Goal: Task Accomplishment & Management: Manage account settings

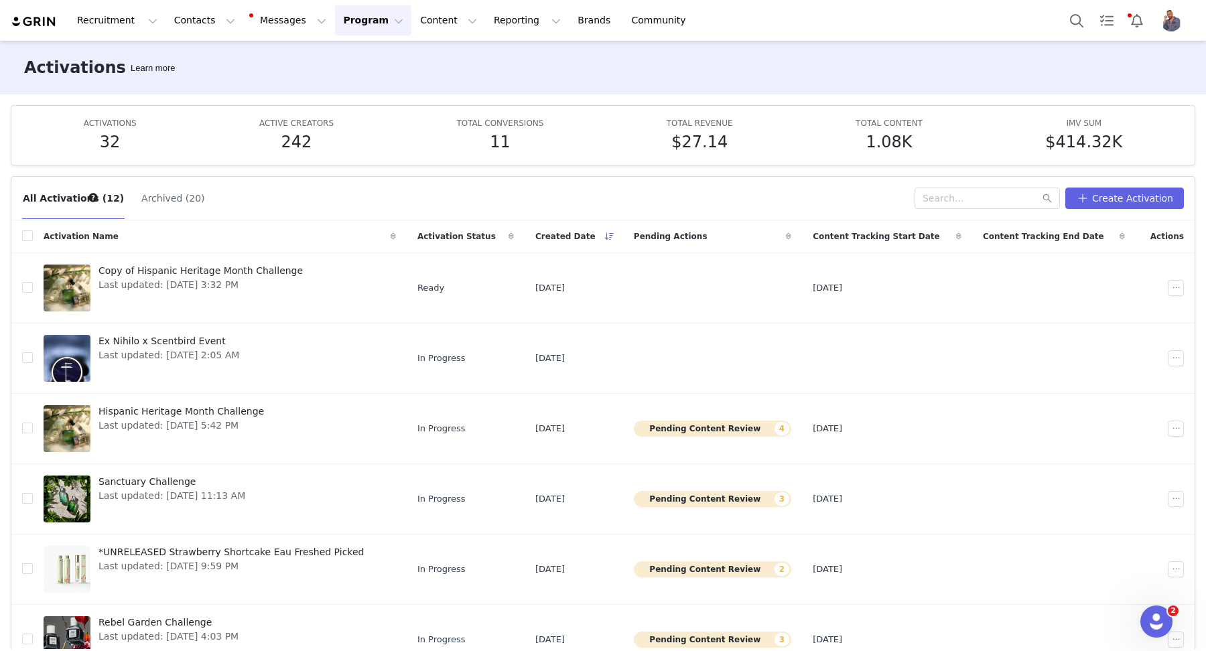
click at [1172, 22] on img "Profile" at bounding box center [1170, 20] width 21 height 21
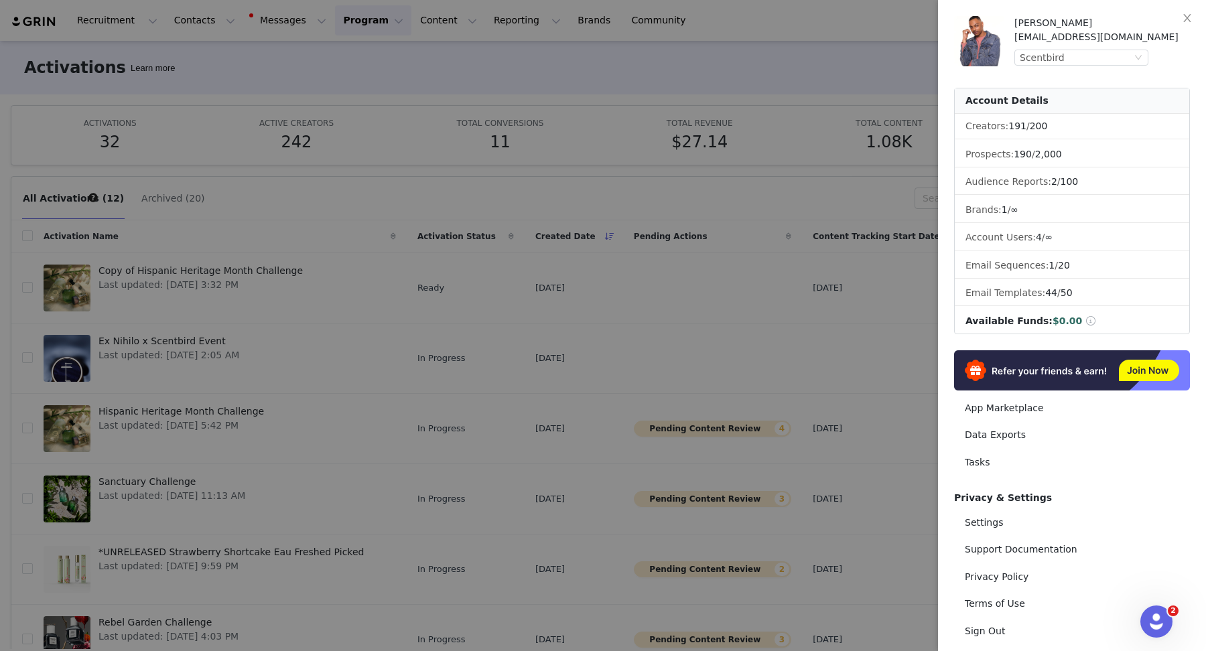
click at [899, 56] on div at bounding box center [603, 325] width 1206 height 651
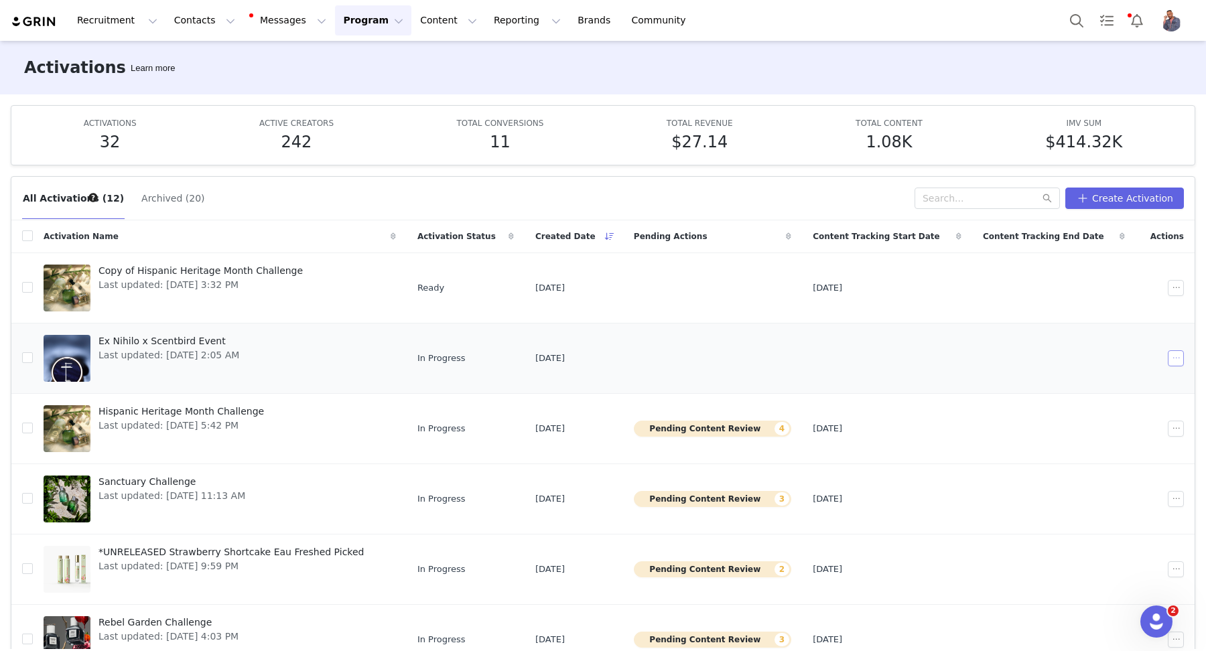
click at [1168, 352] on button "button" at bounding box center [1176, 358] width 16 height 16
click at [1090, 397] on span "Duplicate" at bounding box center [1080, 402] width 45 height 15
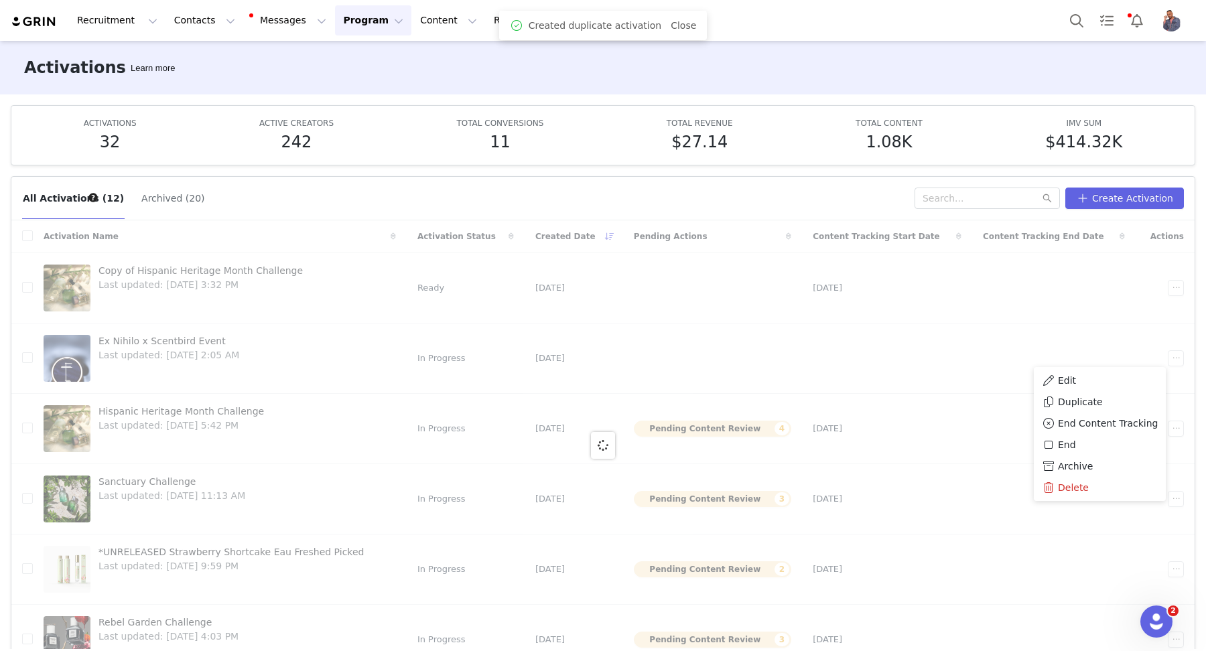
click at [1166, 25] on img "Profile" at bounding box center [1170, 20] width 21 height 21
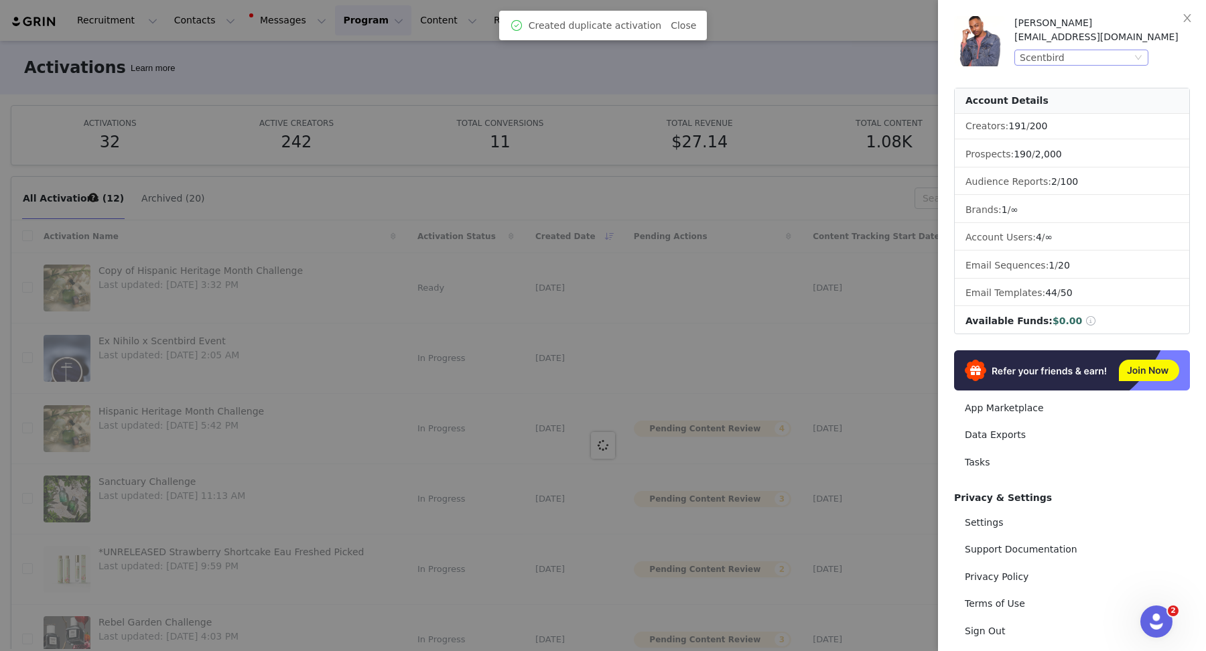
click at [1058, 58] on div "Scentbird" at bounding box center [1042, 57] width 45 height 15
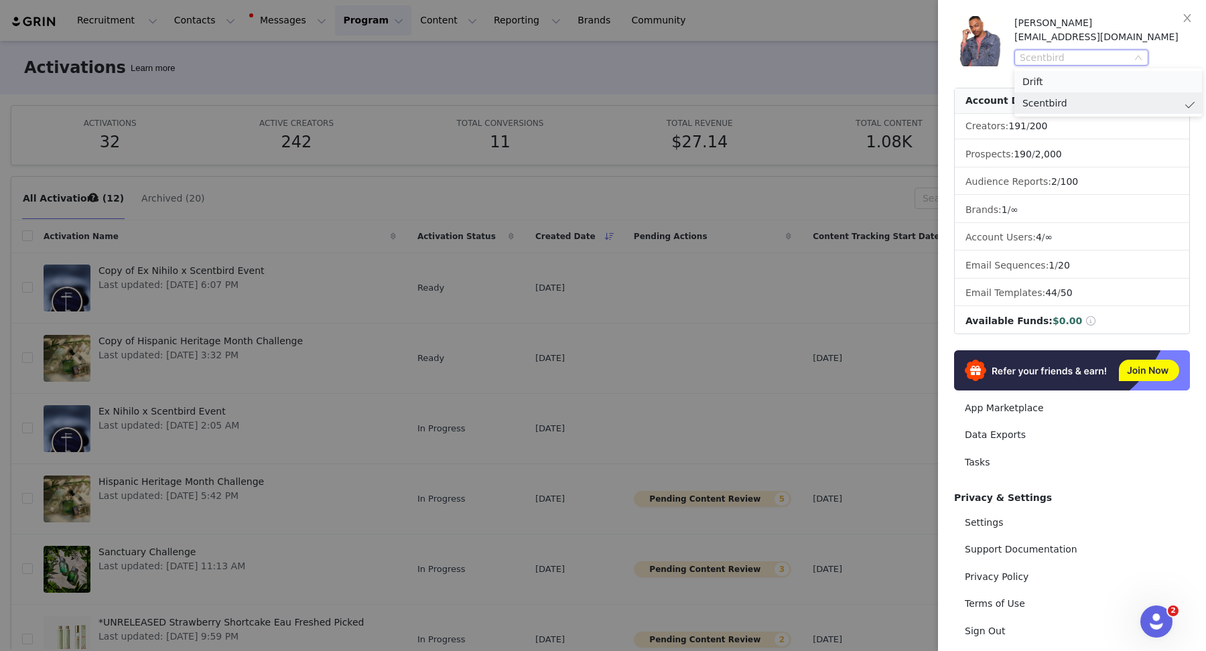
click at [1079, 80] on li "Drift" at bounding box center [1108, 81] width 188 height 21
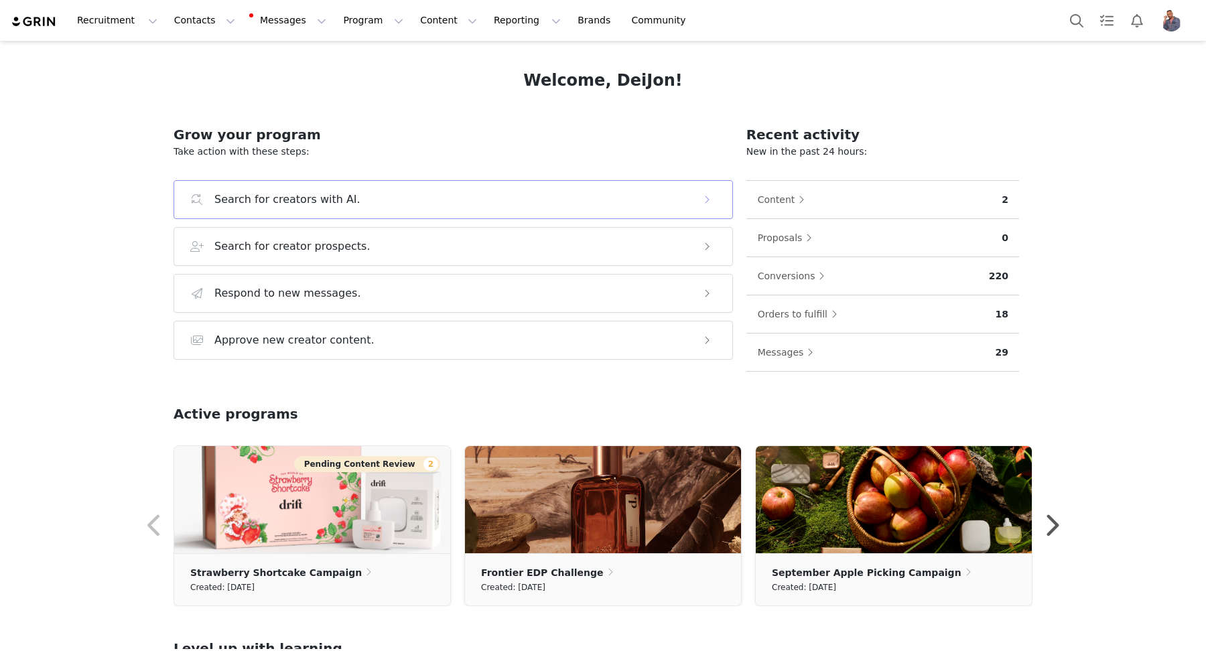
scroll to position [235, 0]
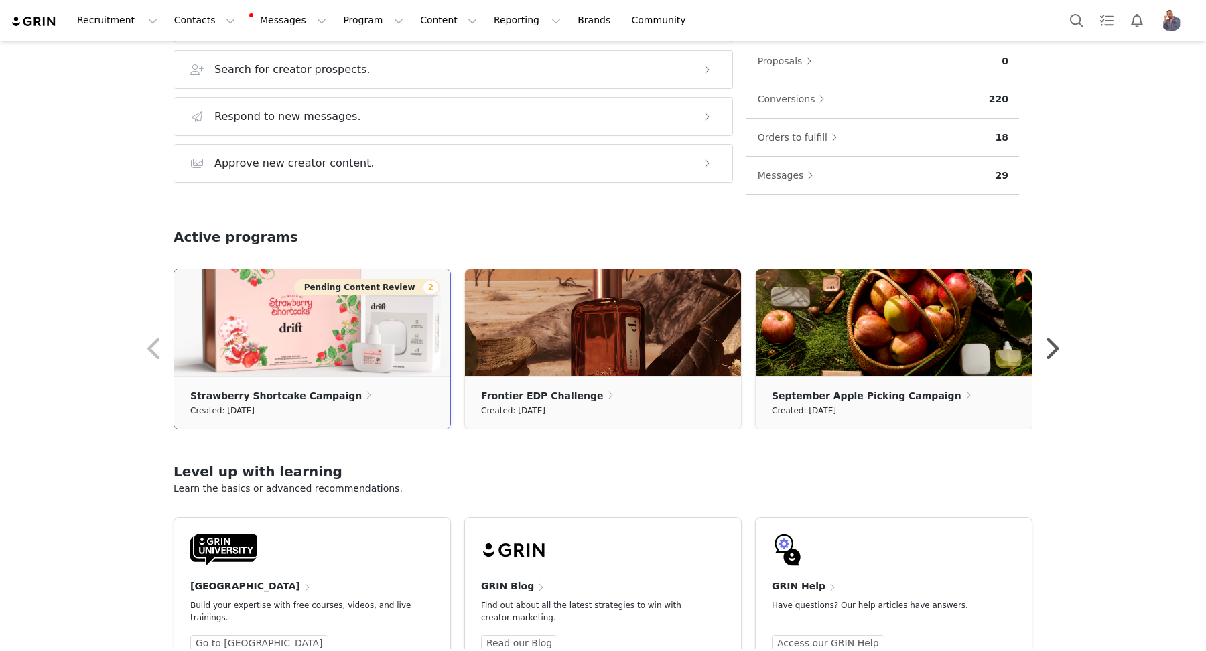
click at [329, 286] on button "Pending Content Review 2" at bounding box center [367, 287] width 146 height 16
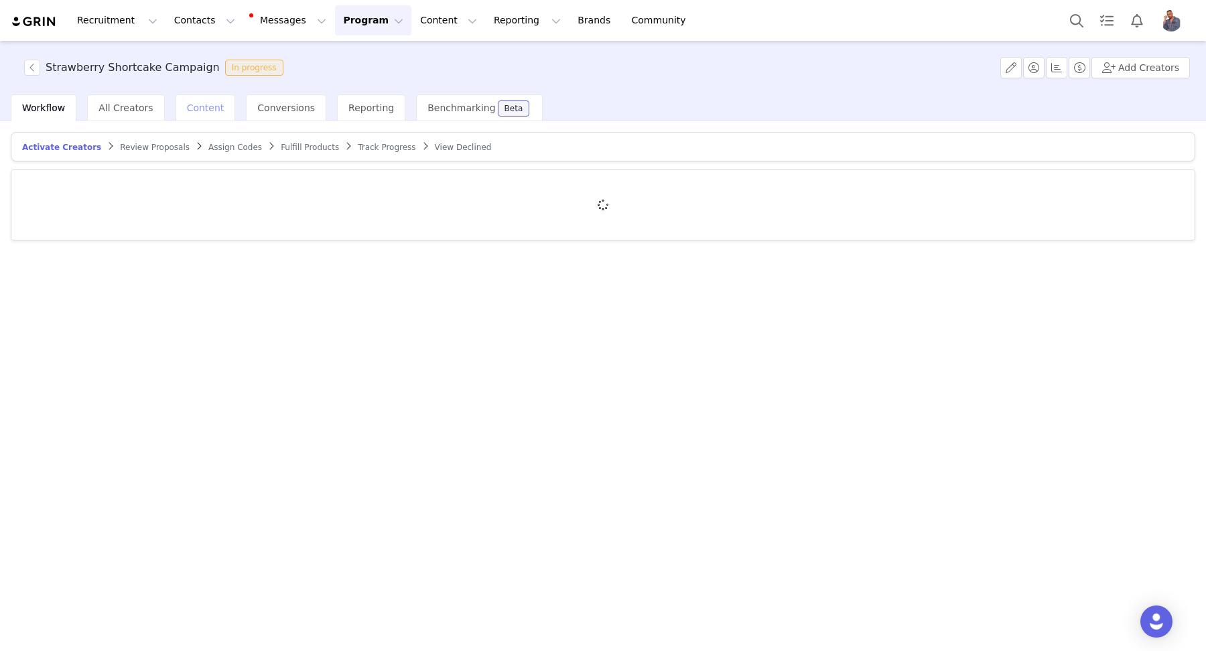
click at [200, 111] on span "Content" at bounding box center [206, 108] width 38 height 11
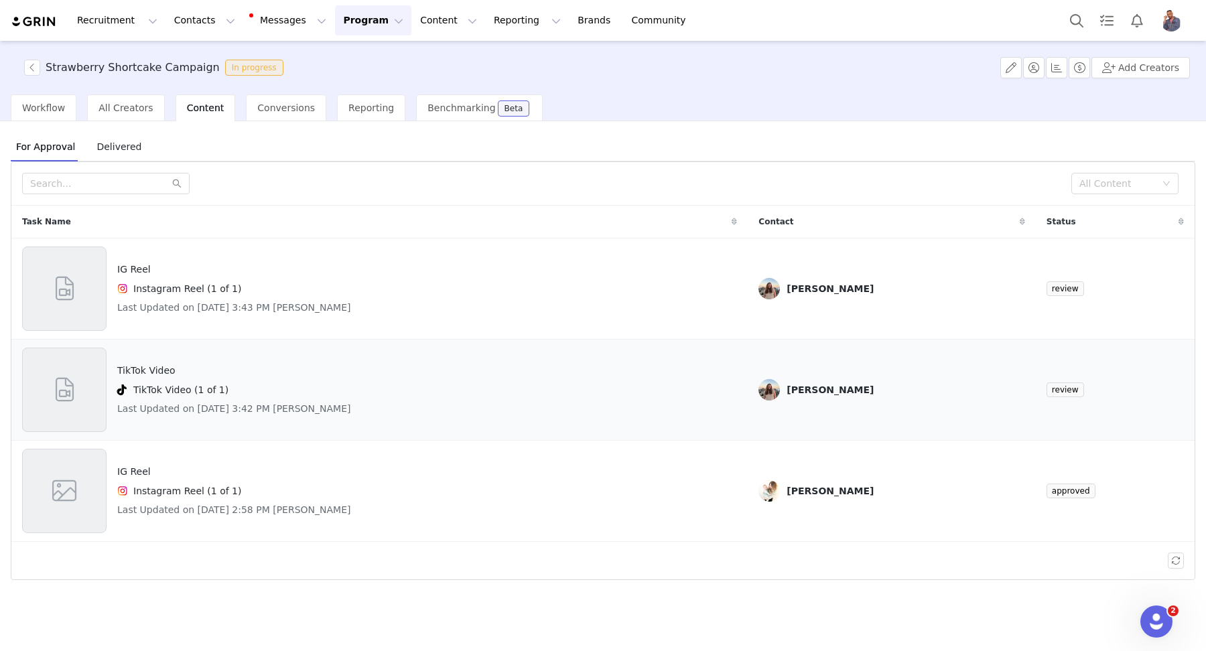
click at [422, 402] on div "TikTok Video TikTok Video (1 of 1) Last Updated on Sep 30, 2025 3:42 PM Andi Pi…" at bounding box center [379, 390] width 715 height 84
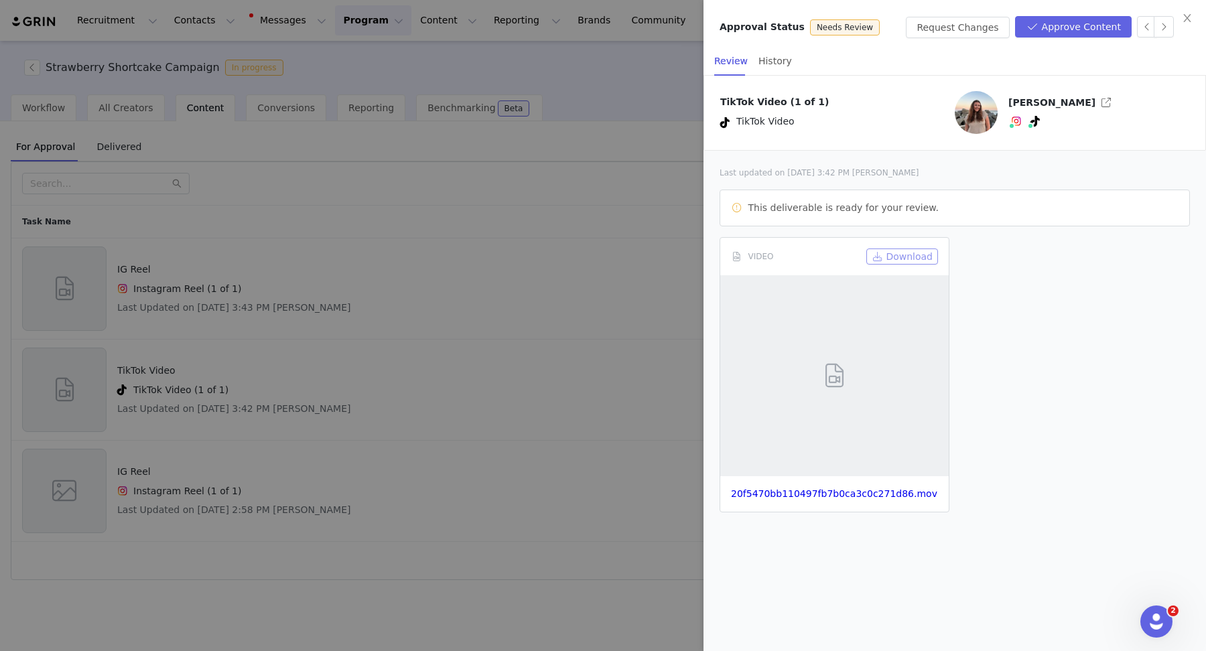
click at [918, 257] on button "Download" at bounding box center [902, 257] width 72 height 16
click at [793, 137] on div "TikTok Video (1 of 1) TikTok Video Andi Pittman" at bounding box center [954, 112] width 501 height 75
click at [1051, 33] on button "Approve Content" at bounding box center [1073, 26] width 117 height 21
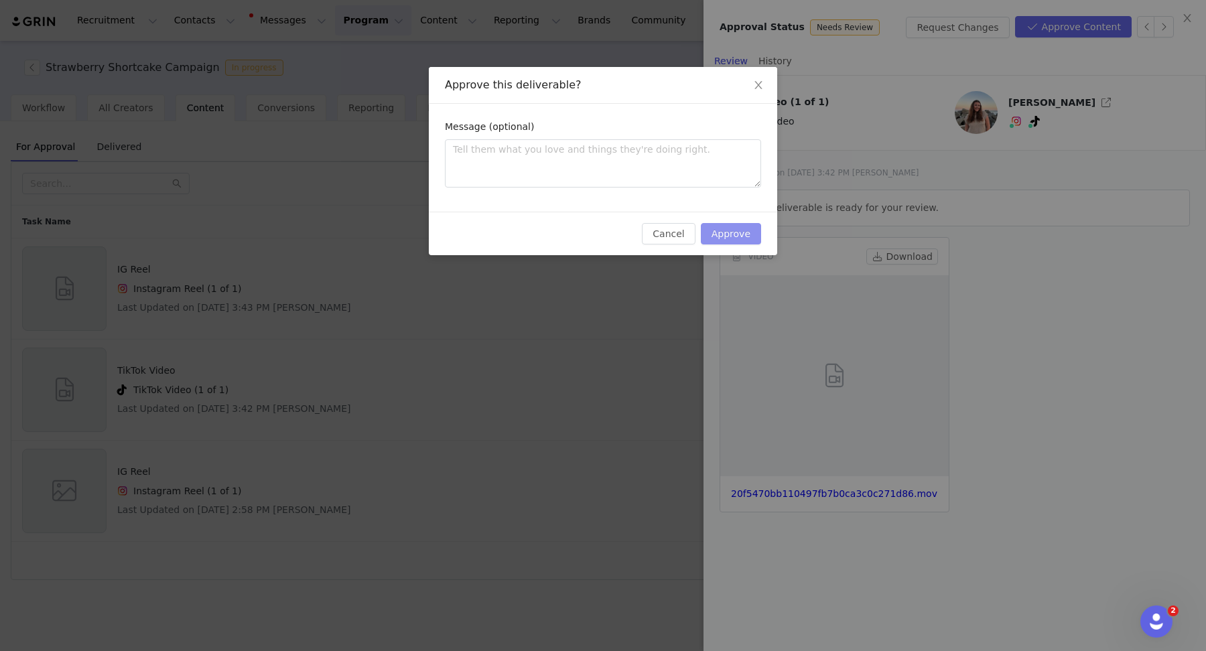
click at [741, 234] on button "Approve" at bounding box center [731, 233] width 60 height 21
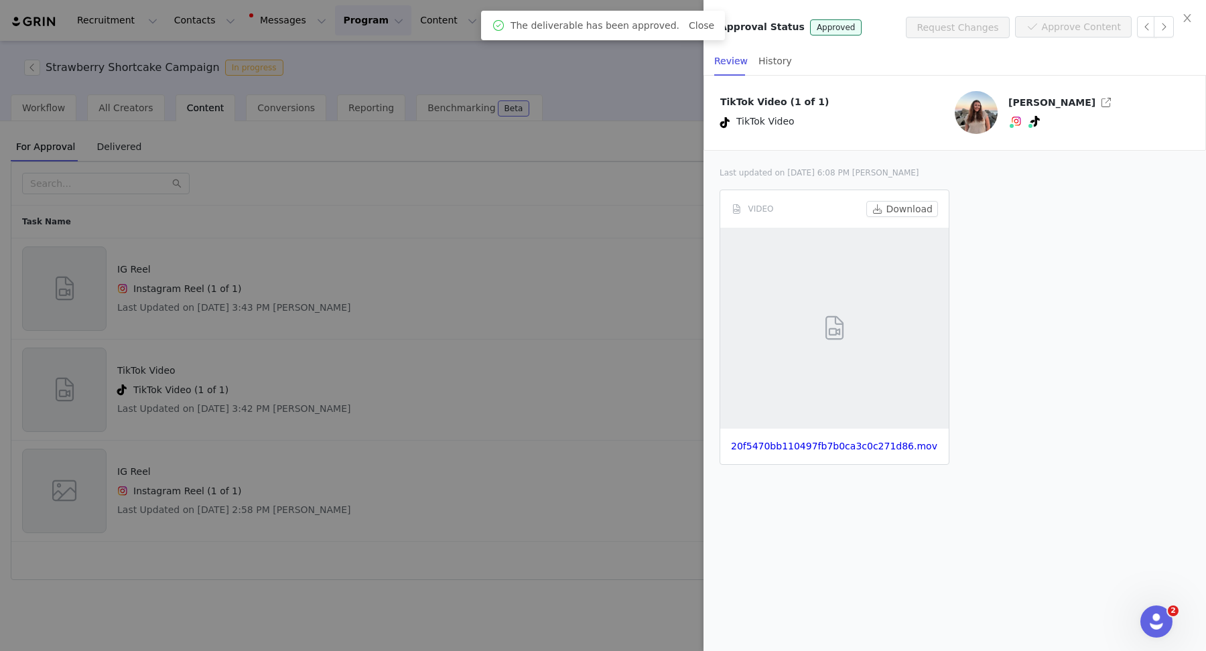
click at [555, 353] on div at bounding box center [603, 325] width 1206 height 651
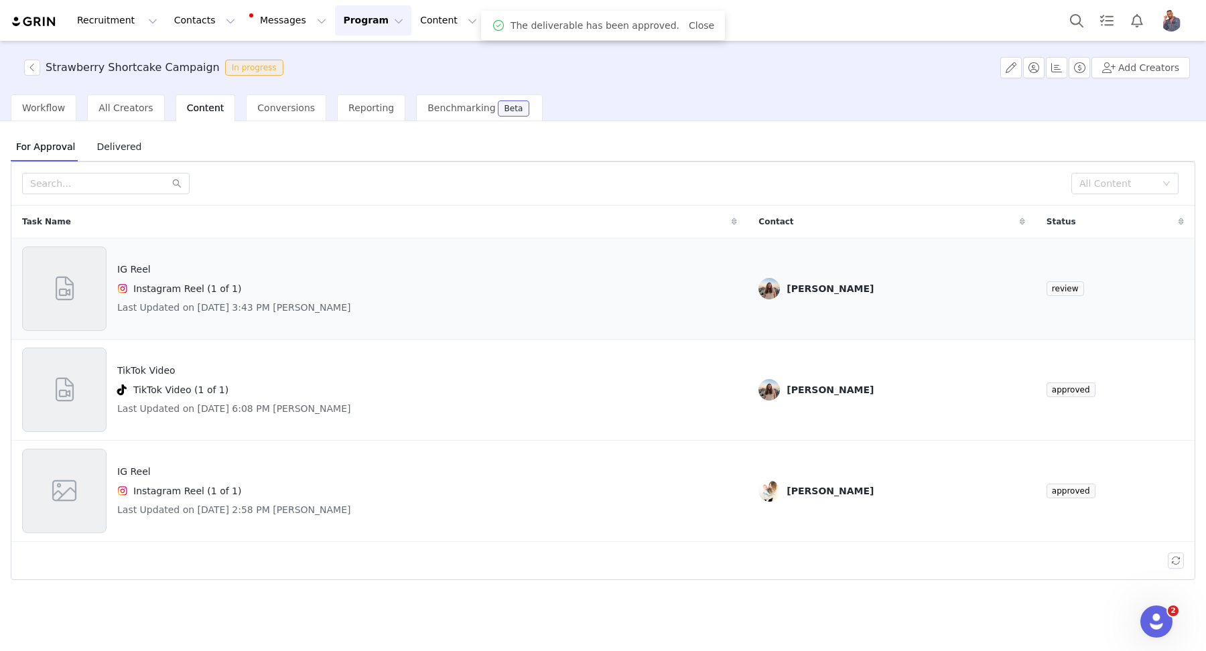
click at [557, 276] on div "IG Reel Instagram Reel (1 of 1) Last Updated on Sep 30, 2025 3:43 PM Andi Pittm…" at bounding box center [379, 289] width 715 height 84
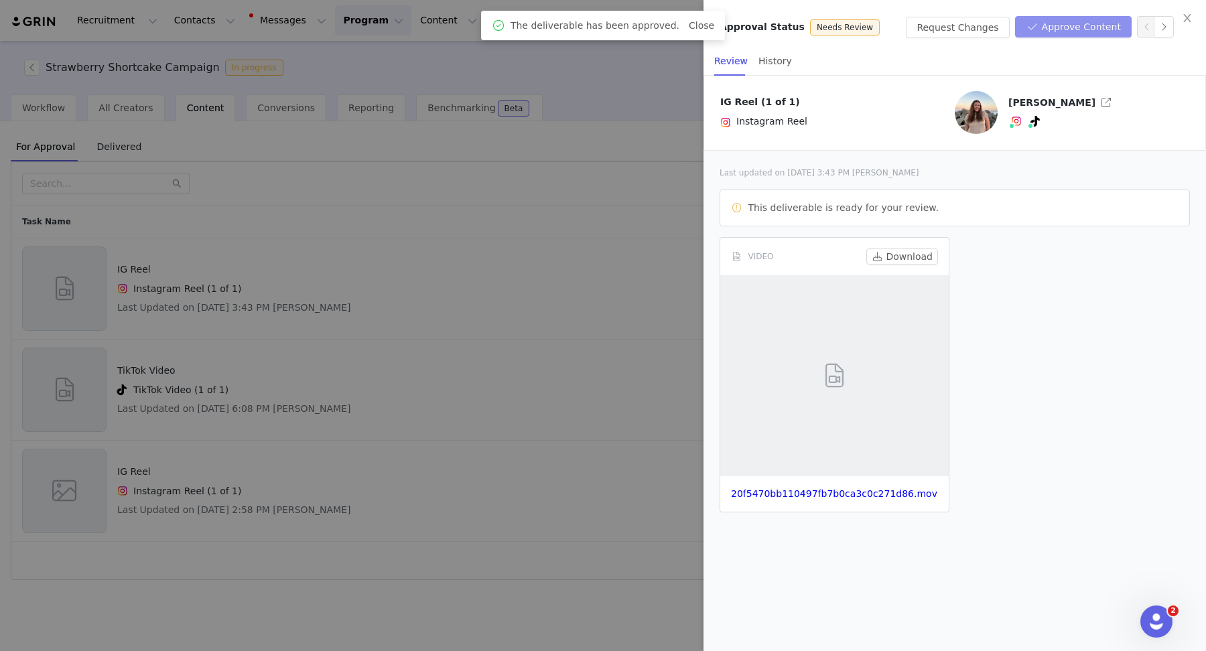
click at [1056, 25] on button "Approve Content" at bounding box center [1073, 26] width 117 height 21
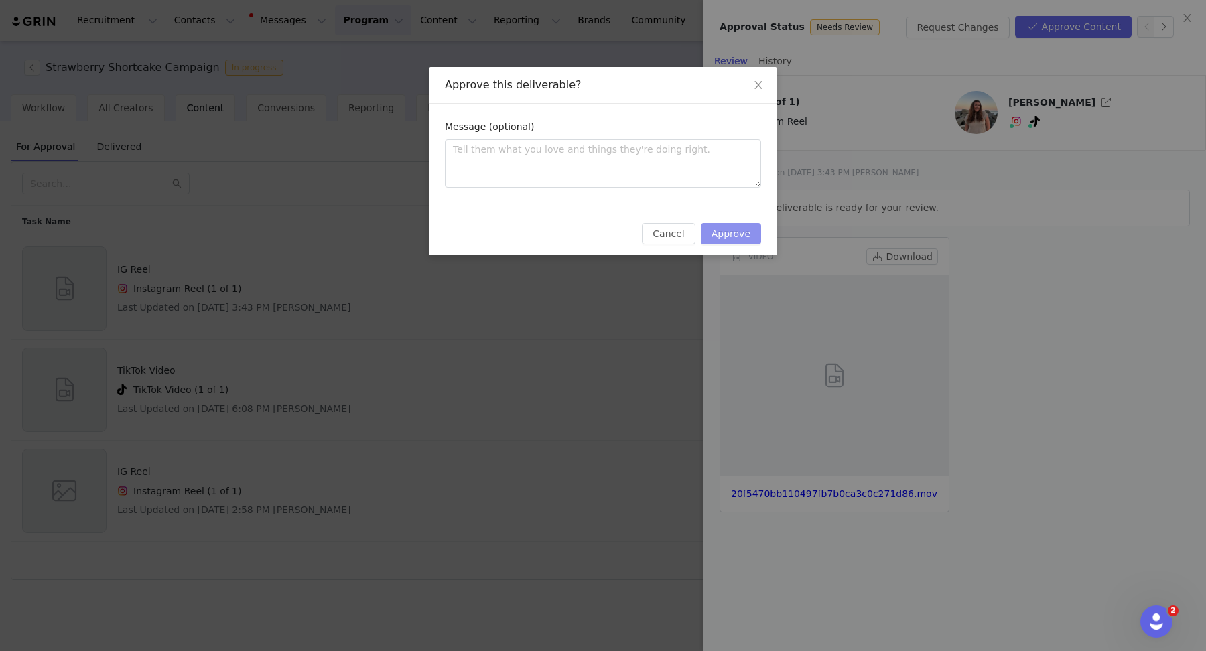
click at [744, 238] on button "Approve" at bounding box center [731, 233] width 60 height 21
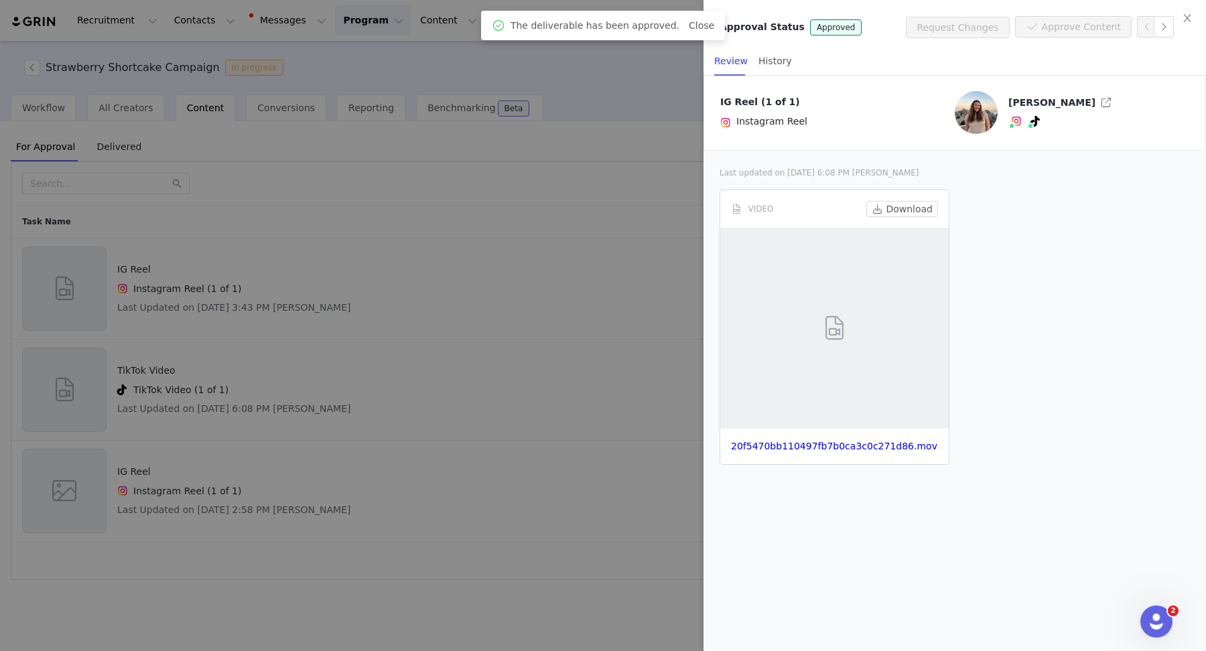
click at [451, 188] on div at bounding box center [603, 325] width 1206 height 651
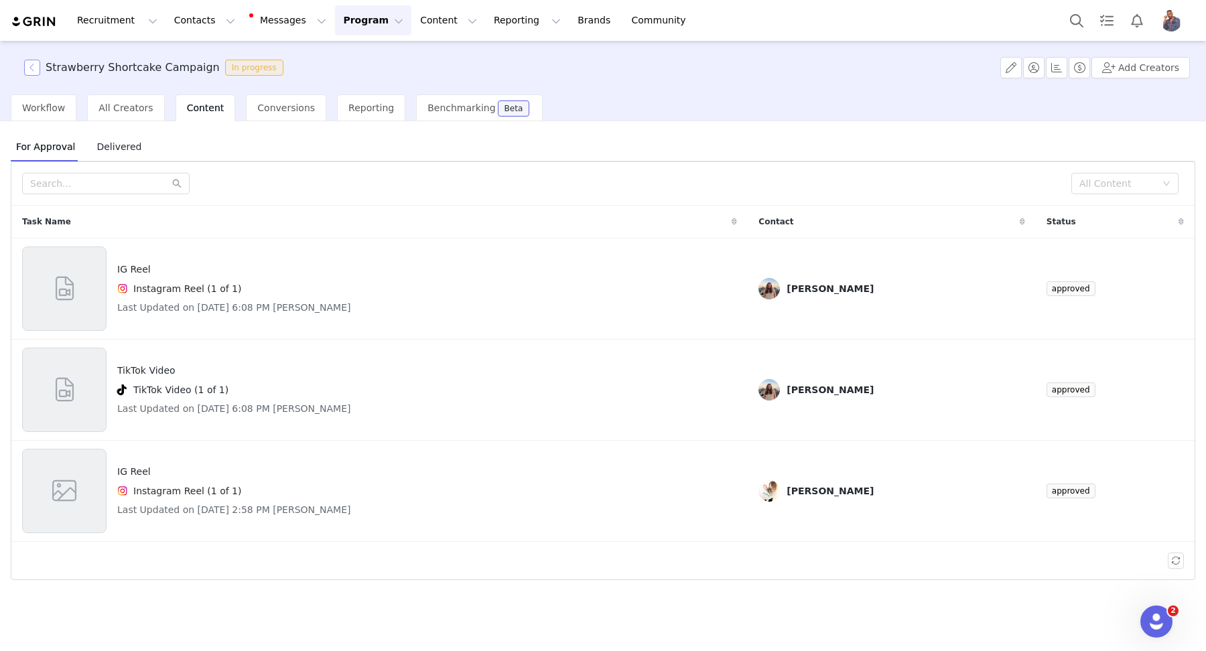
click at [28, 68] on button "button" at bounding box center [32, 68] width 16 height 16
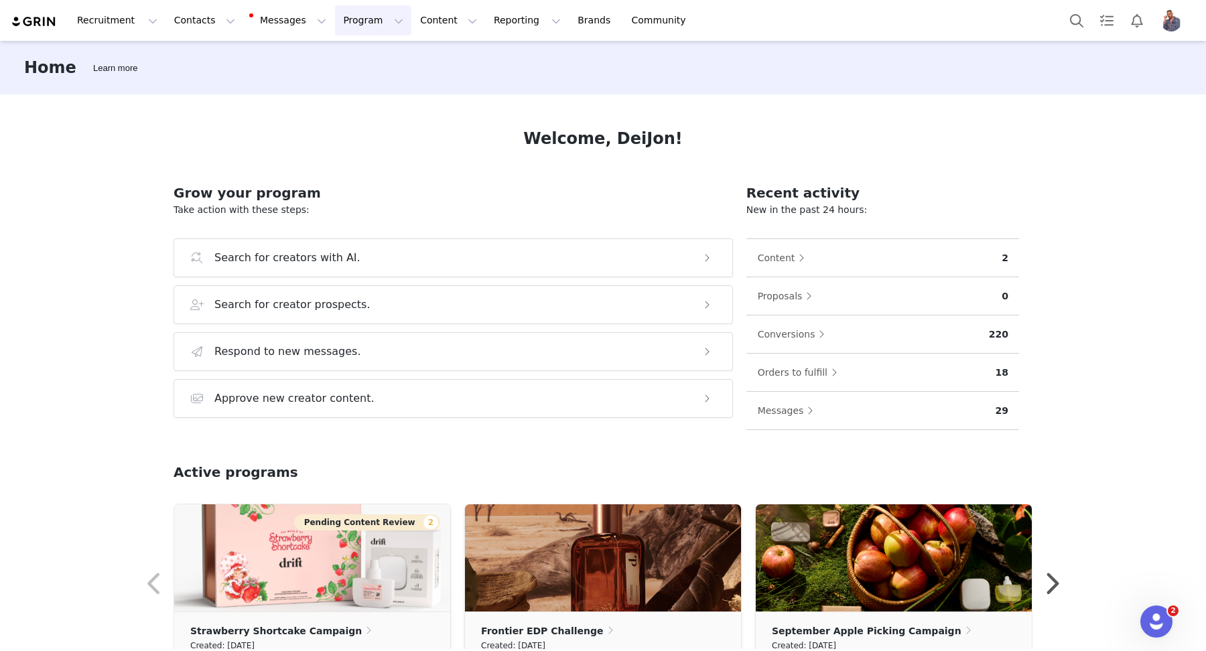
click at [335, 23] on button "Program Program" at bounding box center [373, 20] width 76 height 30
click at [347, 49] on link "Activations" at bounding box center [367, 59] width 106 height 25
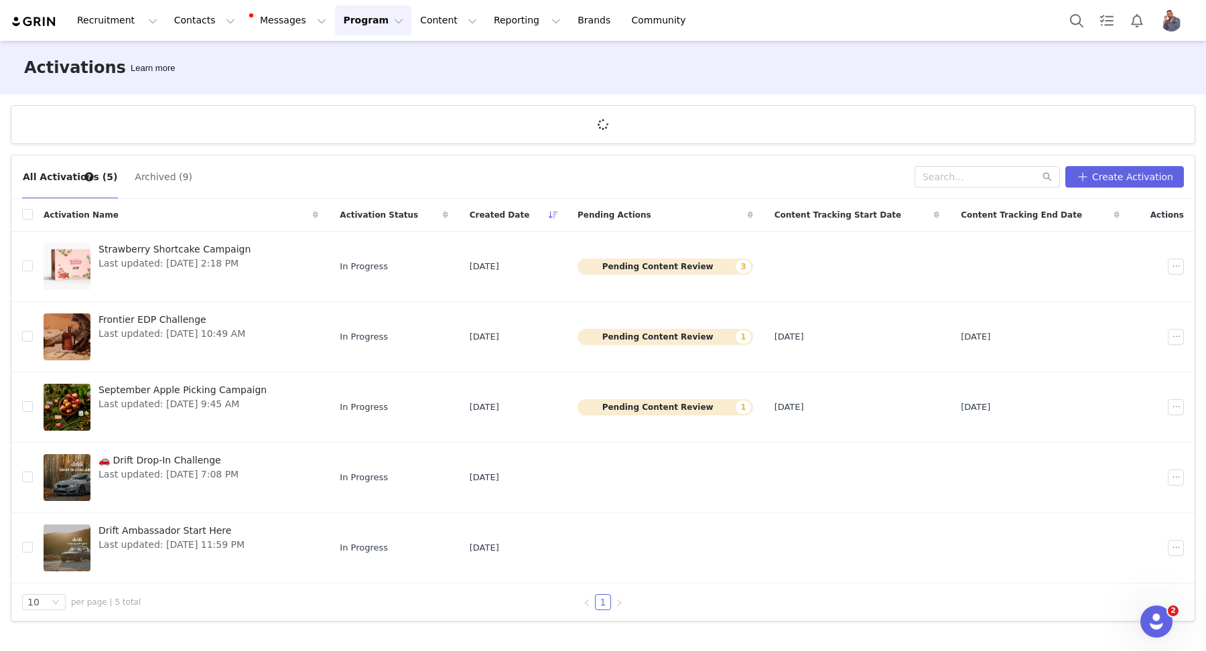
click at [151, 175] on button "Archived (9)" at bounding box center [163, 176] width 59 height 21
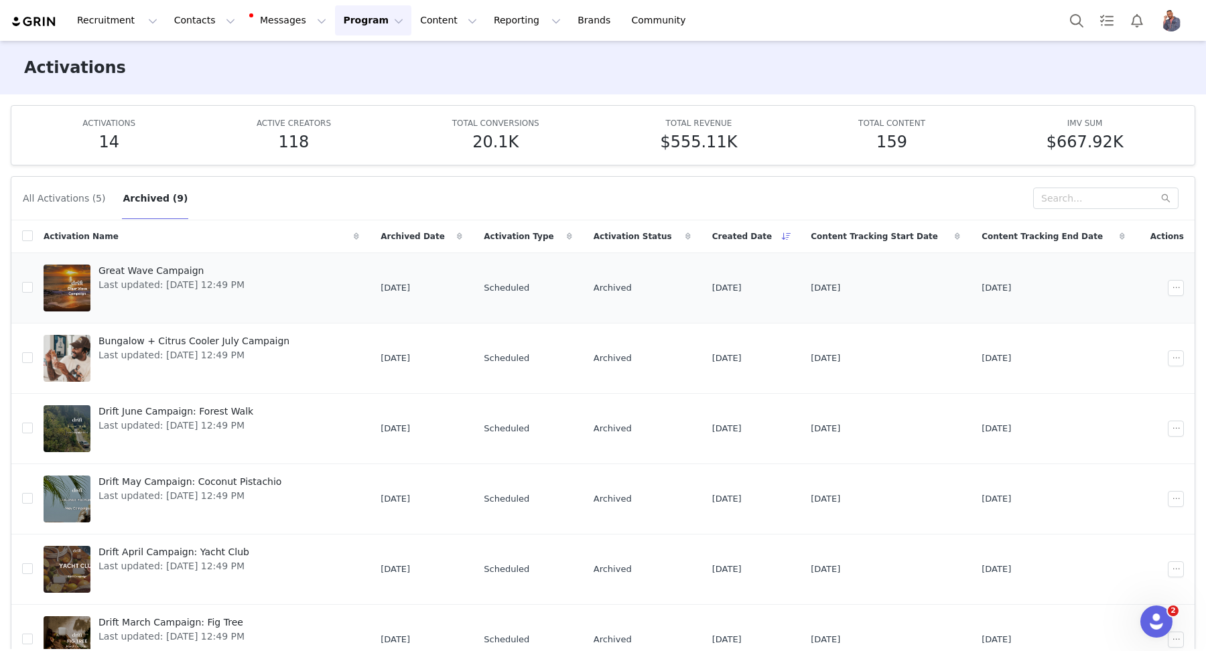
click at [155, 264] on span "Great Wave Campaign" at bounding box center [171, 271] width 146 height 14
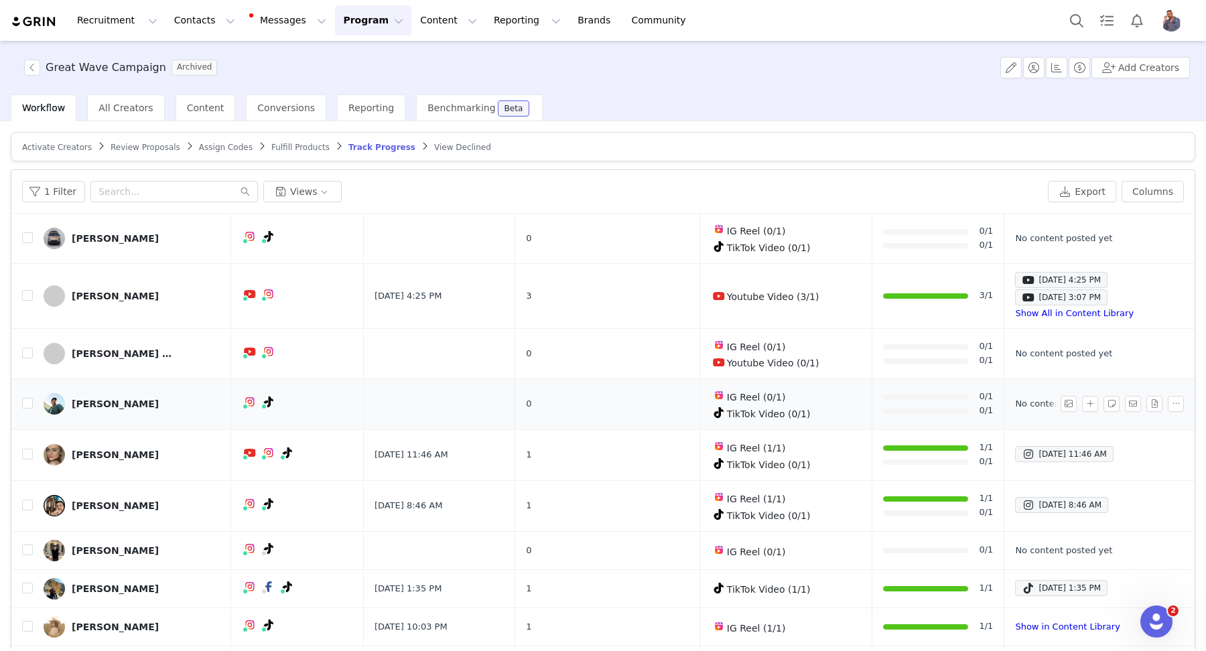
scroll to position [421, 0]
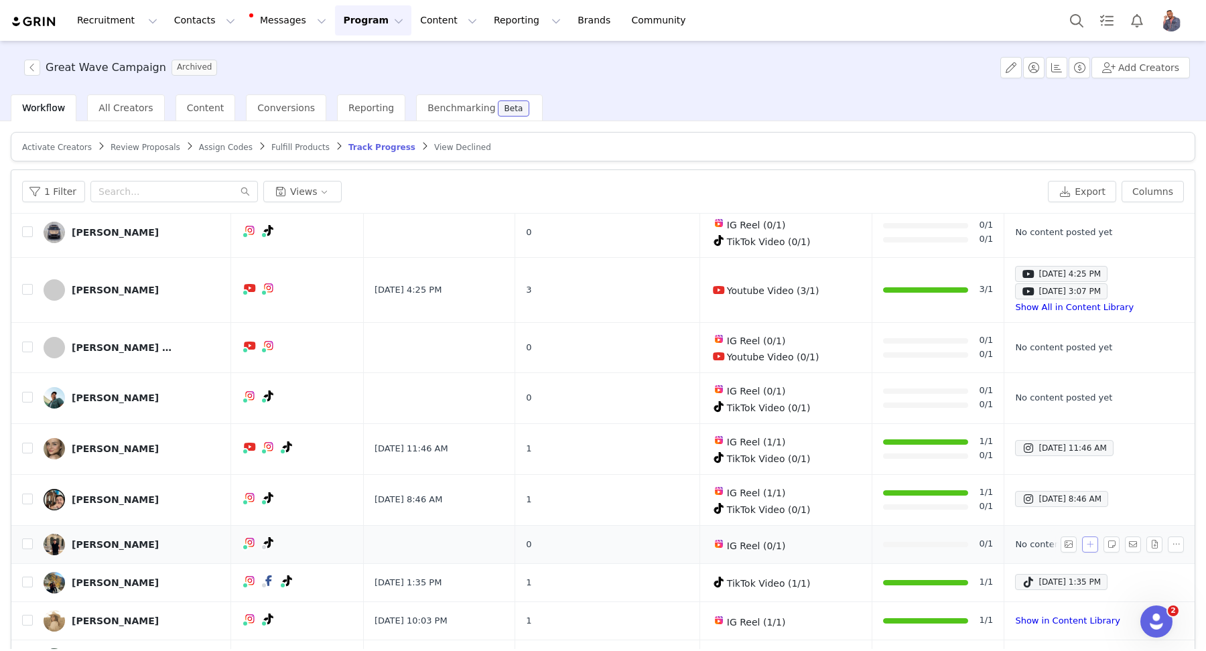
click at [1082, 537] on button "button" at bounding box center [1090, 545] width 16 height 16
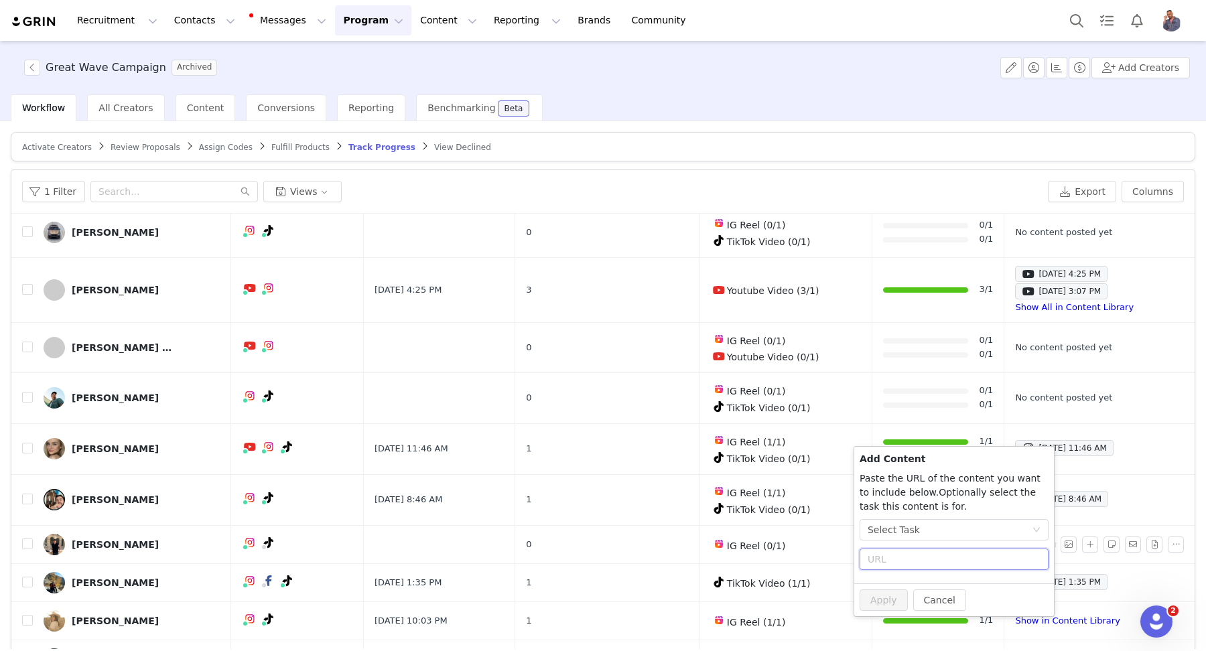
click at [896, 551] on input "text" at bounding box center [954, 559] width 189 height 21
click at [907, 527] on div "Select Task" at bounding box center [894, 530] width 52 height 20
click at [913, 598] on span "(Instagram)" at bounding box center [928, 599] width 55 height 11
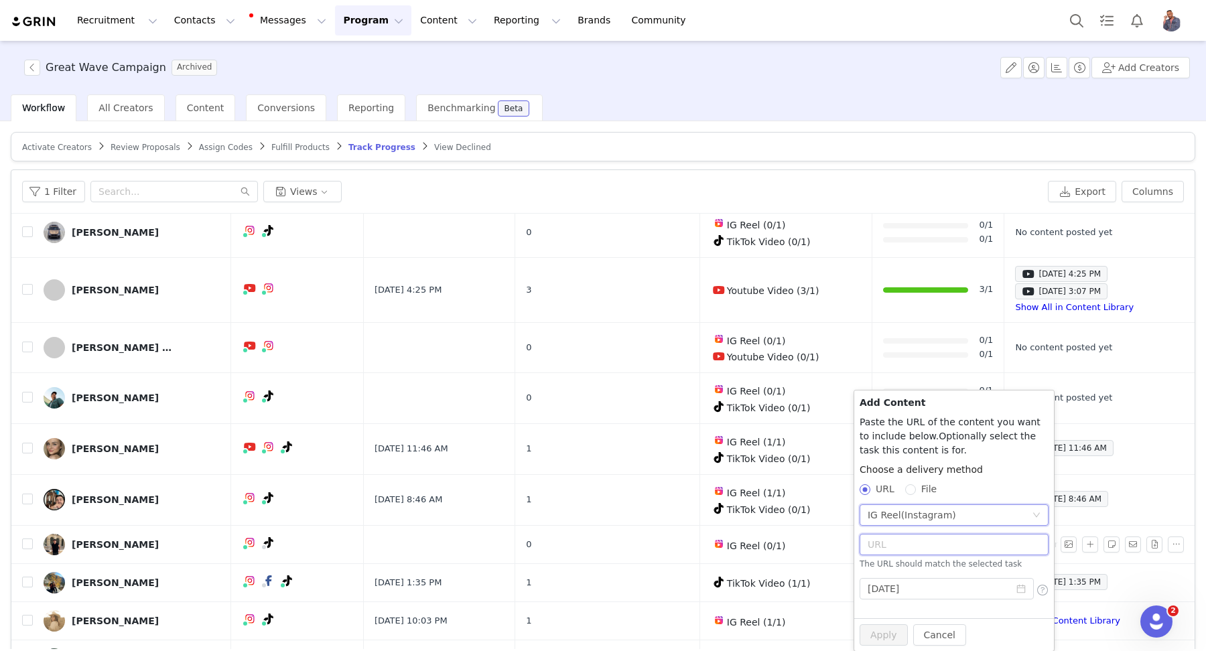
click at [904, 545] on input "text" at bounding box center [954, 544] width 189 height 21
paste input "[URL][DOMAIN_NAME]"
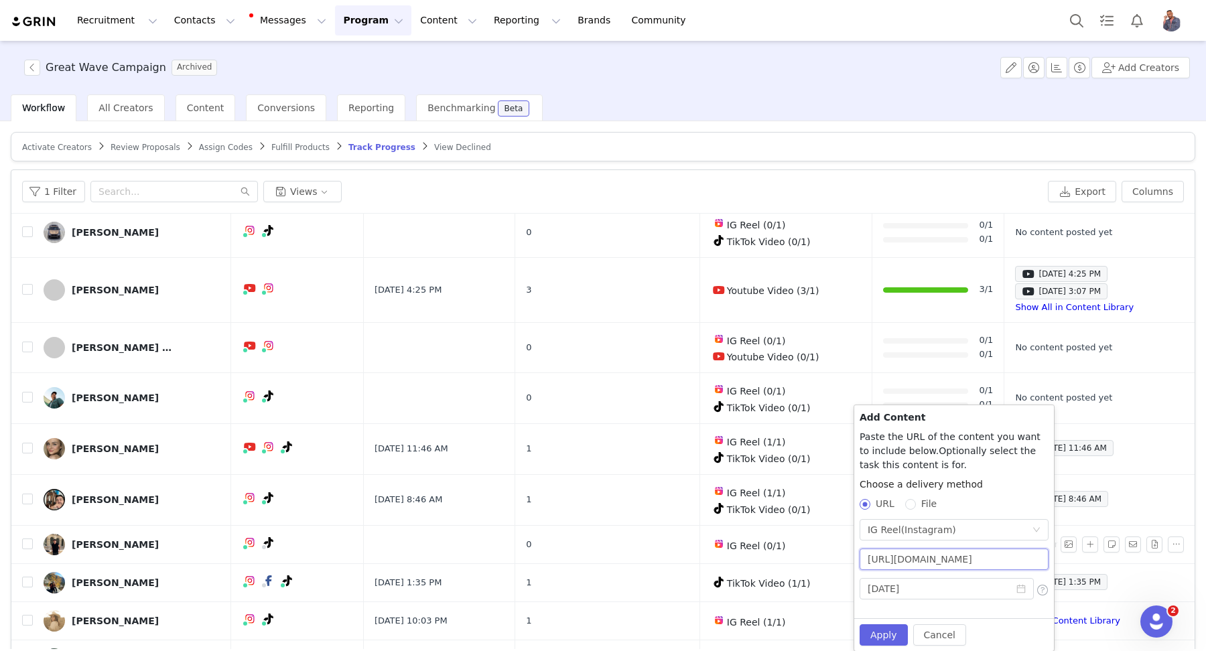
scroll to position [0, 141]
type input "[URL][DOMAIN_NAME]"
click at [886, 637] on button "Apply" at bounding box center [884, 634] width 48 height 21
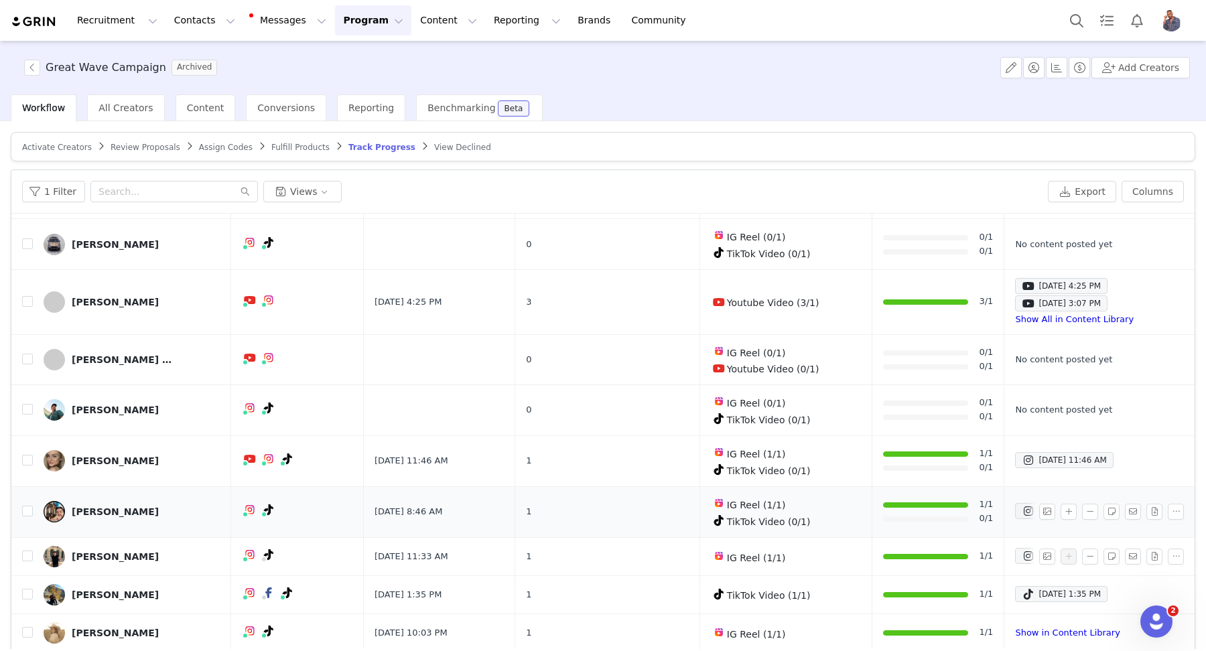
scroll to position [421, 0]
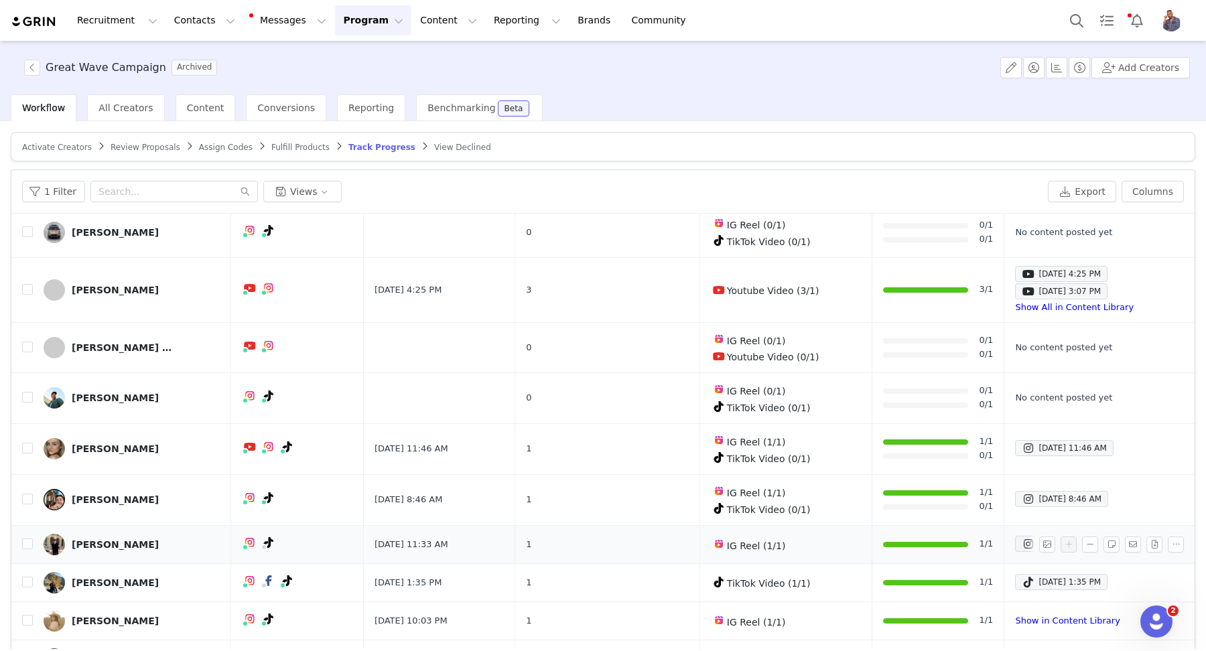
click at [115, 539] on div "[PERSON_NAME]" at bounding box center [115, 544] width 87 height 11
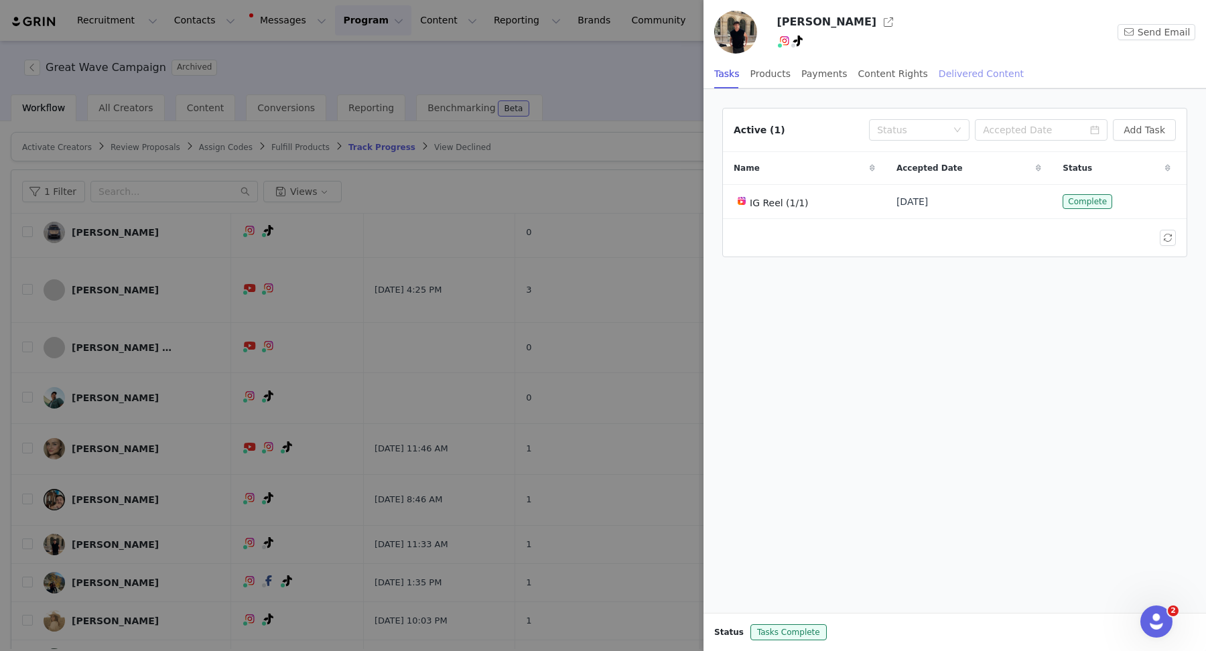
click at [967, 70] on div "Delivered Content" at bounding box center [981, 74] width 85 height 30
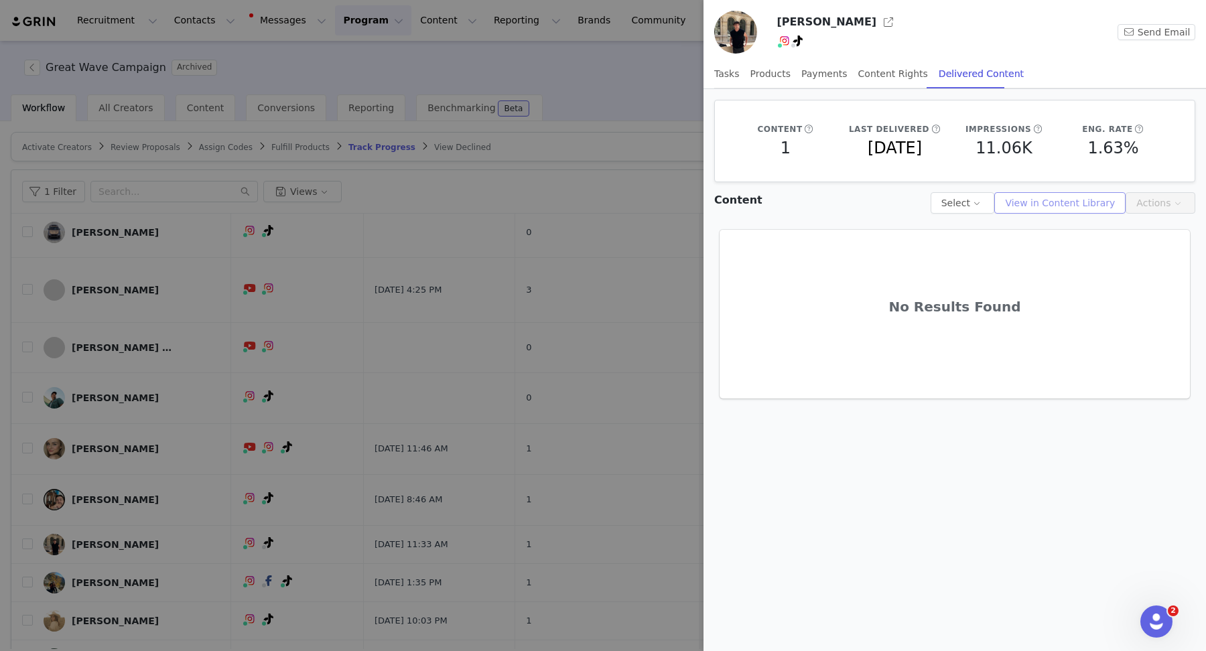
click at [1067, 202] on button "View in Content Library" at bounding box center [1059, 202] width 131 height 21
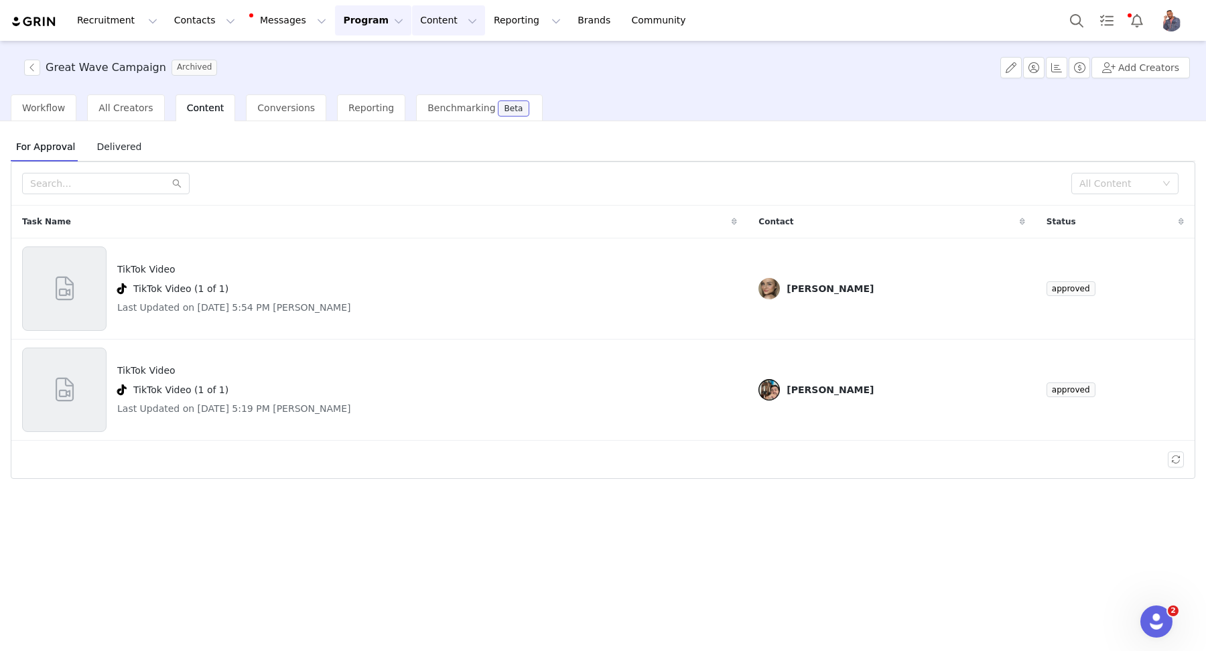
click at [412, 20] on button "Content Content" at bounding box center [448, 20] width 73 height 30
click at [419, 48] on link "Creator Content" at bounding box center [438, 59] width 106 height 25
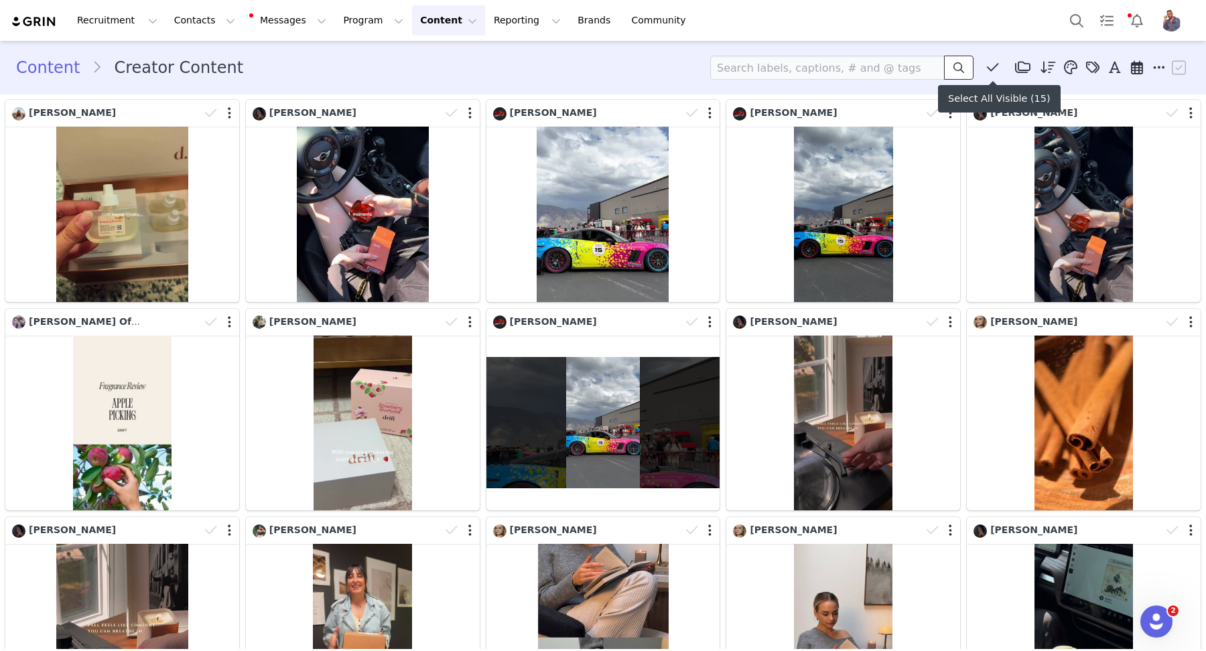
click at [953, 67] on icon at bounding box center [958, 67] width 11 height 11
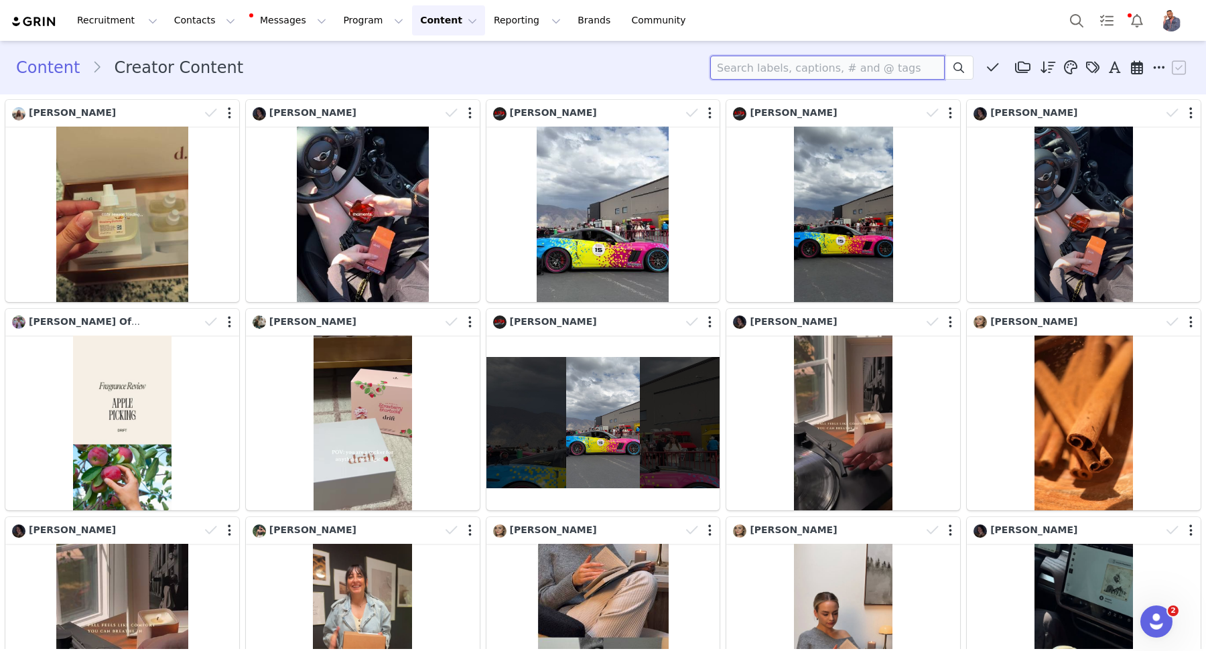
click at [886, 65] on input at bounding box center [827, 68] width 234 height 24
type input "[PERSON_NAME]"
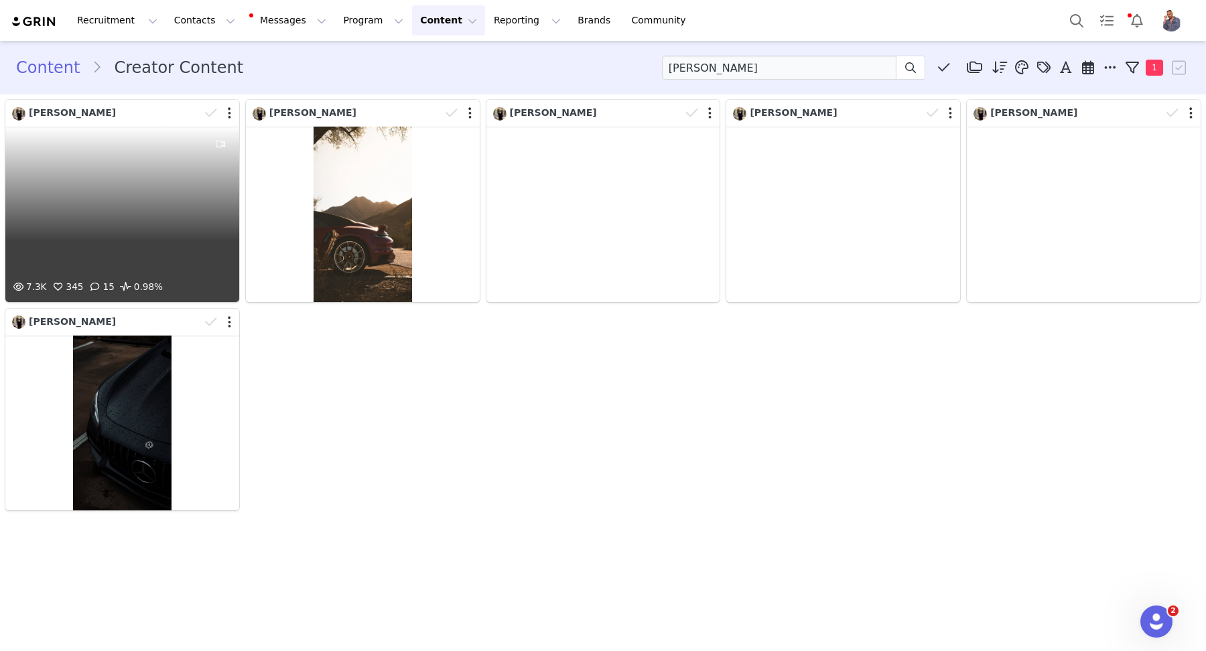
click at [131, 204] on div "7.3K 345 15 0.98%" at bounding box center [122, 215] width 234 height 176
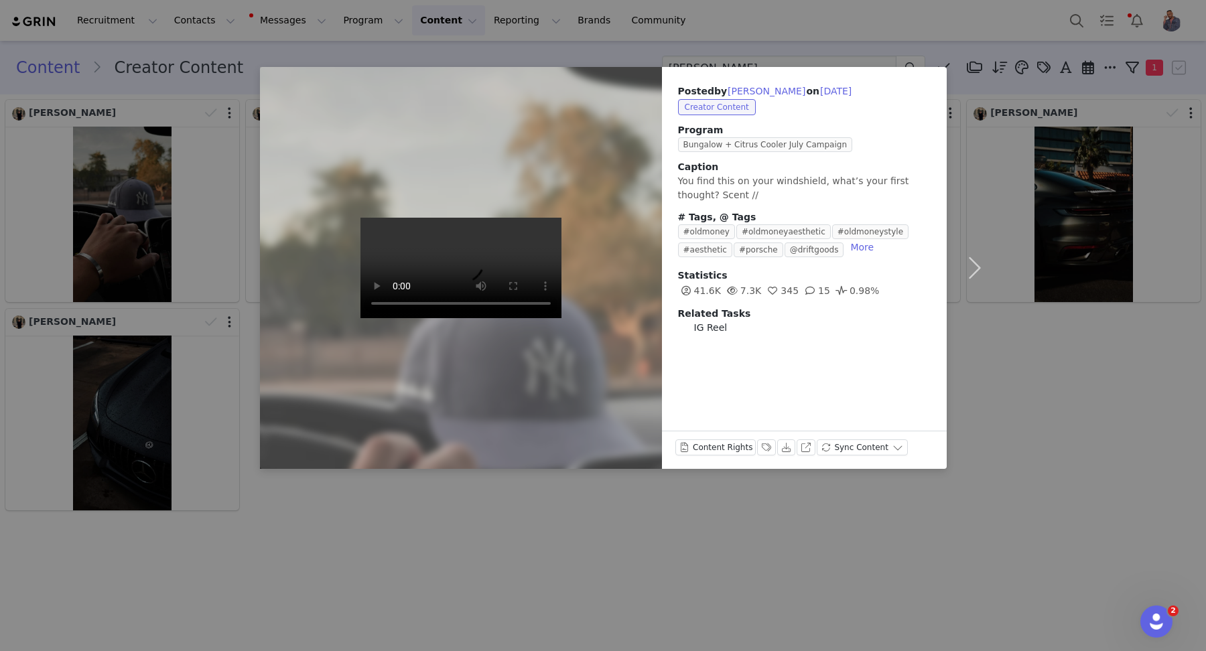
click at [799, 496] on div "Posted by [PERSON_NAME] on [DATE] Creator Content Program Bungalow + Citrus Coo…" at bounding box center [603, 325] width 1206 height 651
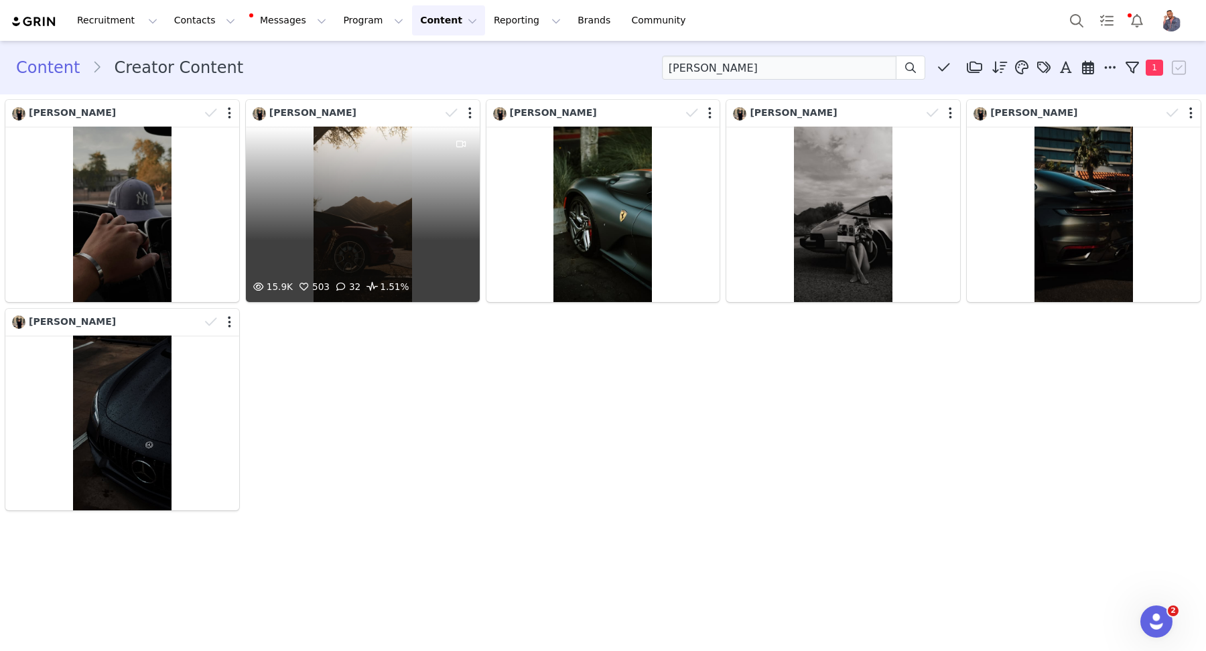
click at [365, 217] on div "15.9K 503 32 1.51%" at bounding box center [363, 215] width 234 height 176
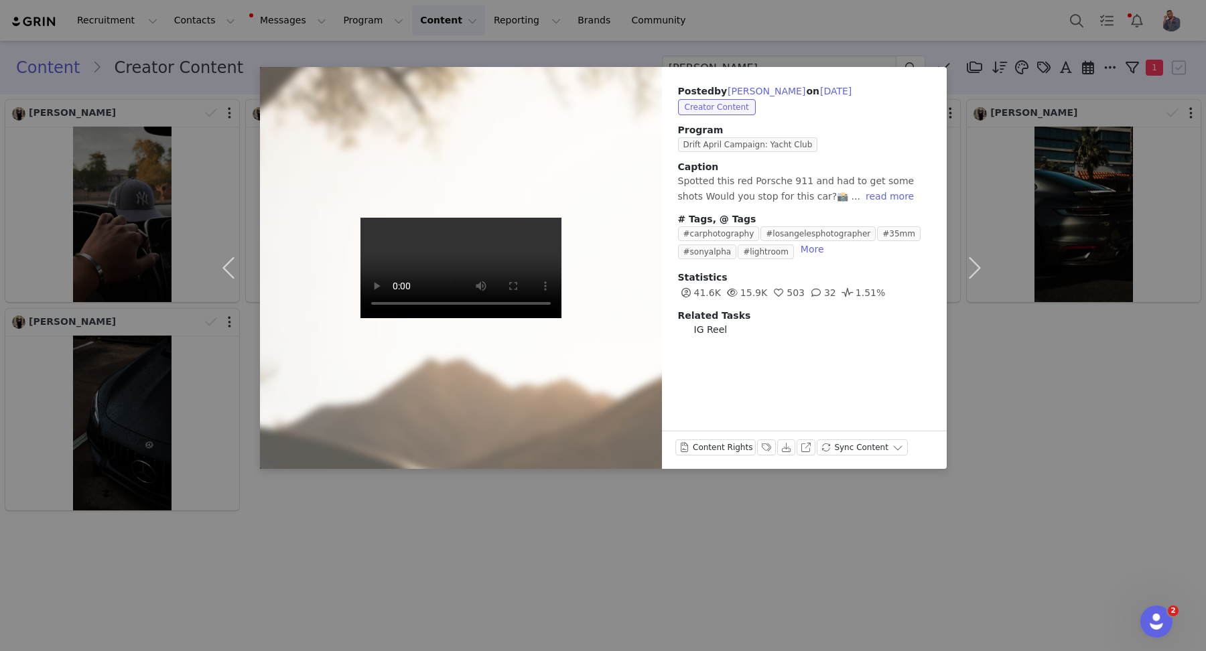
drag, startPoint x: 565, startPoint y: 497, endPoint x: 553, endPoint y: 493, distance: 12.7
click at [565, 497] on div "Posted by [PERSON_NAME] on [DATE] Creator Content Program Drift April Campaign:…" at bounding box center [603, 325] width 1206 height 651
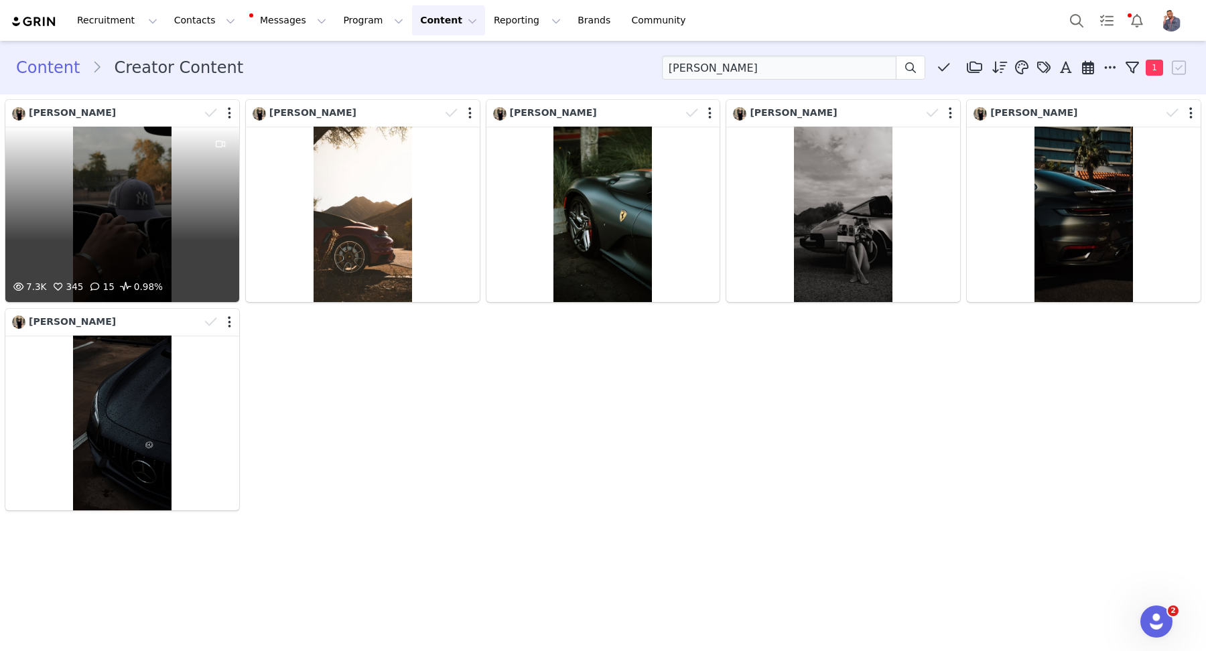
click at [48, 133] on div "7.3K 345 15 0.98%" at bounding box center [122, 215] width 234 height 176
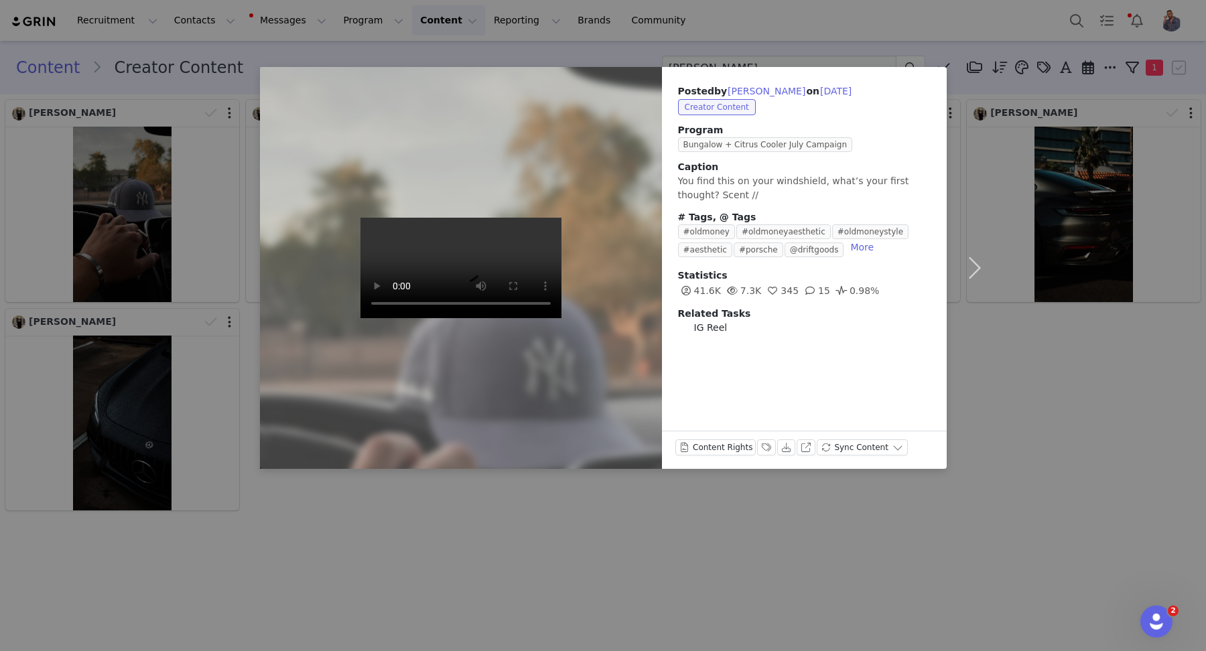
click at [535, 480] on div "Posted by [PERSON_NAME] on [DATE] Creator Content Program Bungalow + Citrus Coo…" at bounding box center [603, 325] width 1206 height 651
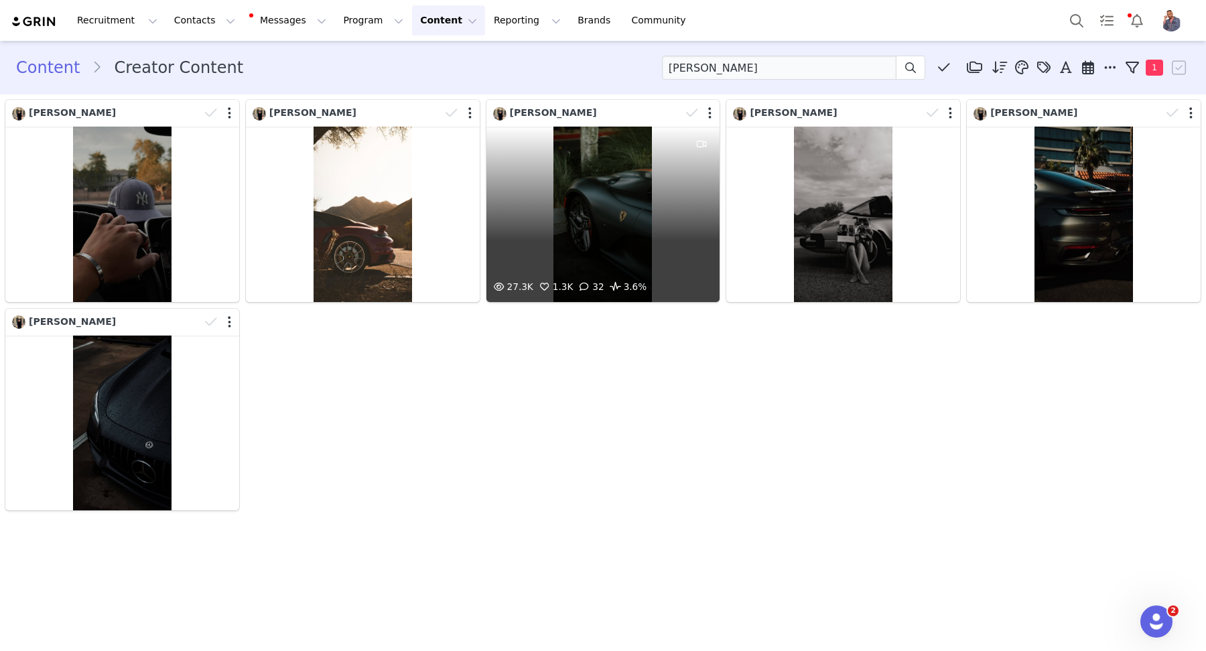
click at [556, 226] on div "27.3K 1.3K 32 3.6%" at bounding box center [603, 215] width 234 height 176
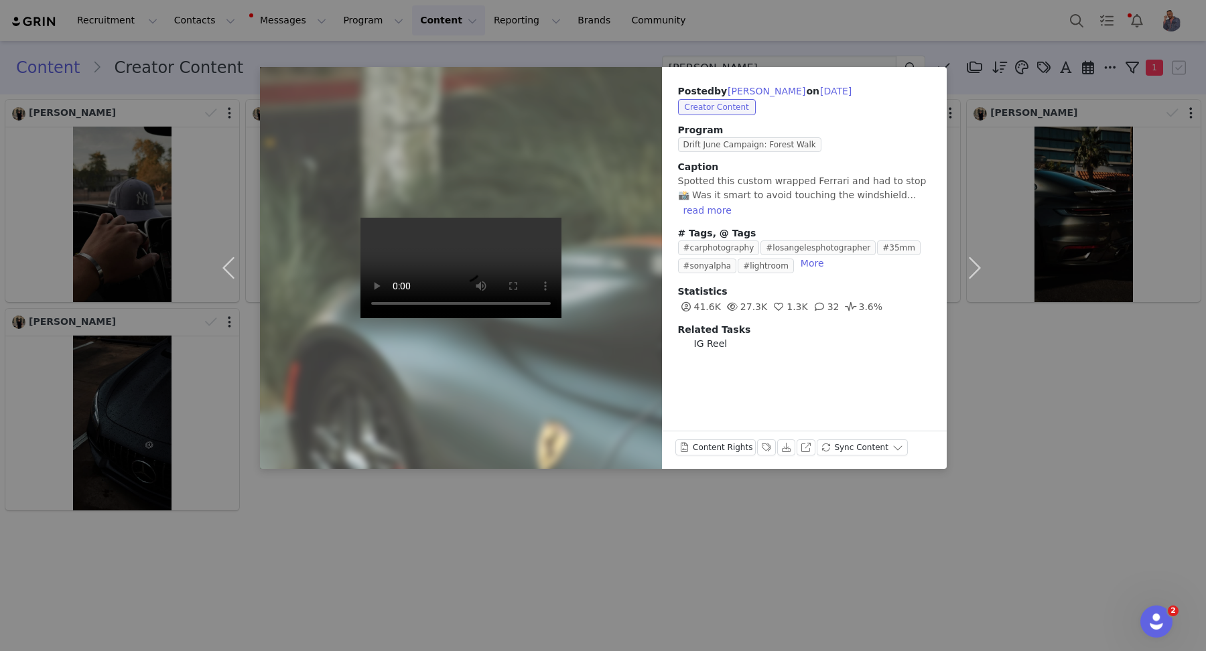
click at [701, 537] on div "Posted by [PERSON_NAME] on [DATE] Creator Content Program Drift June Campaign: …" at bounding box center [603, 325] width 1206 height 651
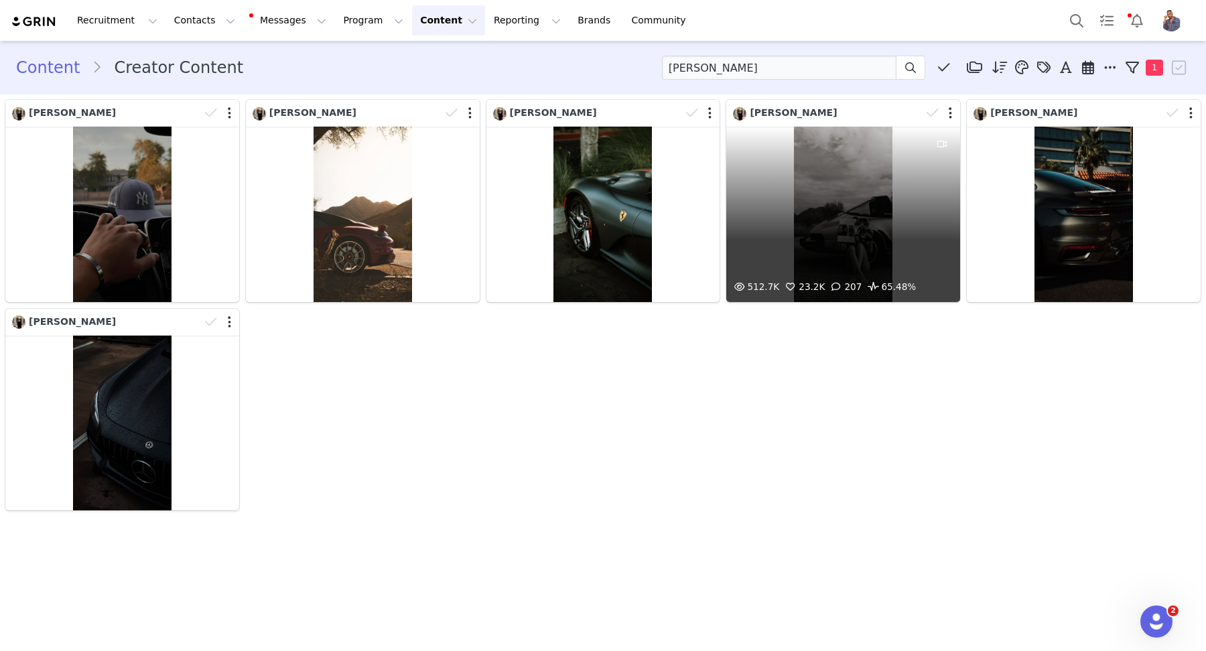
click at [798, 235] on div "512.7K 23.2K 207 65.48%" at bounding box center [843, 215] width 234 height 176
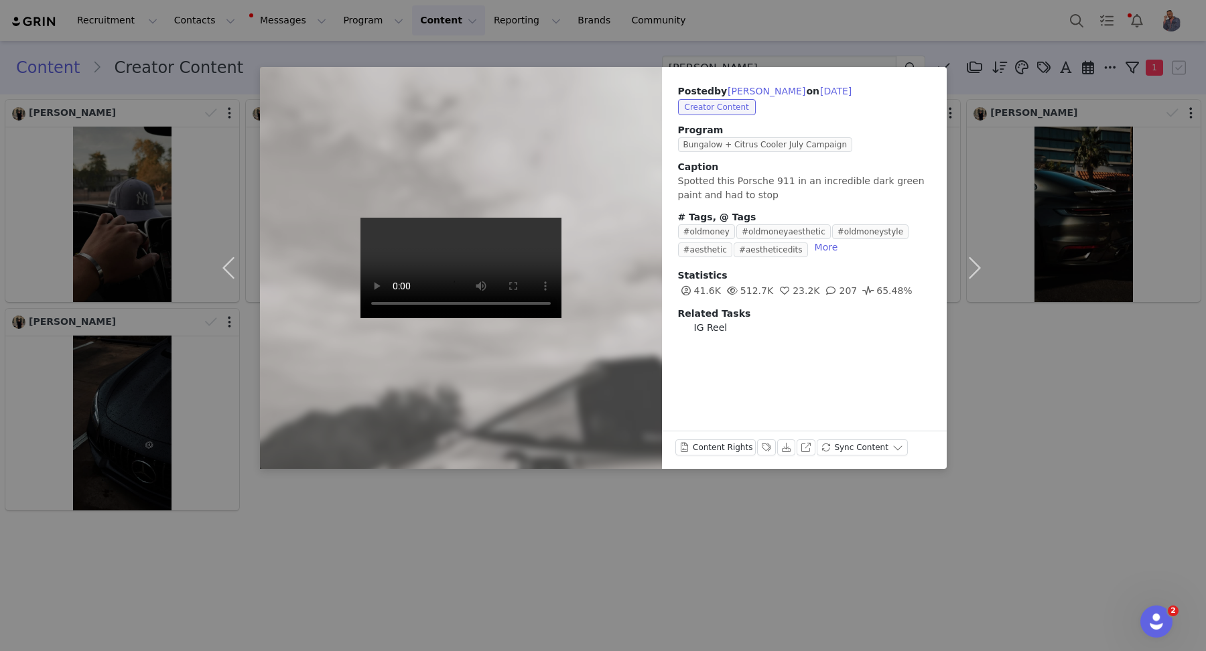
click at [881, 516] on div "Posted by [PERSON_NAME] on [DATE] Creator Content Program Bungalow + Citrus Coo…" at bounding box center [603, 325] width 1206 height 651
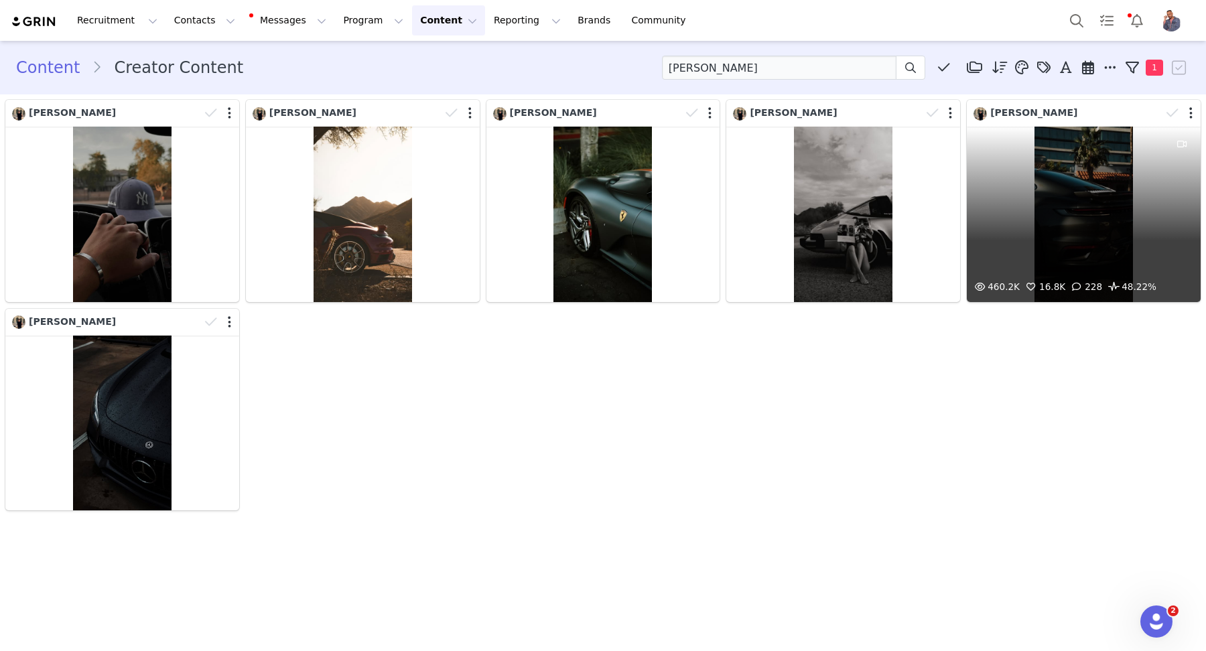
click at [1075, 229] on div "460.2K 16.8K 228 48.22%" at bounding box center [1084, 215] width 234 height 176
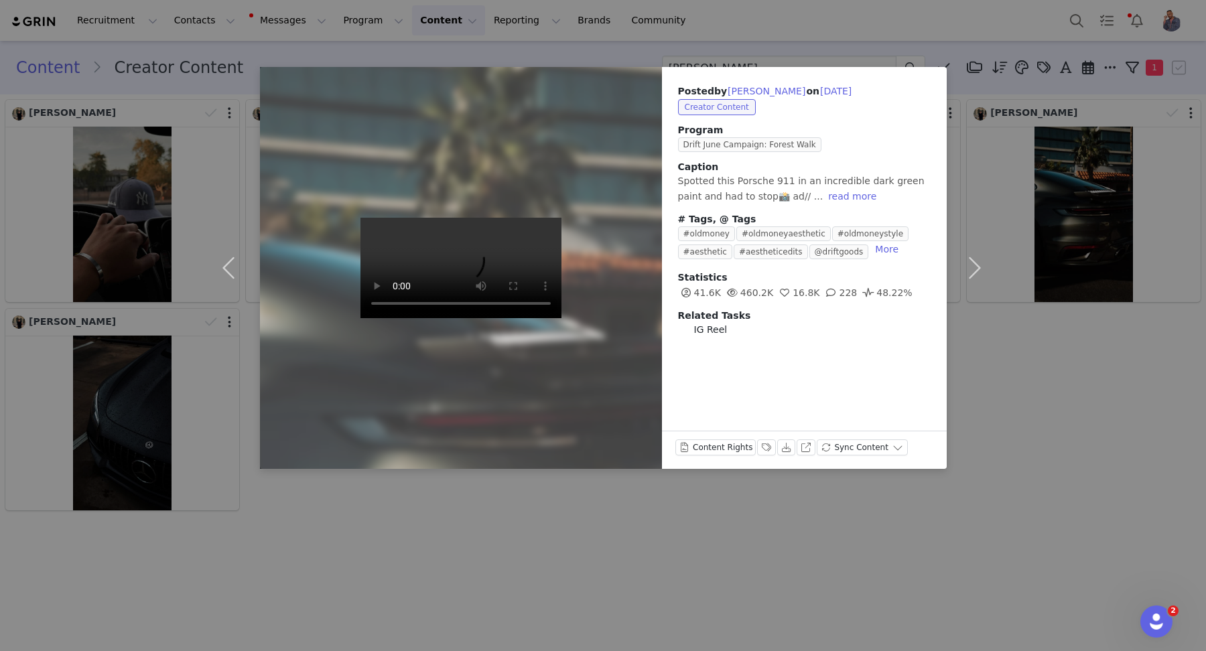
drag, startPoint x: 847, startPoint y: 498, endPoint x: 694, endPoint y: 462, distance: 157.1
click at [847, 498] on div "Posted by [PERSON_NAME] on [DATE] Creator Content Program Drift June Campaign: …" at bounding box center [603, 325] width 1206 height 651
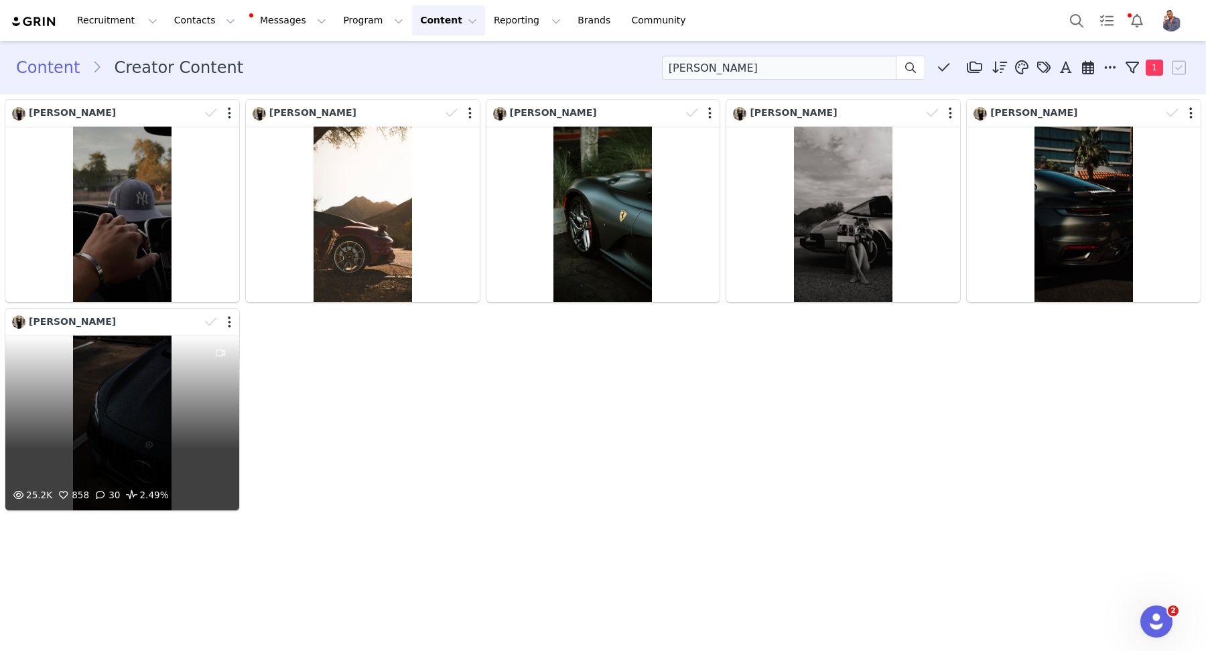
click at [153, 384] on div "25.2K 858 30 2.49%" at bounding box center [122, 424] width 234 height 176
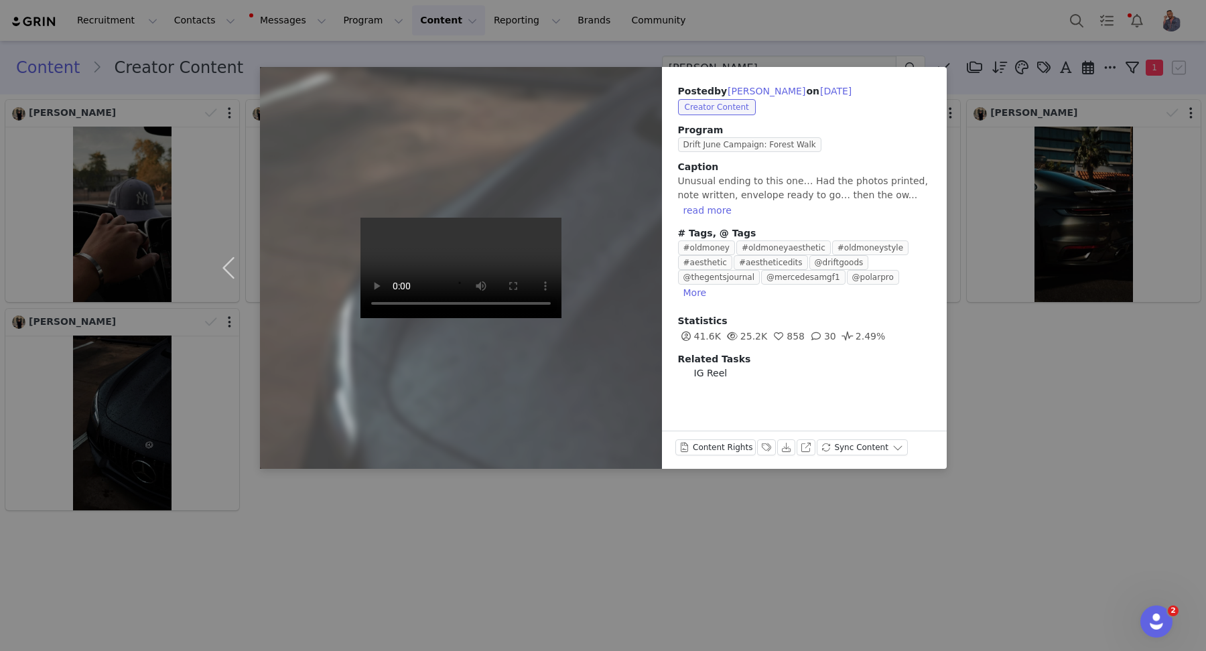
click at [531, 490] on div "Posted by [PERSON_NAME] on [DATE] Creator Content Program Drift June Campaign: …" at bounding box center [603, 325] width 1206 height 651
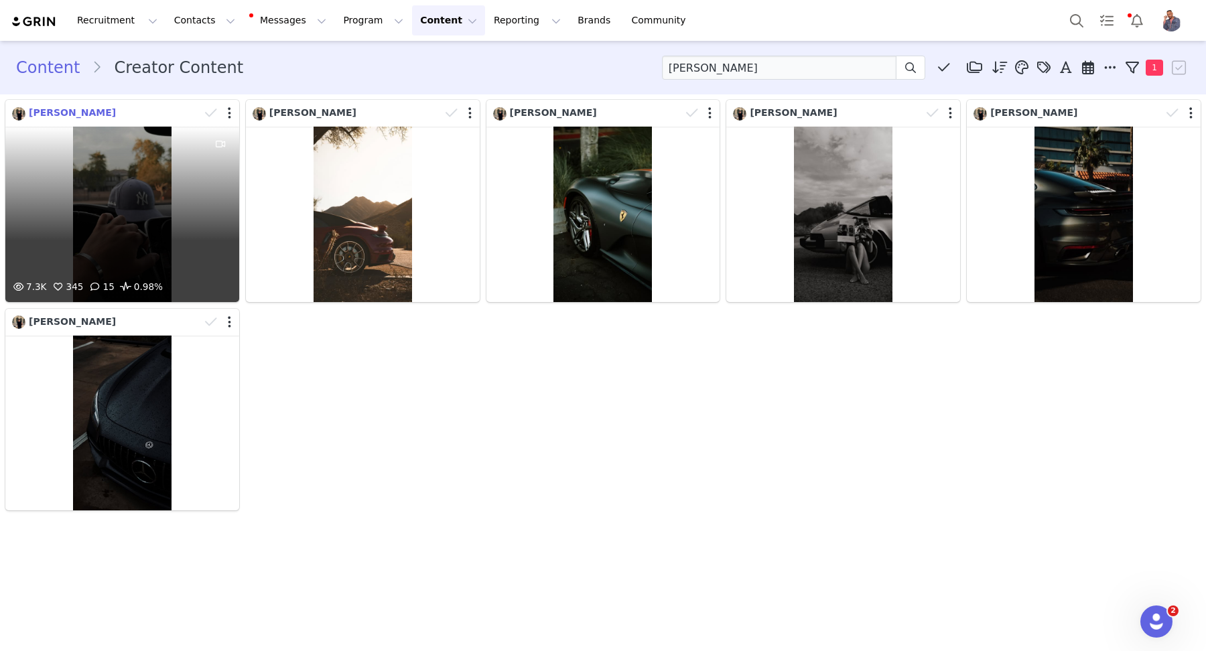
click at [81, 108] on span "[PERSON_NAME]" at bounding box center [72, 112] width 87 height 11
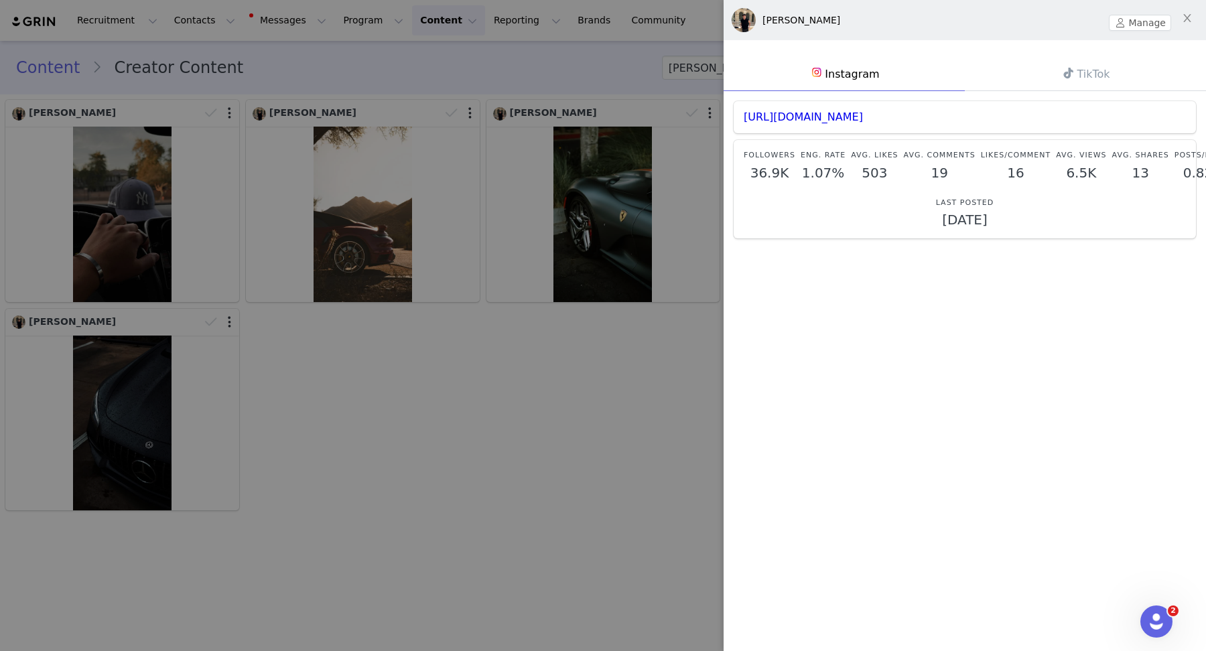
click at [829, 70] on link "Instagram" at bounding box center [844, 73] width 241 height 35
click at [841, 111] on link "[URL][DOMAIN_NAME]" at bounding box center [803, 117] width 119 height 13
click at [589, 348] on div at bounding box center [603, 325] width 1206 height 651
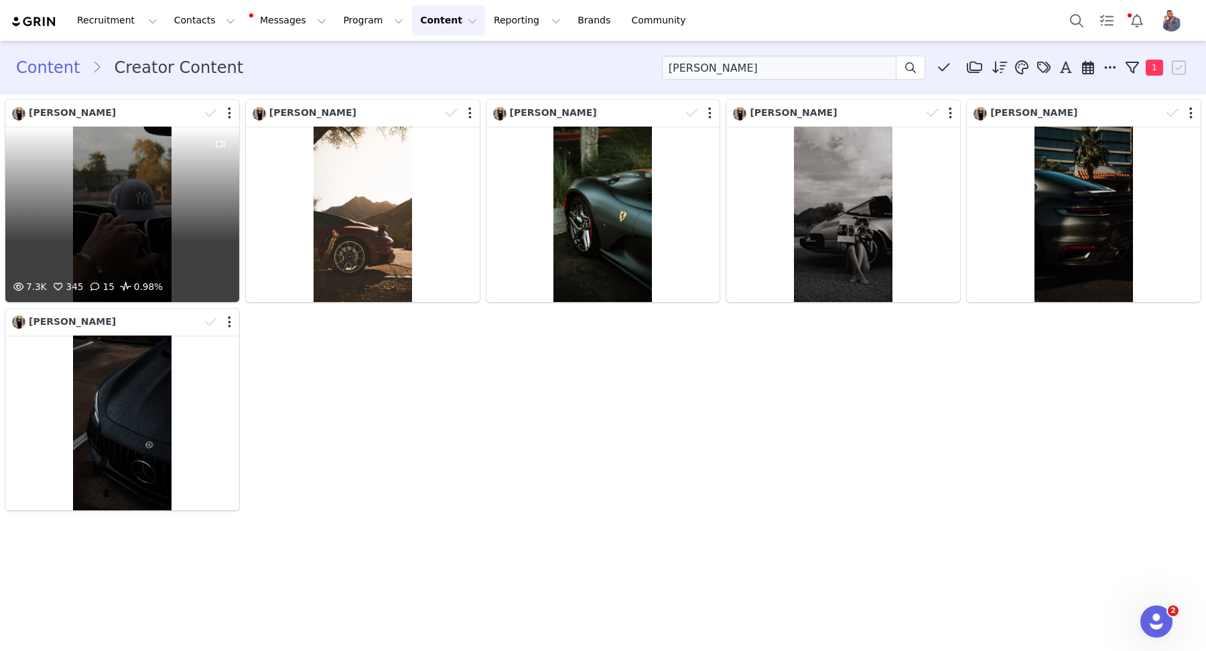
click at [163, 224] on div "7.3K 345 15 0.98%" at bounding box center [122, 215] width 234 height 176
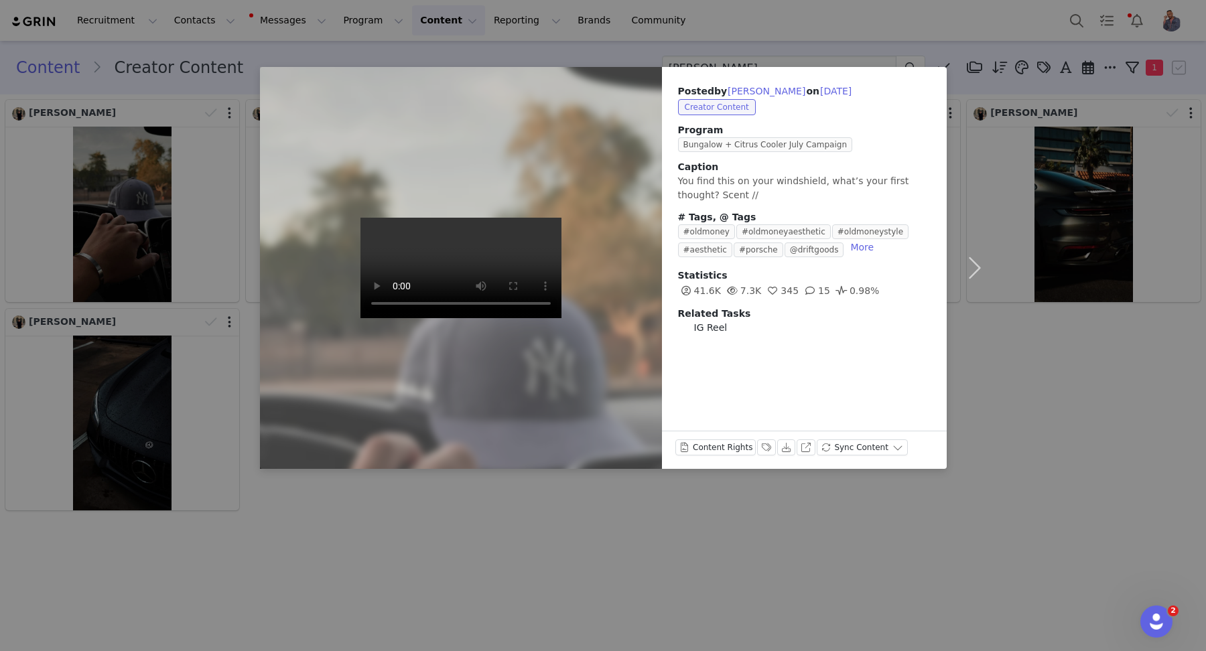
drag, startPoint x: 379, startPoint y: 551, endPoint x: 372, endPoint y: 541, distance: 11.5
click at [377, 549] on div "Posted by [PERSON_NAME] on [DATE] Creator Content Program Bungalow + Citrus Coo…" at bounding box center [603, 325] width 1206 height 651
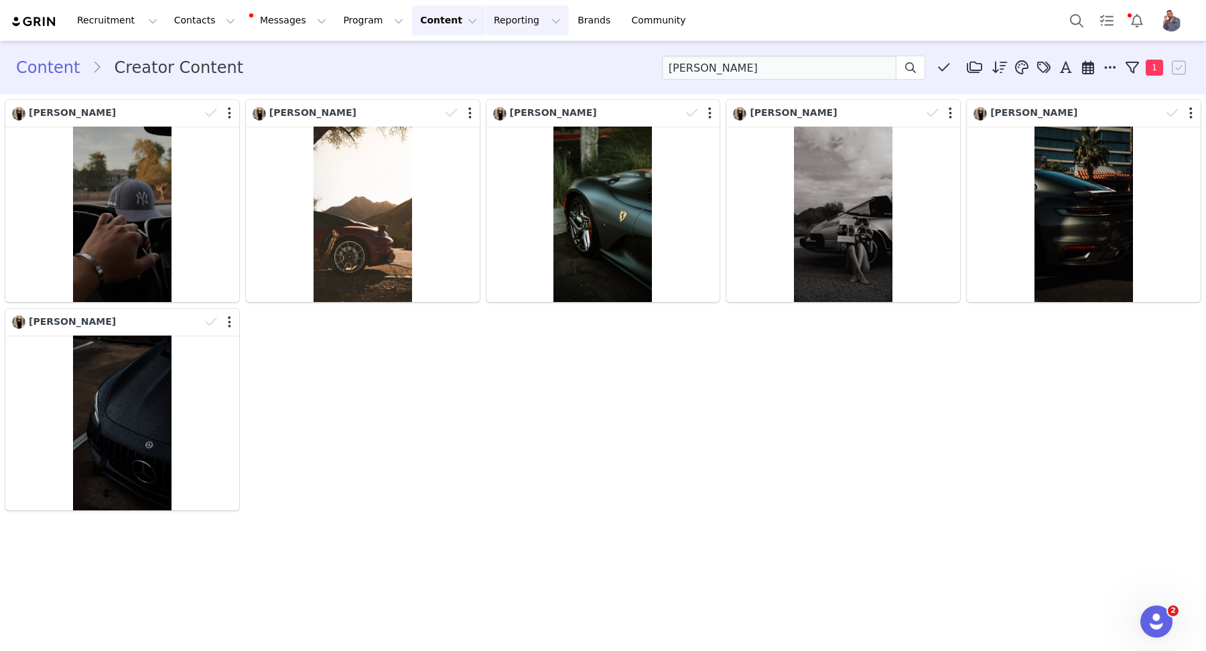
click at [486, 21] on button "Reporting Reporting" at bounding box center [527, 20] width 83 height 30
click at [355, 26] on button "Program Program" at bounding box center [373, 20] width 76 height 30
click at [341, 50] on link "Activations" at bounding box center [367, 59] width 106 height 25
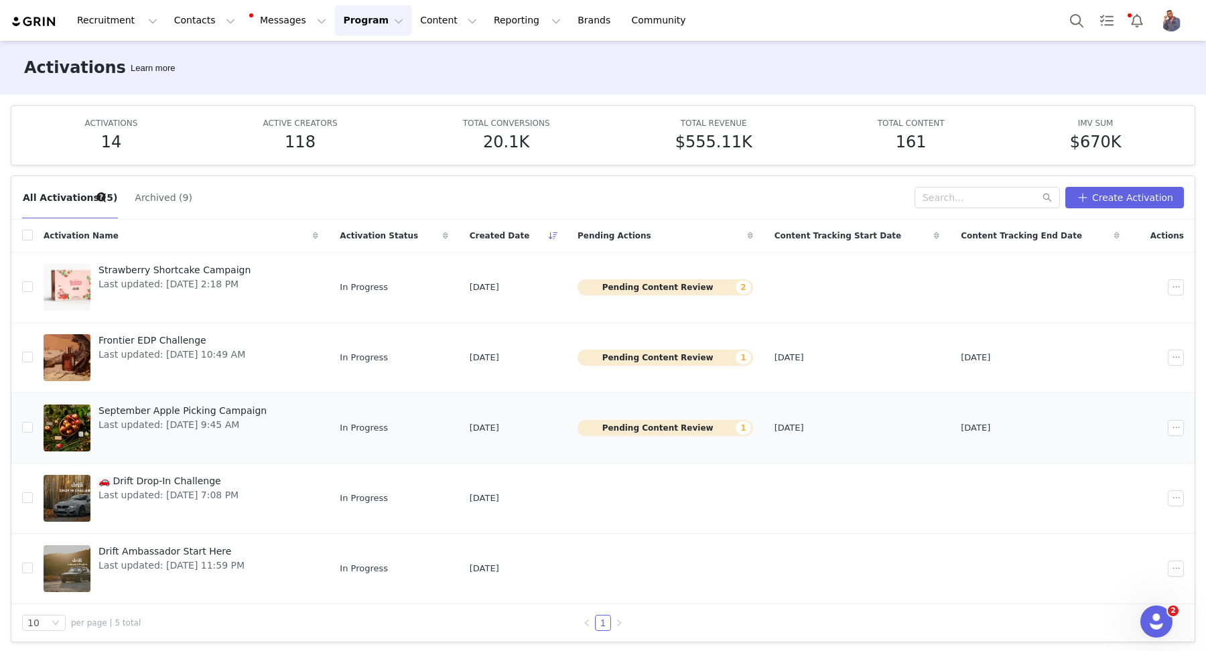
scroll to position [1, 0]
click at [210, 408] on span "September Apple Picking Campaign" at bounding box center [182, 411] width 168 height 14
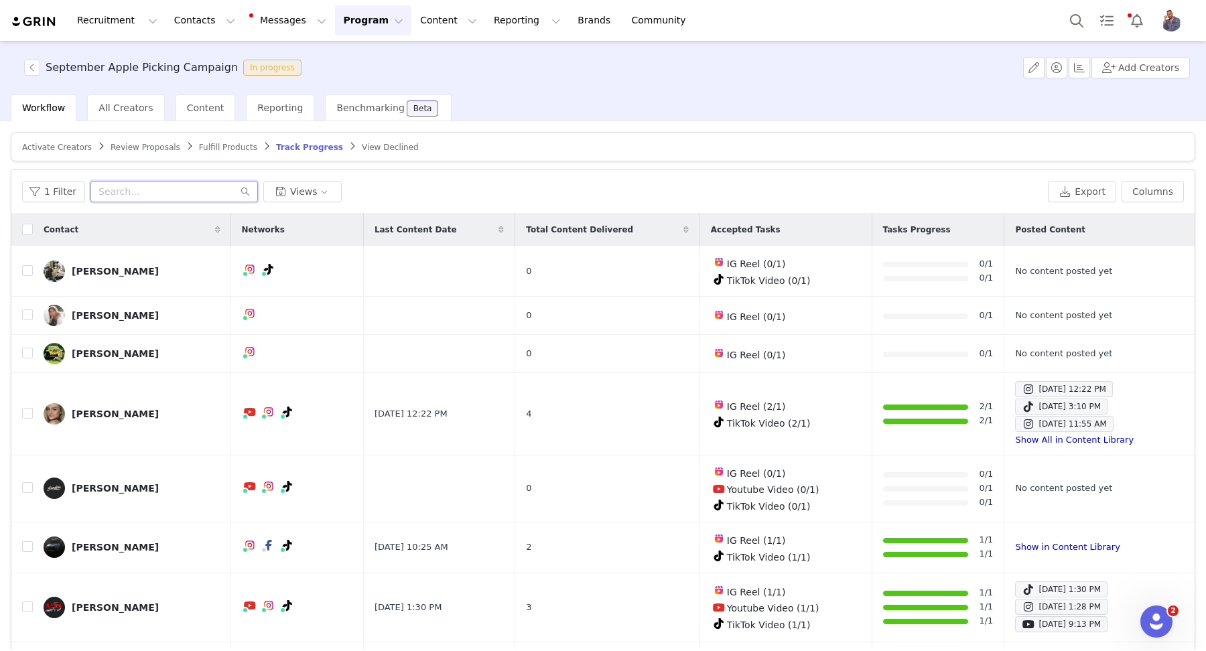
click at [201, 191] on input "text" at bounding box center [173, 191] width 167 height 21
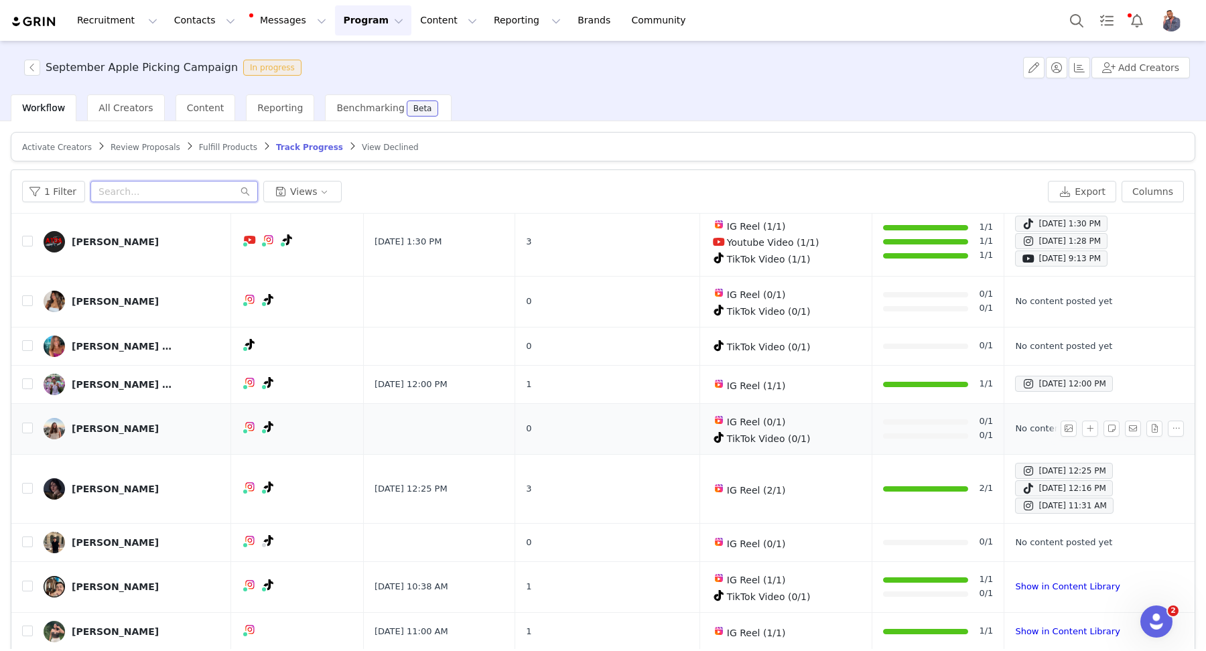
scroll to position [378, 0]
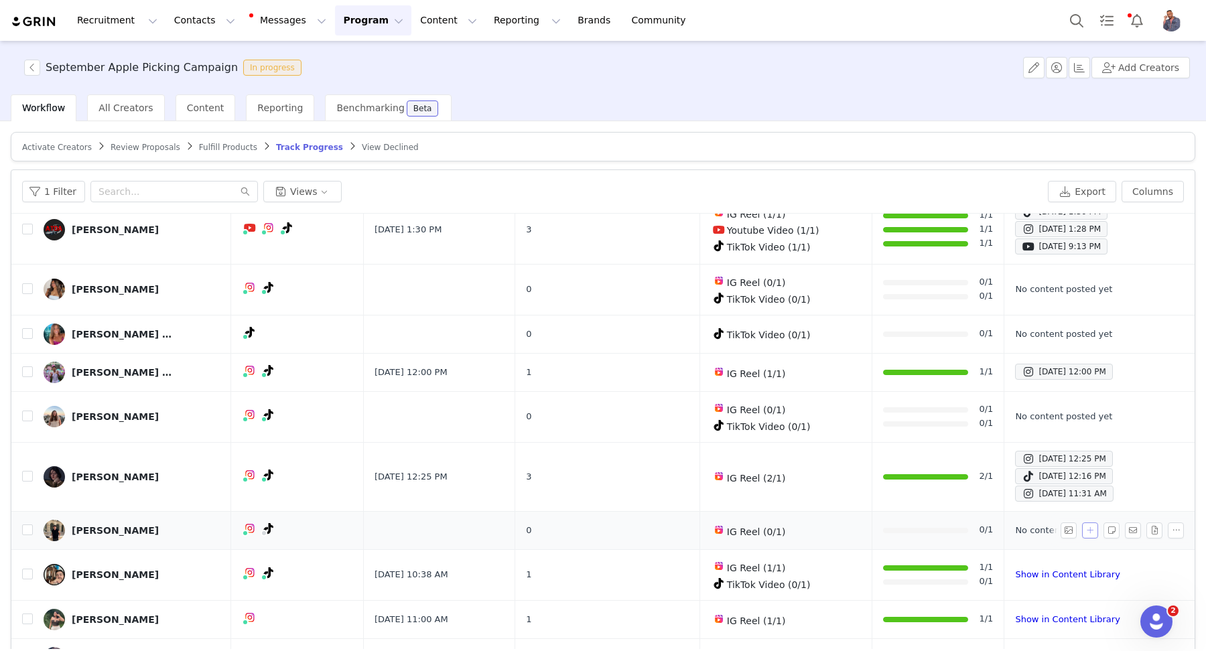
click at [1082, 523] on button "button" at bounding box center [1090, 531] width 16 height 16
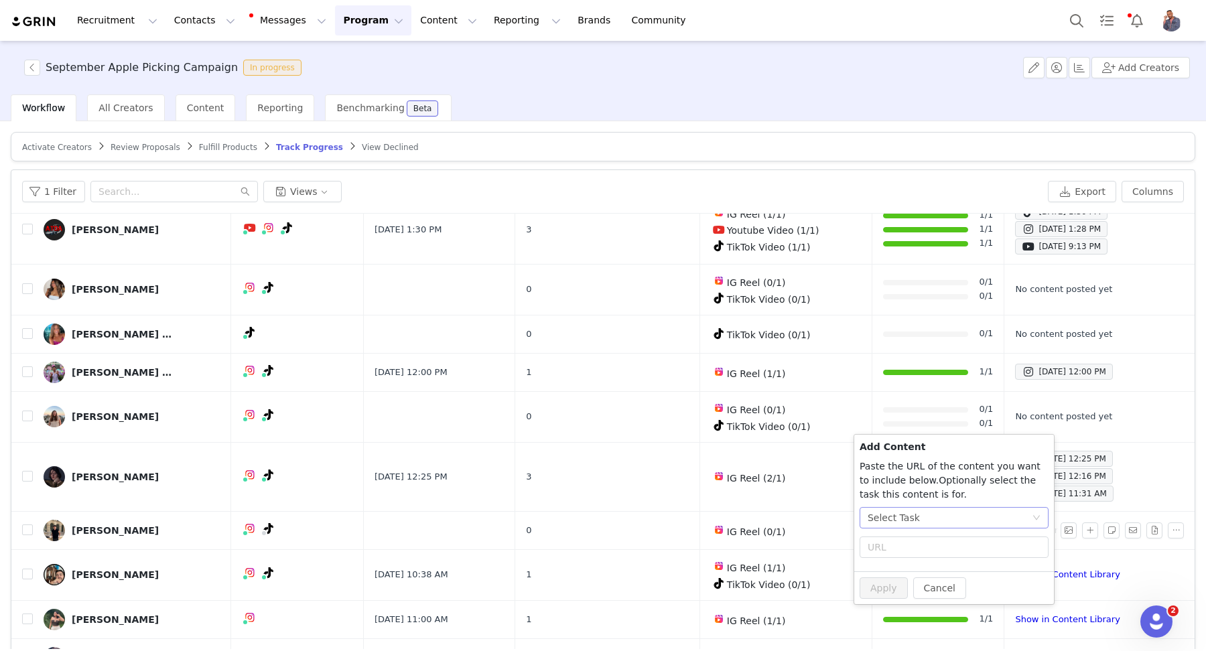
click at [965, 519] on div "Select Task" at bounding box center [950, 518] width 164 height 20
click at [916, 584] on span "(Instagram)" at bounding box center [928, 587] width 55 height 11
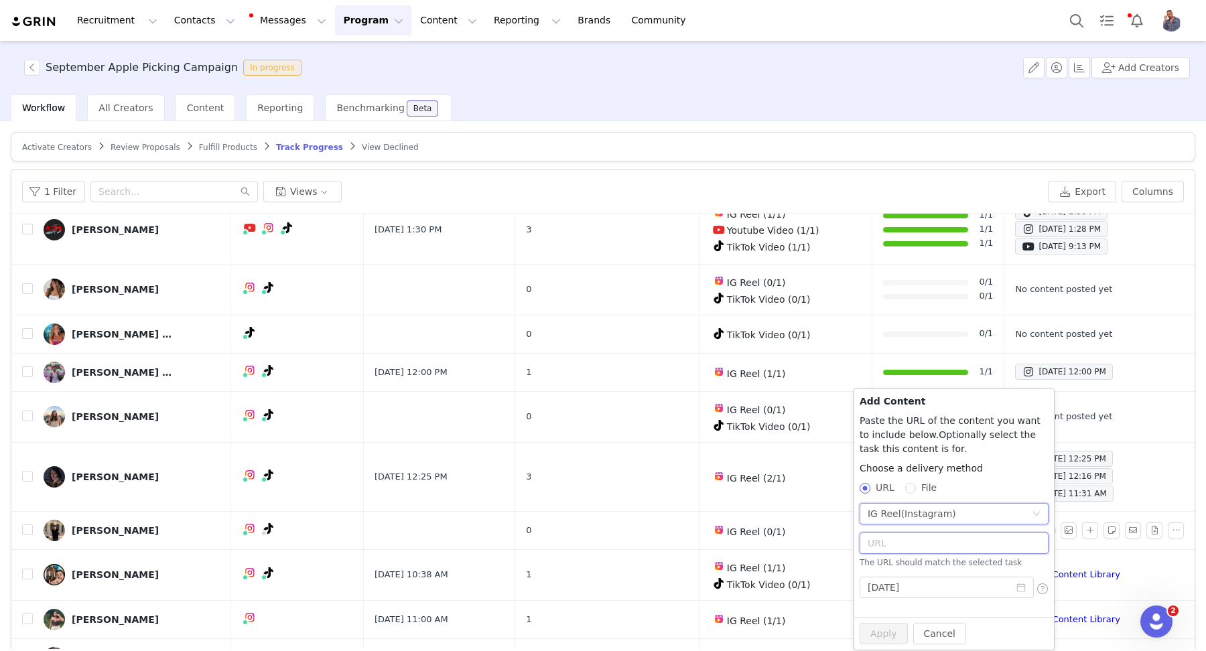
click at [906, 546] on input "text" at bounding box center [954, 543] width 189 height 21
paste input "[URL][DOMAIN_NAME]"
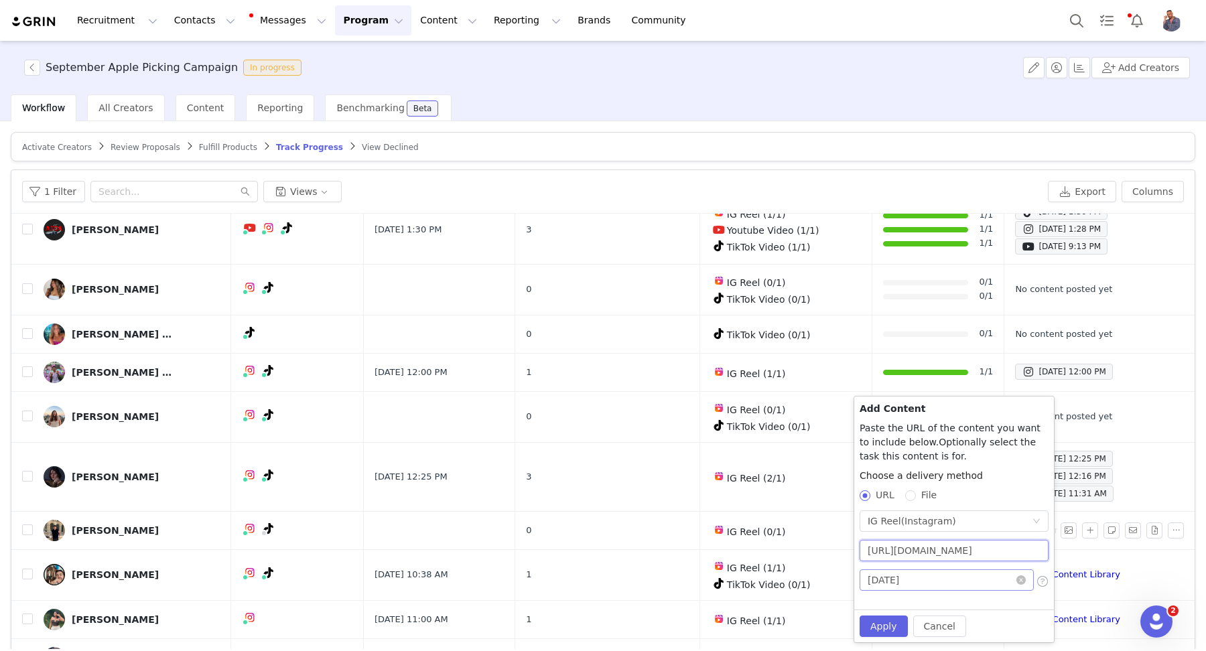
scroll to position [0, 20]
type input "[URL][DOMAIN_NAME]"
click at [883, 623] on button "Apply" at bounding box center [884, 626] width 48 height 21
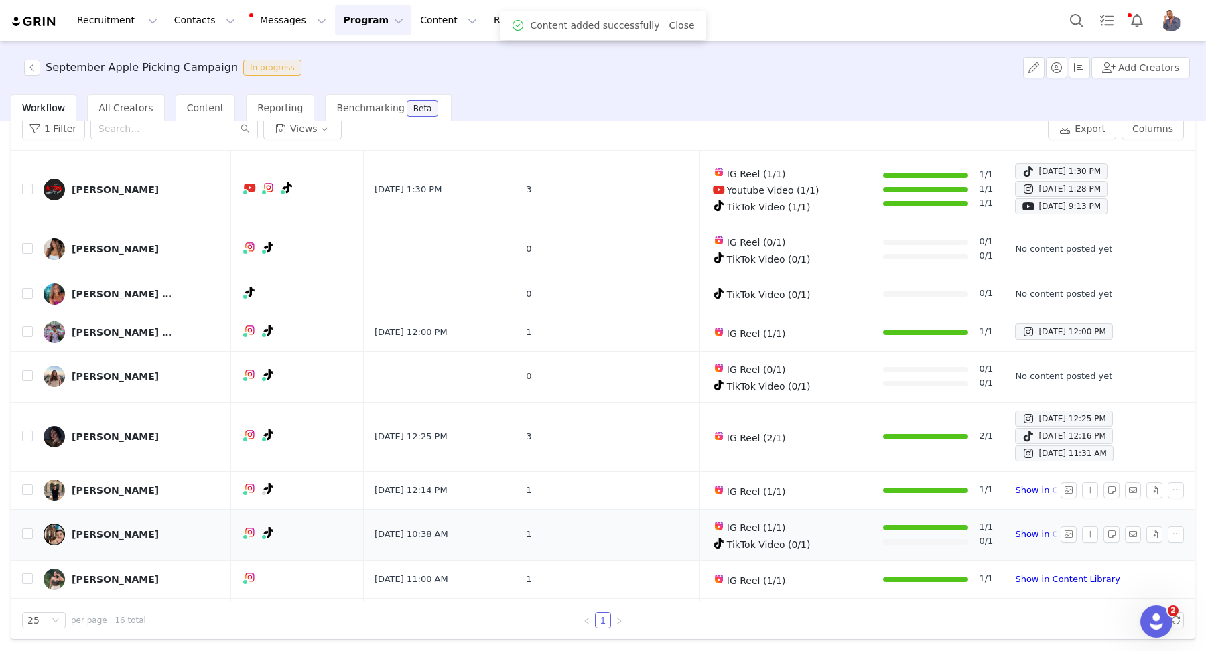
scroll to position [378, 0]
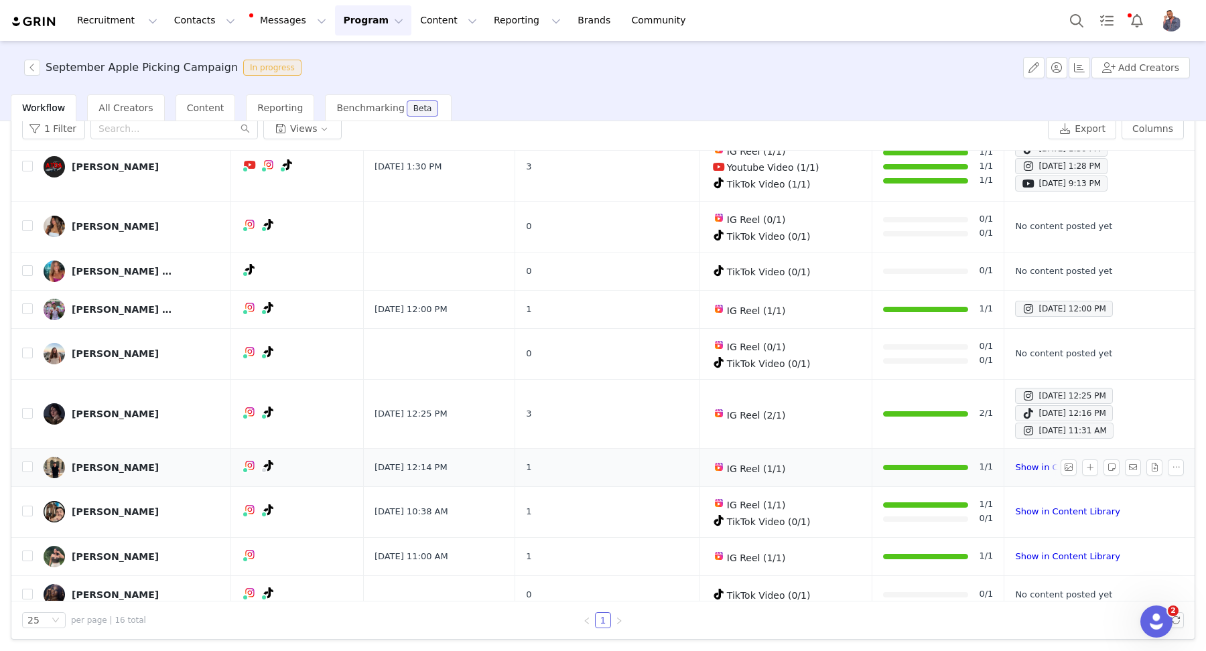
click at [124, 462] on div "[PERSON_NAME]" at bounding box center [115, 467] width 87 height 11
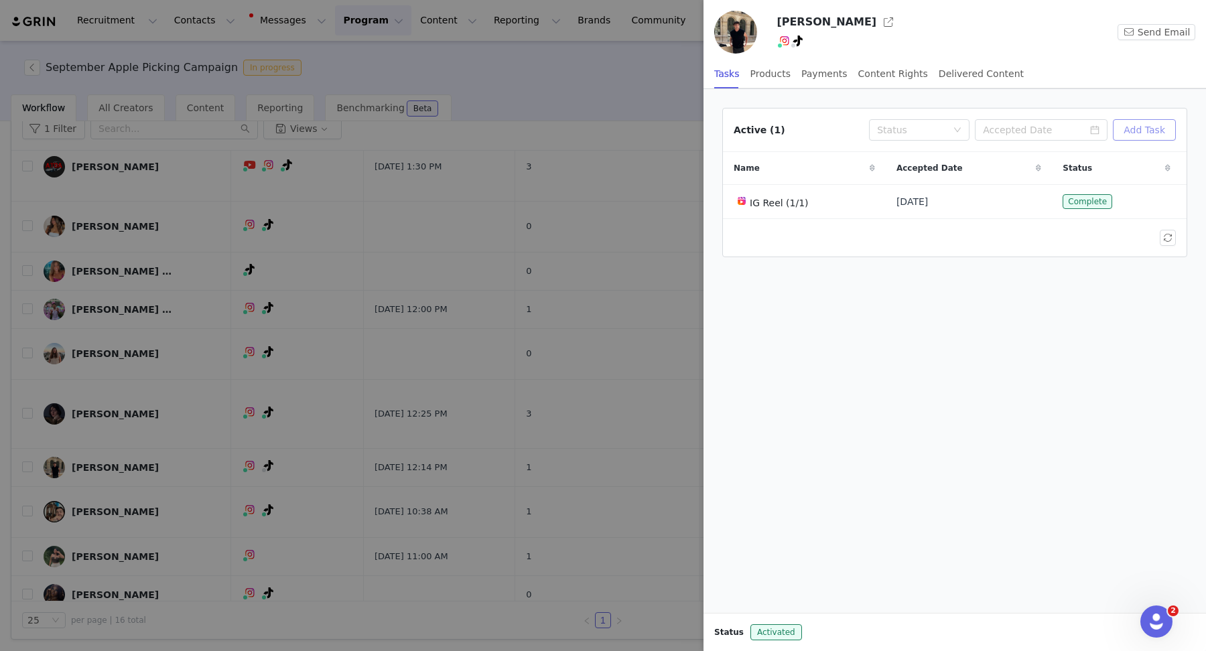
click at [1136, 122] on button "Add Task" at bounding box center [1144, 129] width 63 height 21
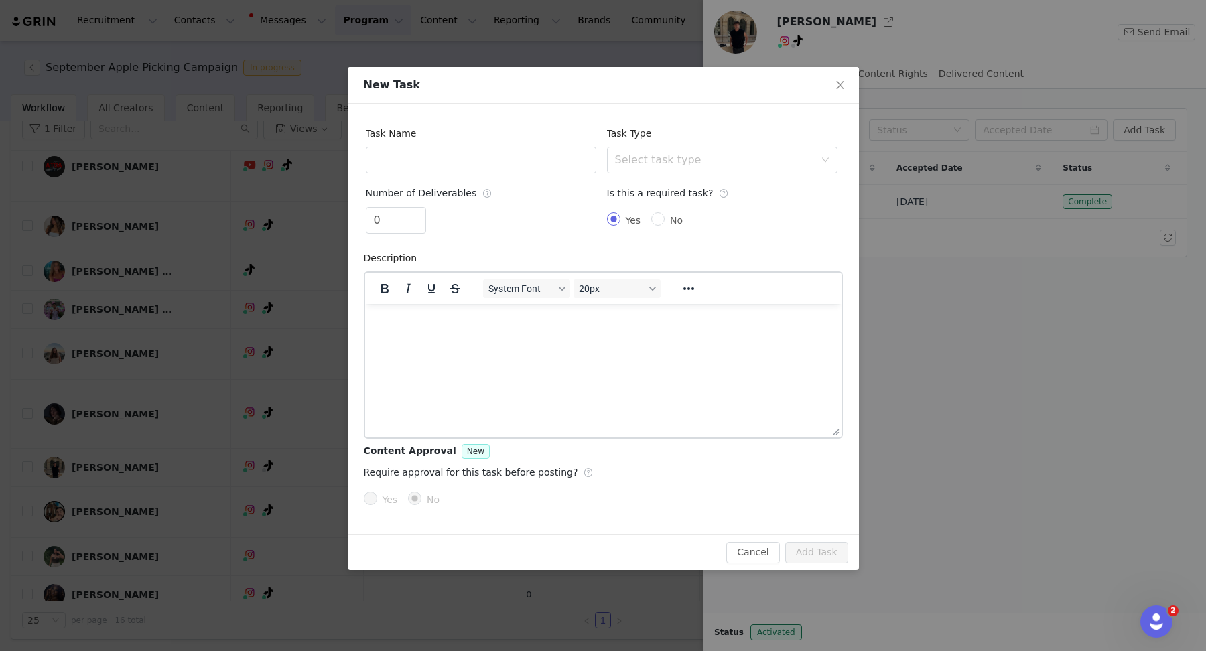
scroll to position [0, 0]
click at [681, 163] on div "Select task type" at bounding box center [715, 159] width 200 height 13
click at [685, 216] on li "Instagram Reel" at bounding box center [721, 210] width 230 height 21
click at [486, 161] on input "text" at bounding box center [481, 160] width 230 height 27
type input "IG Reel"
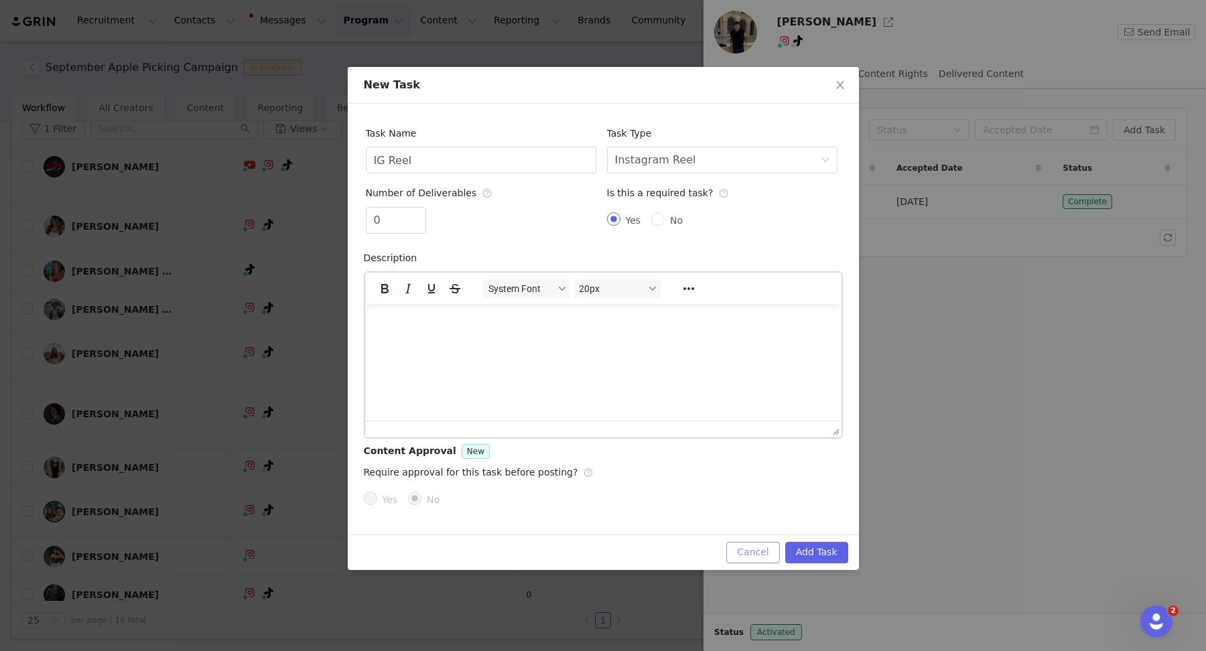
click at [742, 555] on button "Cancel" at bounding box center [752, 552] width 53 height 21
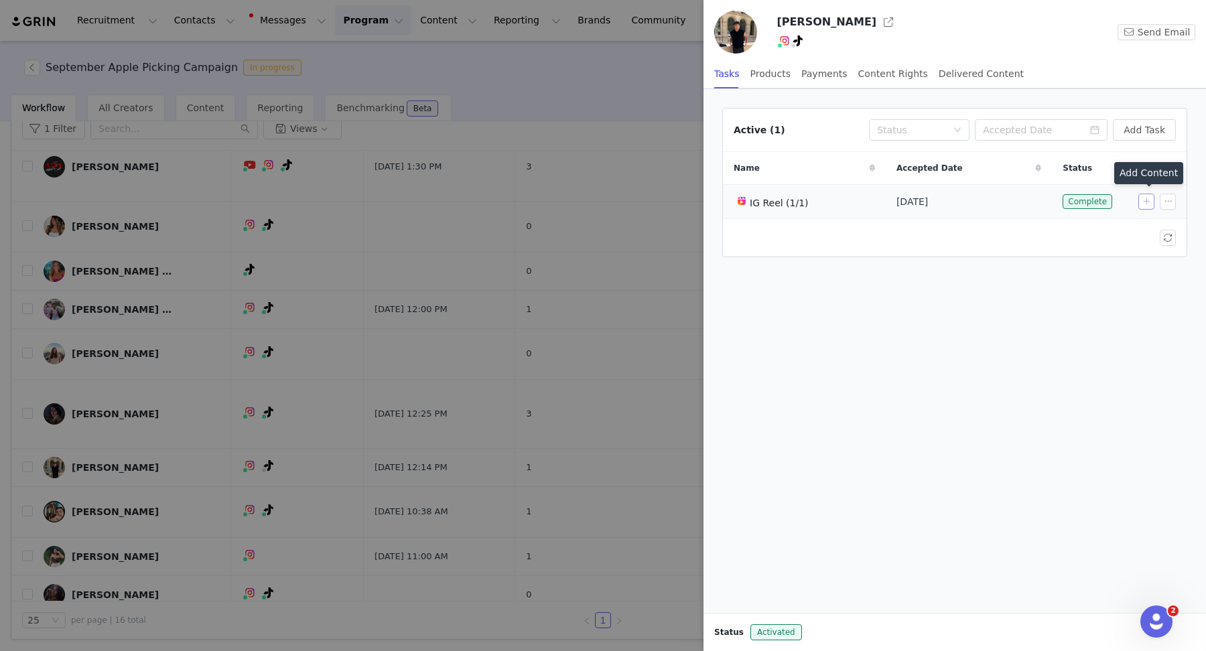
click at [1150, 202] on button "button" at bounding box center [1146, 202] width 16 height 16
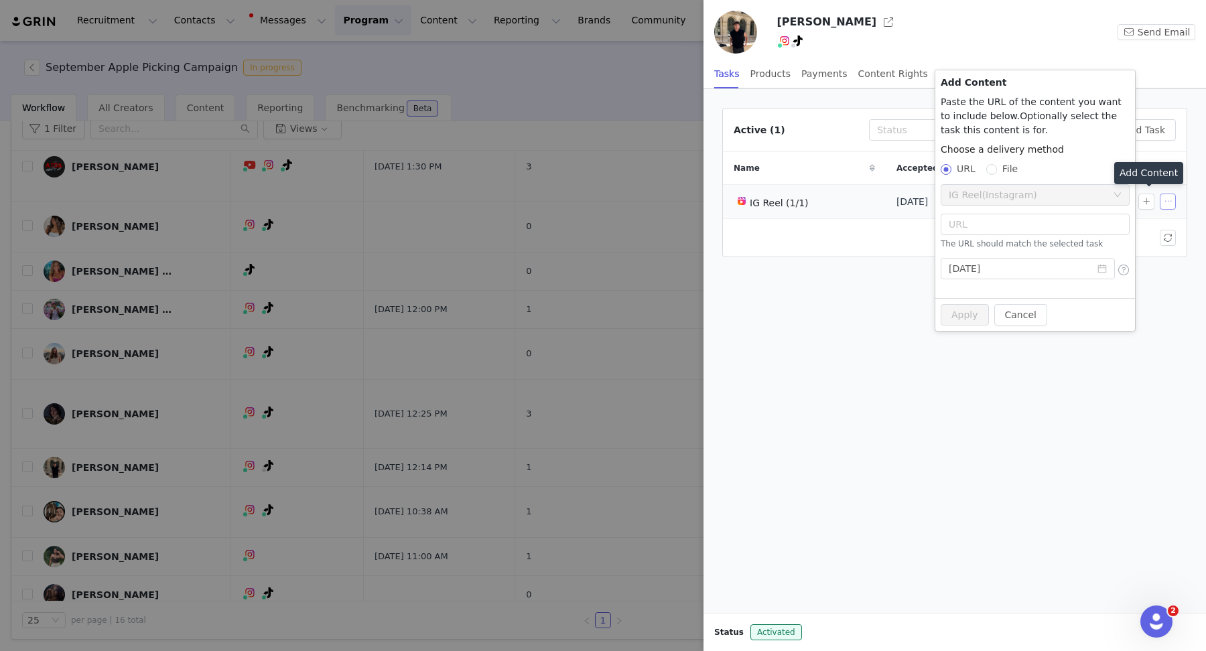
click at [1164, 198] on button "button" at bounding box center [1168, 202] width 16 height 16
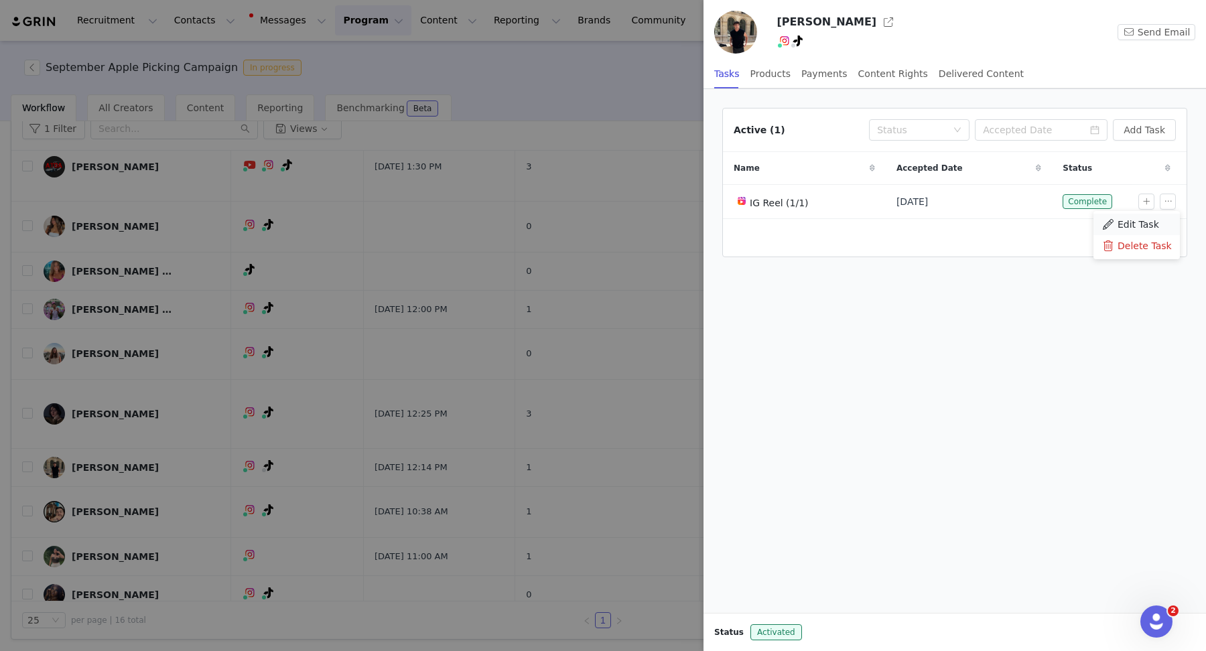
click at [1152, 220] on span "Edit Task" at bounding box center [1138, 224] width 42 height 15
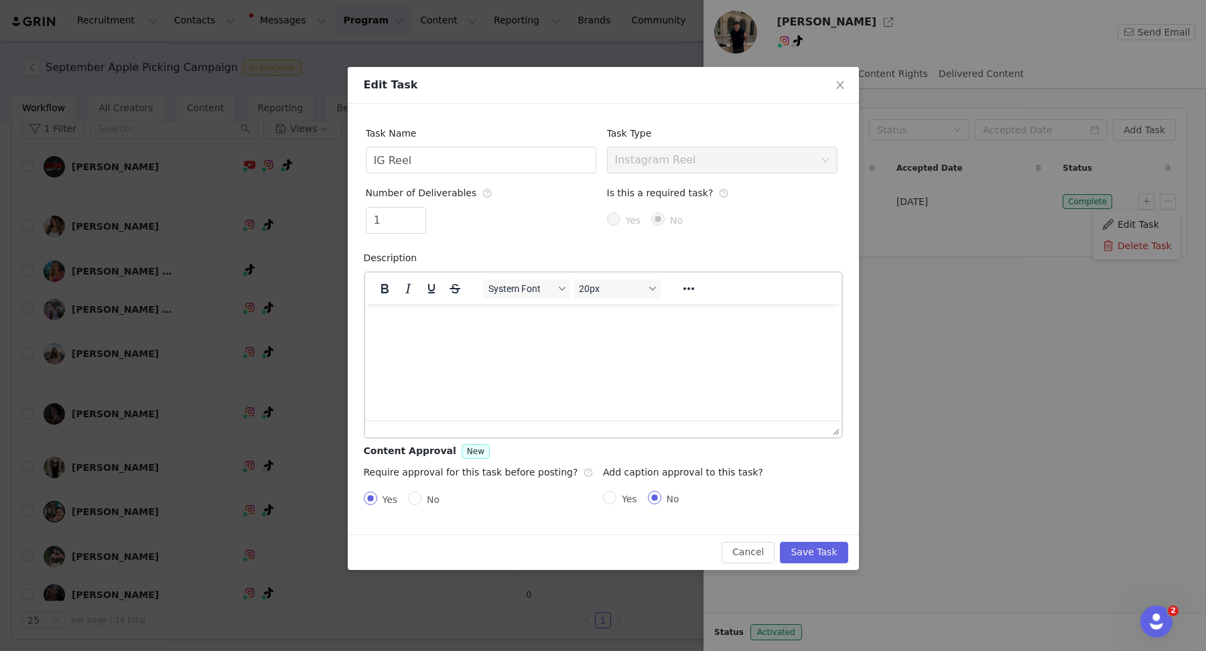
click at [437, 326] on p "Rich Text Area. Press ALT-0 for help." at bounding box center [602, 321] width 455 height 15
click at [806, 555] on button "Save Task" at bounding box center [814, 552] width 68 height 21
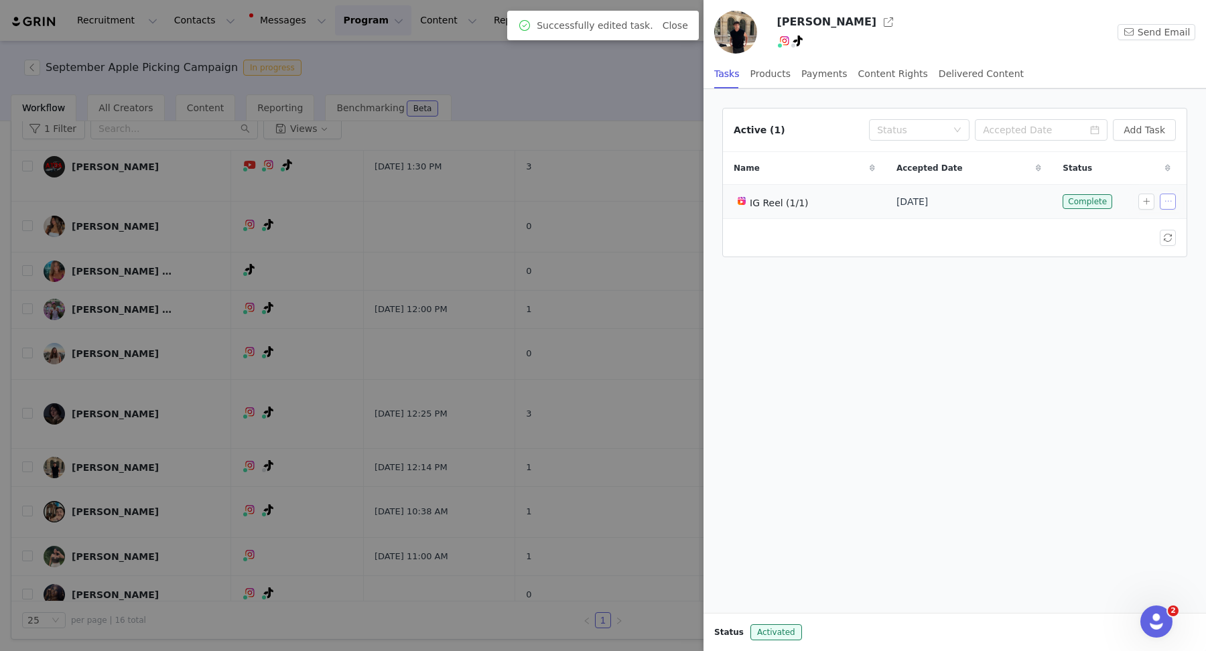
click at [1168, 200] on button "button" at bounding box center [1168, 202] width 16 height 16
click at [1151, 220] on span "Edit Task" at bounding box center [1138, 224] width 42 height 15
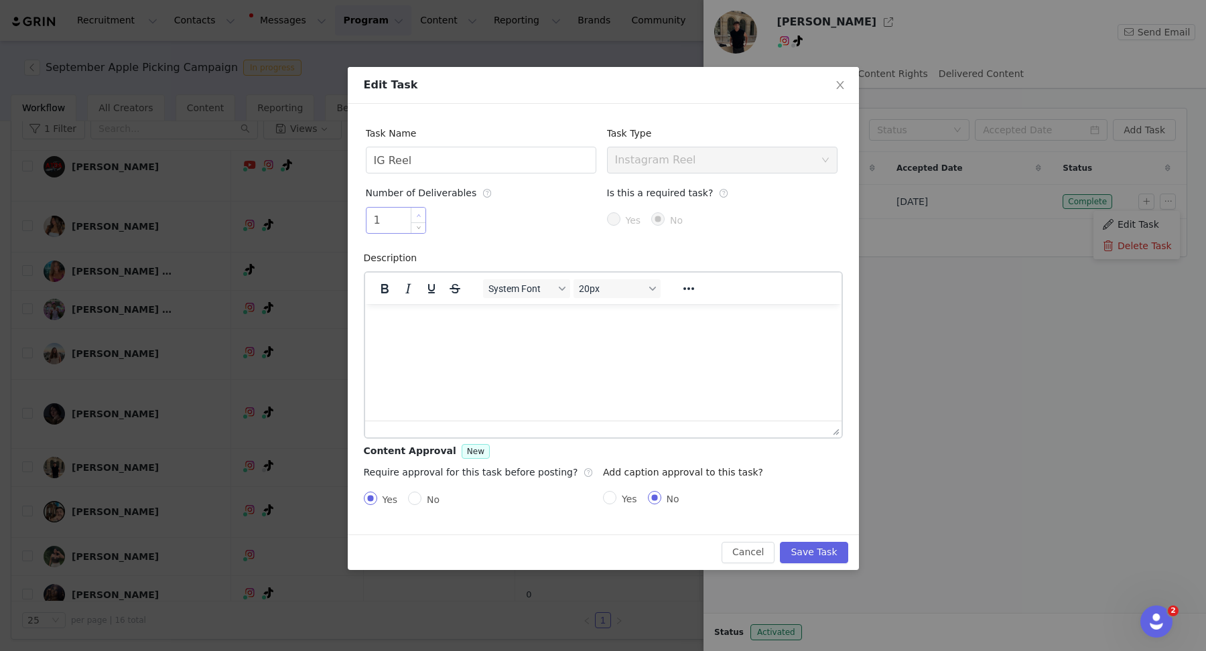
click at [416, 215] on icon "icon: up" at bounding box center [418, 215] width 5 height 5
type input "2"
click at [803, 549] on button "Save Task" at bounding box center [814, 552] width 68 height 21
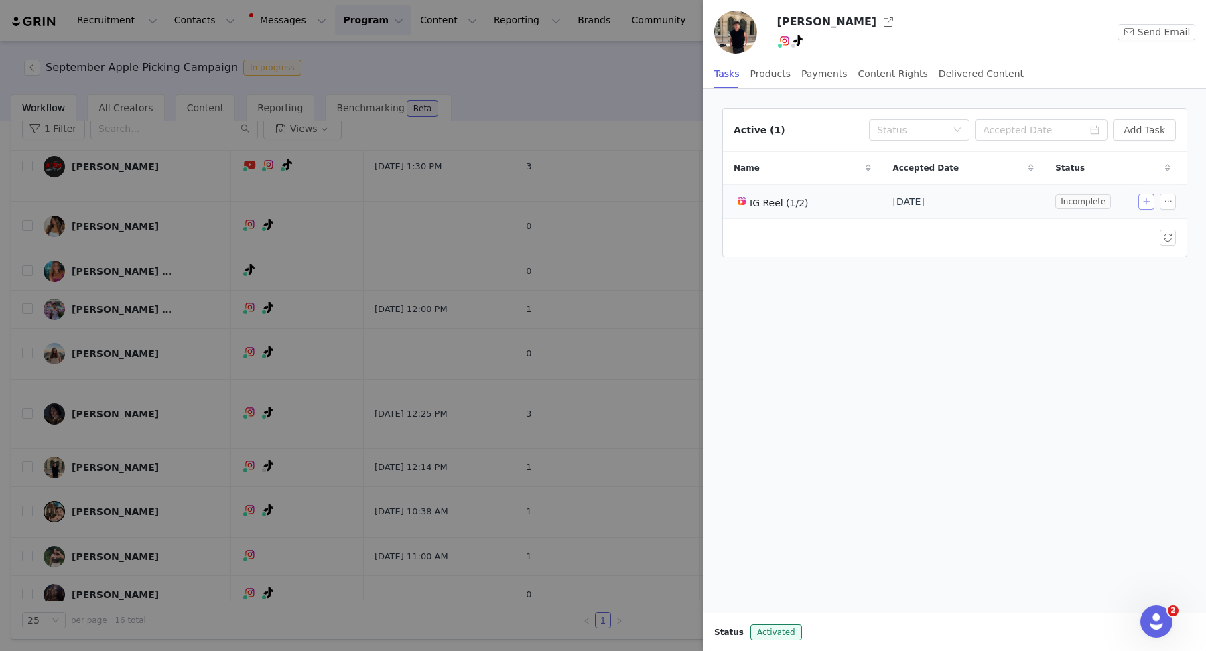
click at [1142, 200] on button "button" at bounding box center [1146, 202] width 16 height 16
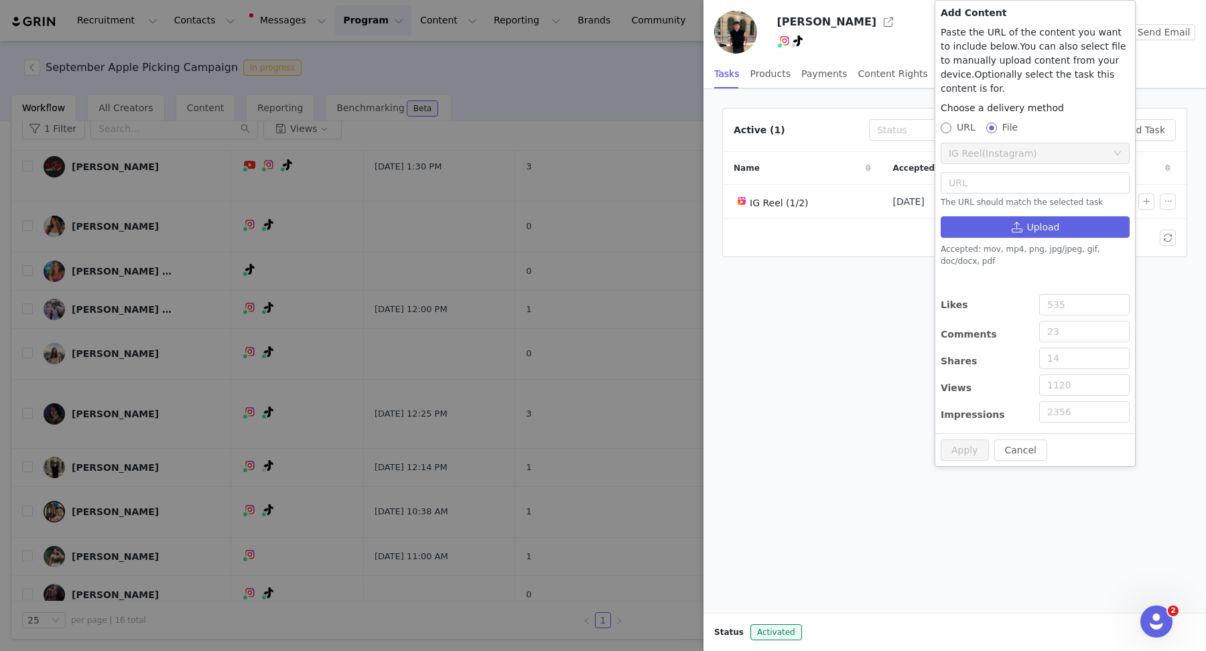
click at [949, 125] on span at bounding box center [946, 128] width 11 height 11
click at [949, 125] on input "URL" at bounding box center [945, 127] width 9 height 9
radio input "true"
radio input "false"
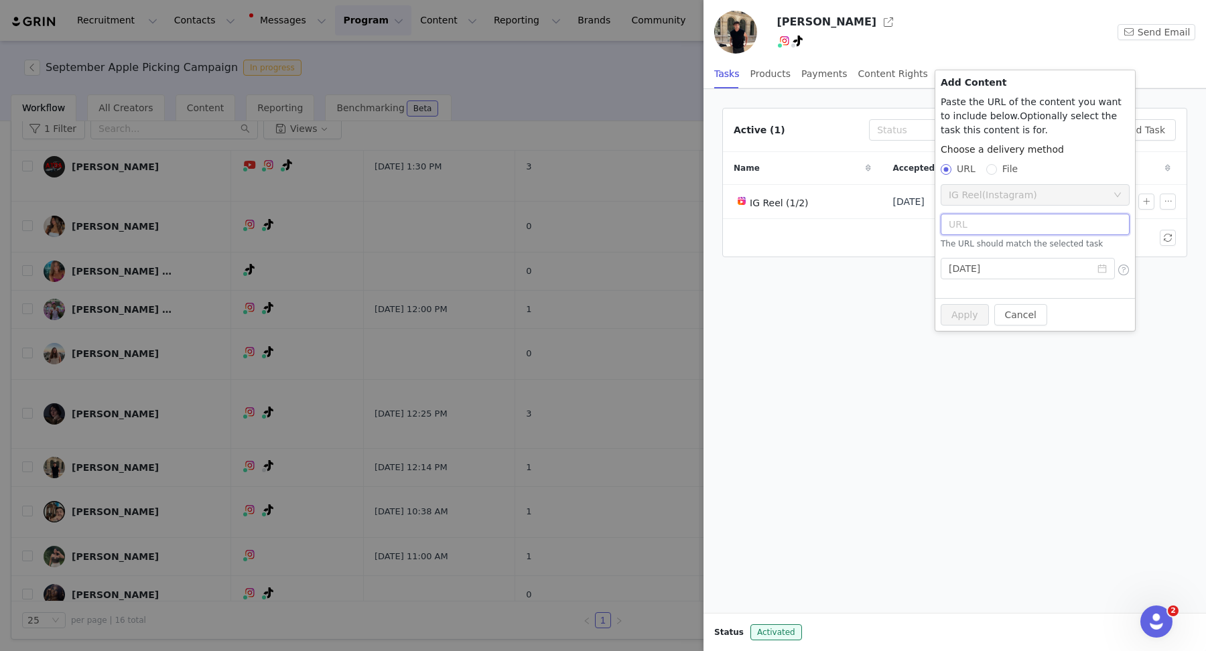
click at [998, 227] on input "text" at bounding box center [1035, 224] width 189 height 21
paste input "[URL][DOMAIN_NAME]"
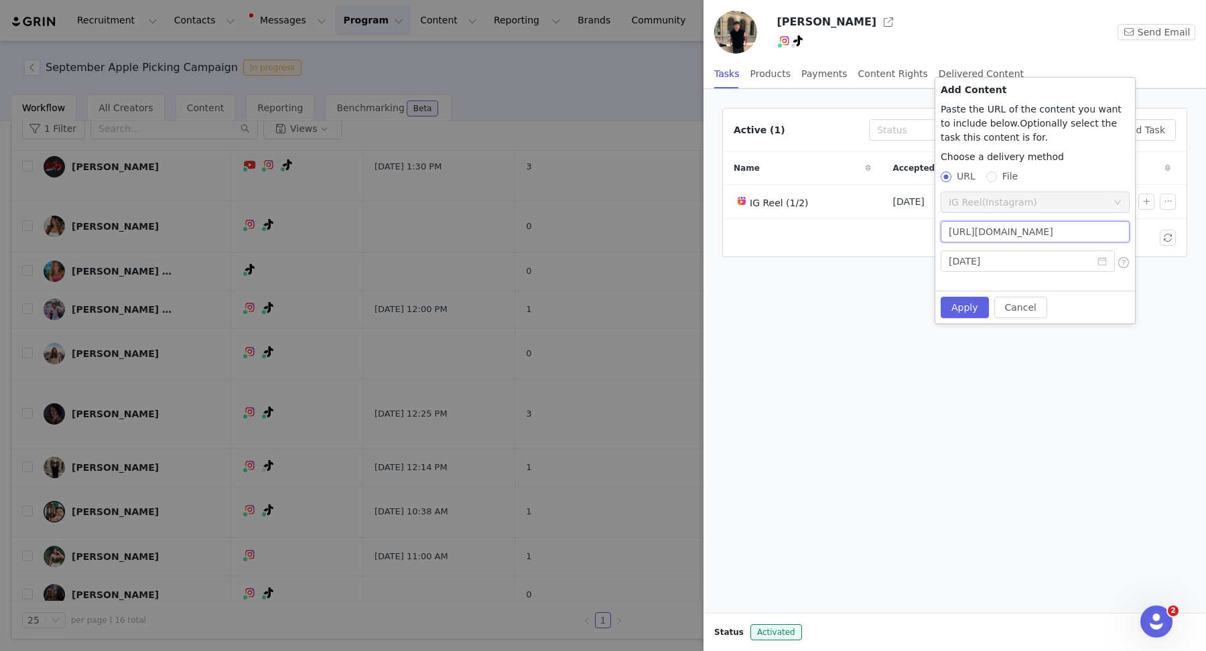
scroll to position [0, 25]
type input "[URL][DOMAIN_NAME]"
click at [966, 310] on button "Apply" at bounding box center [965, 307] width 48 height 21
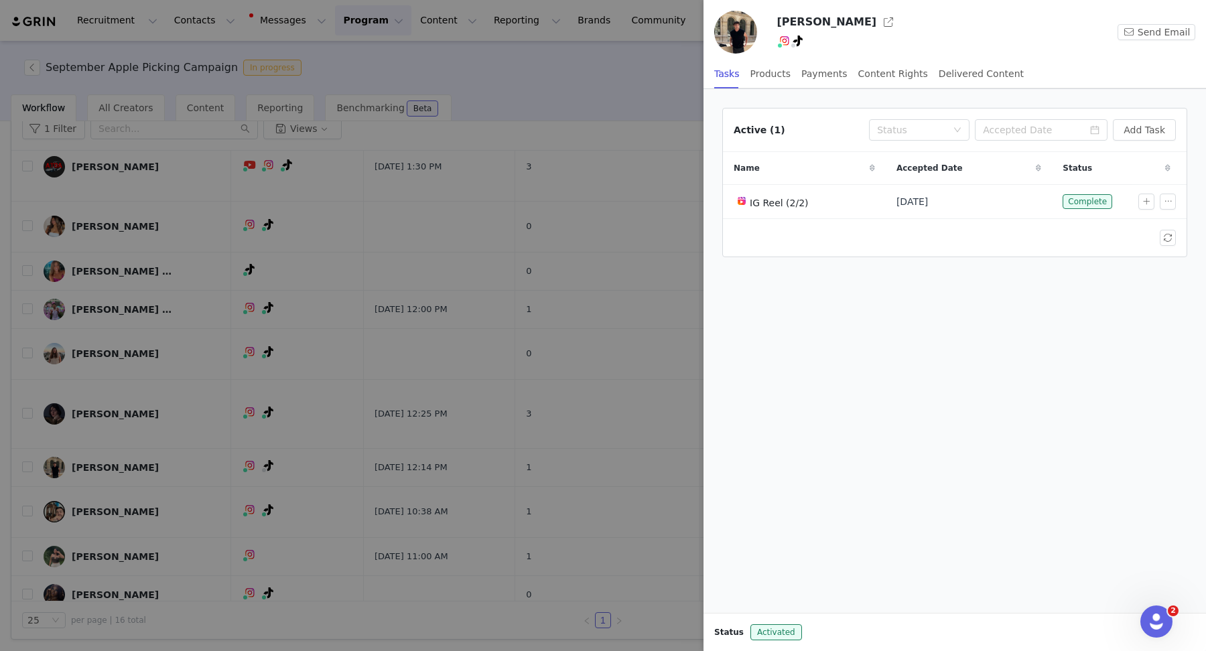
click at [563, 84] on div at bounding box center [603, 325] width 1206 height 651
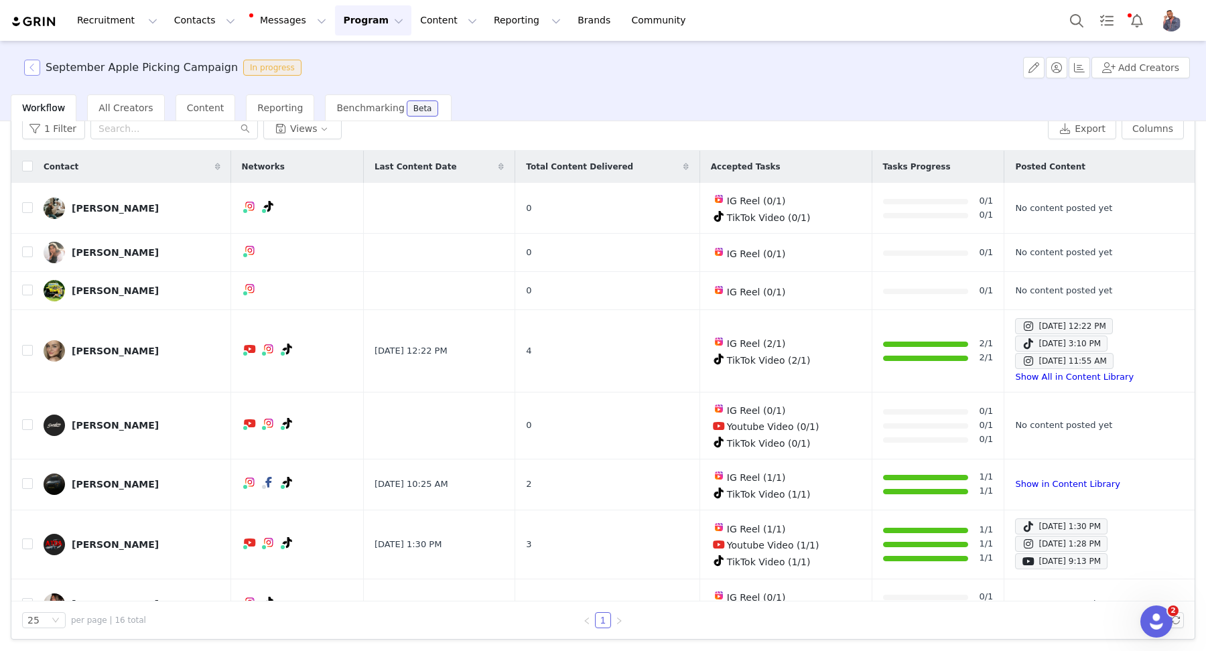
click at [32, 65] on button "button" at bounding box center [32, 68] width 16 height 16
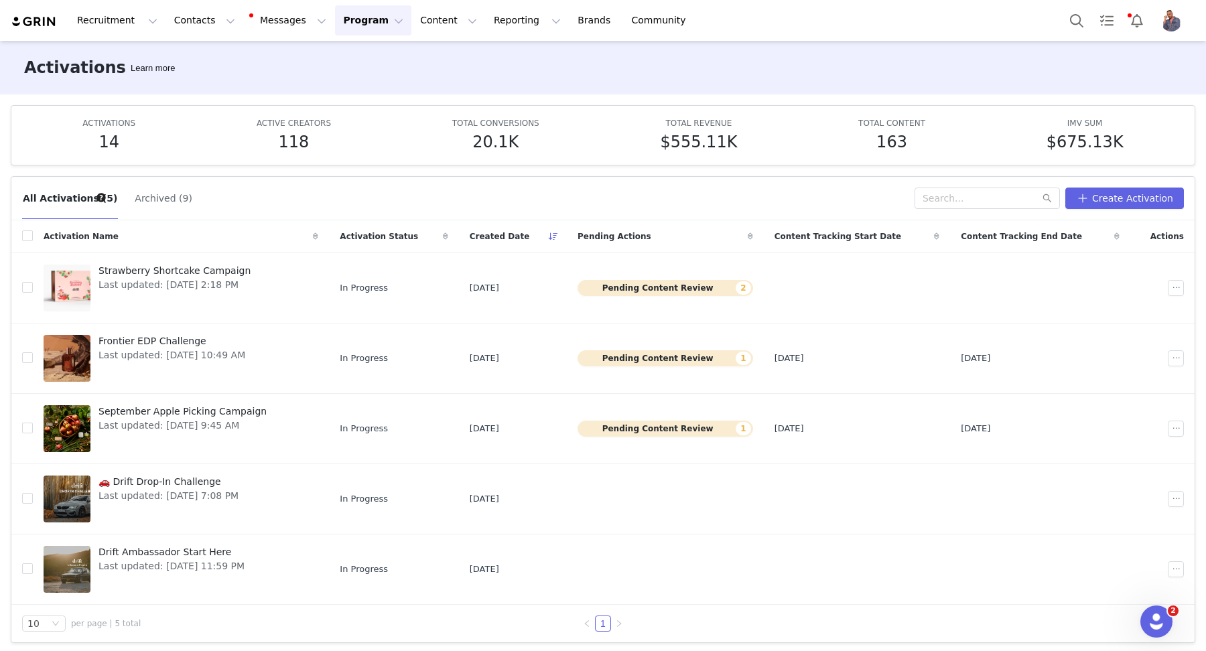
click at [162, 203] on button "Archived (9)" at bounding box center [163, 198] width 59 height 21
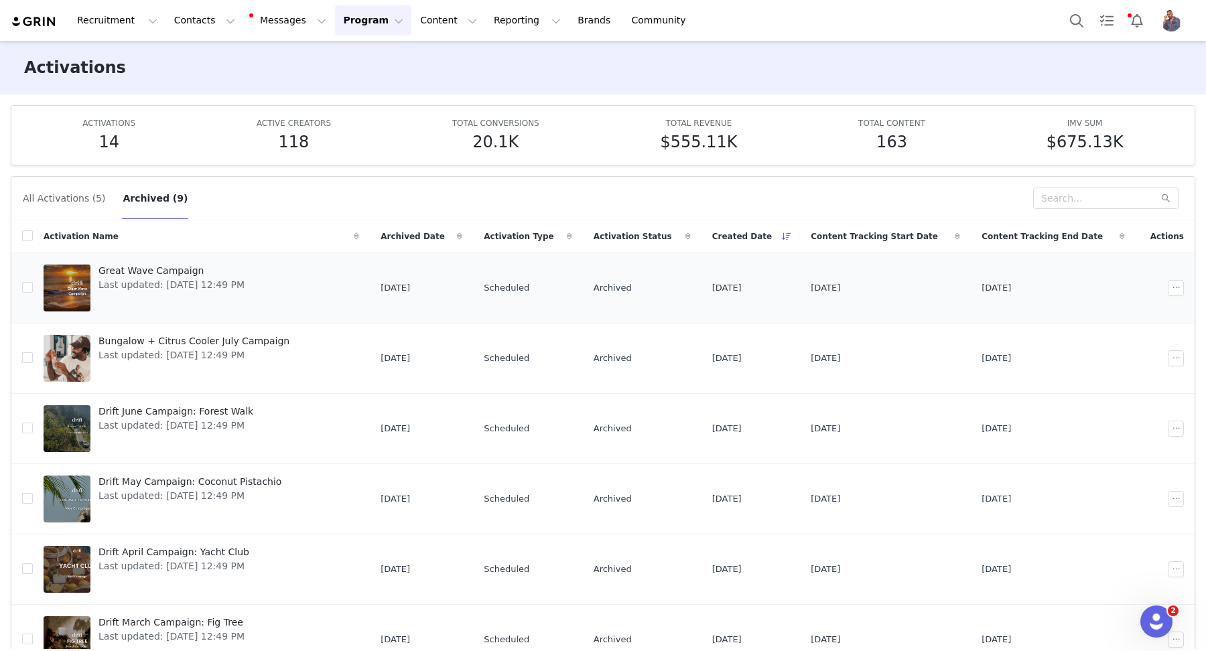
click at [153, 267] on span "Great Wave Campaign" at bounding box center [171, 271] width 146 height 14
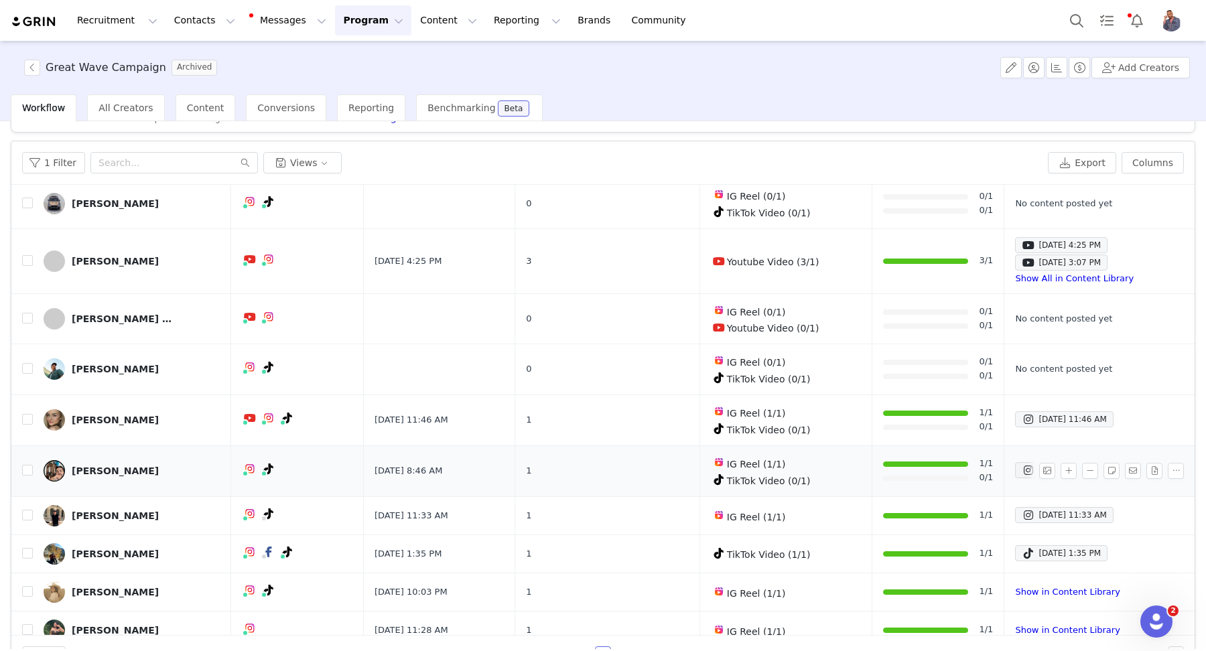
scroll to position [63, 0]
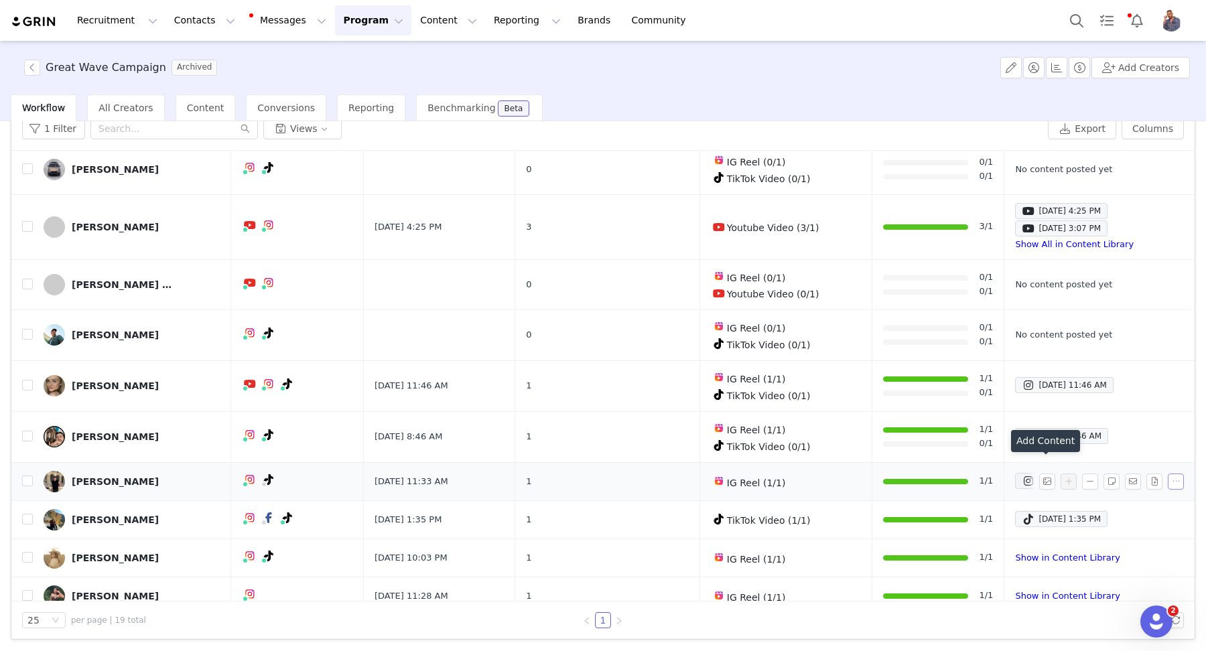
click at [1168, 474] on button "button" at bounding box center [1176, 482] width 16 height 16
click at [102, 476] on div "[PERSON_NAME]" at bounding box center [115, 481] width 87 height 11
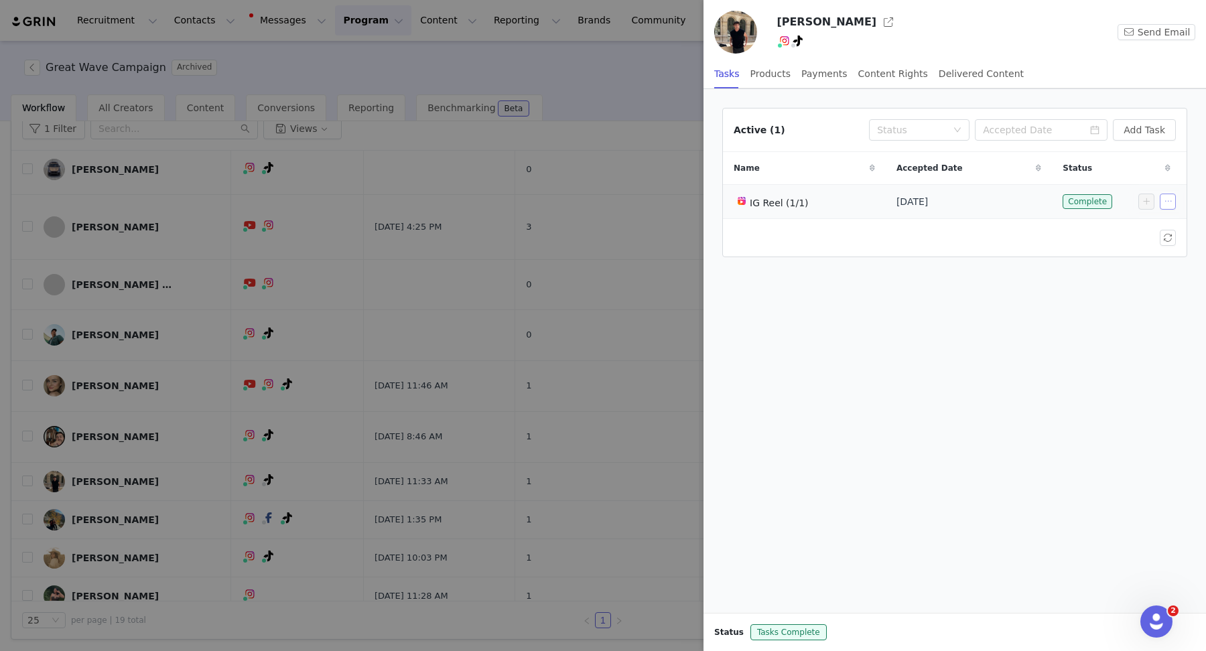
click at [1169, 198] on button "button" at bounding box center [1168, 202] width 16 height 16
click at [1136, 224] on span "Edit Task" at bounding box center [1138, 224] width 42 height 15
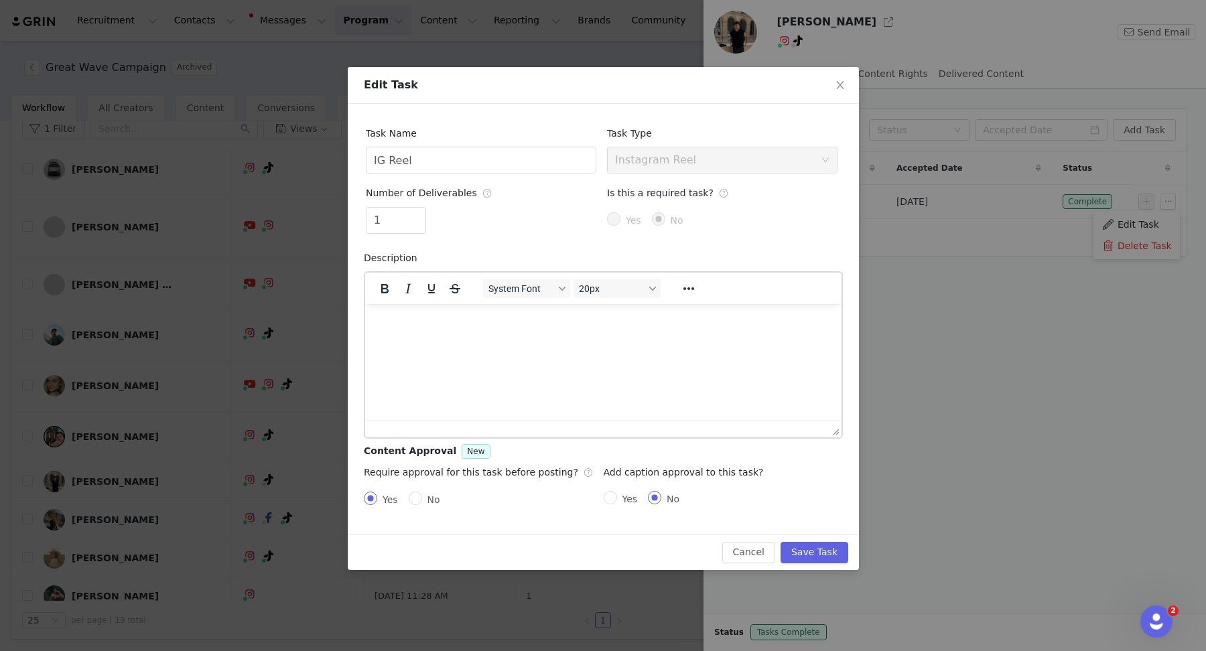
scroll to position [0, 0]
click at [409, 214] on input "1" at bounding box center [395, 220] width 59 height 25
type input "2"
click at [417, 213] on icon "icon: up" at bounding box center [418, 215] width 5 height 5
click at [815, 544] on button "Save Task" at bounding box center [814, 552] width 68 height 21
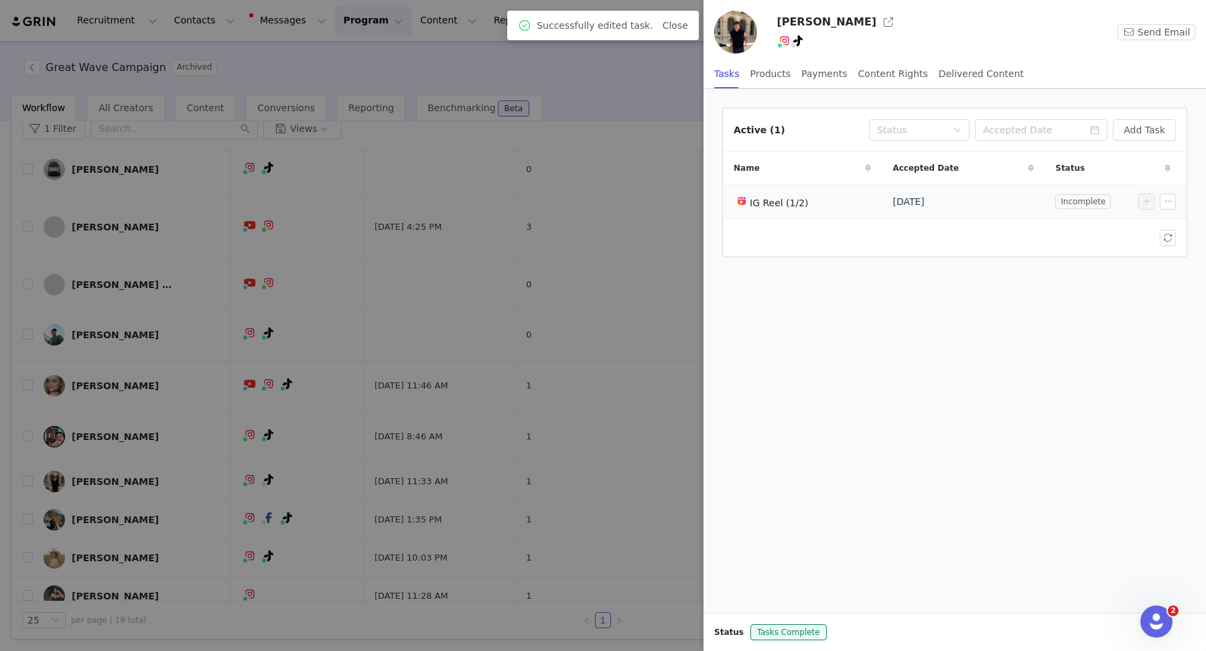
click at [1024, 204] on td "[DATE]" at bounding box center [963, 202] width 163 height 34
click at [1089, 205] on span "Incomplete" at bounding box center [1083, 201] width 56 height 15
click at [1166, 200] on button "button" at bounding box center [1168, 202] width 16 height 16
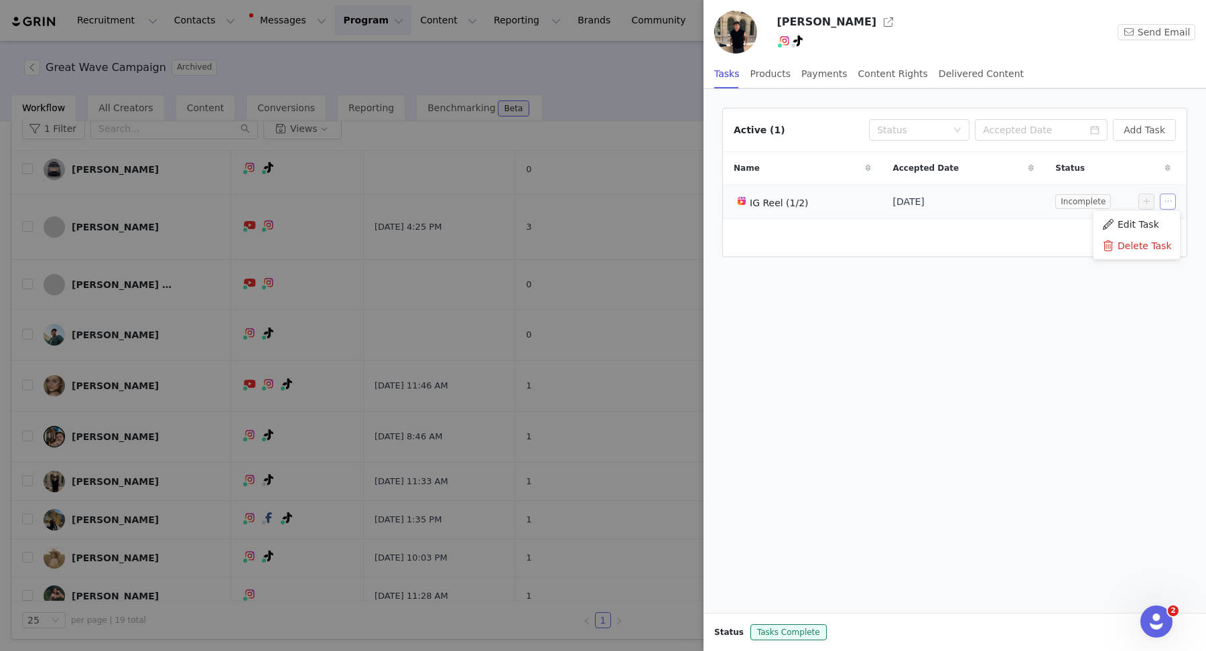
click at [1166, 200] on button "button" at bounding box center [1168, 202] width 16 height 16
click at [1069, 203] on span "Incomplete" at bounding box center [1083, 201] width 56 height 15
click at [1057, 299] on div "Active (1) Status Add Task Name Accepted Date Status IG Reel (1/2) [DATE] Incom…" at bounding box center [954, 351] width 502 height 524
drag, startPoint x: 545, startPoint y: 391, endPoint x: 513, endPoint y: 435, distance: 54.8
click at [545, 391] on div at bounding box center [603, 325] width 1206 height 651
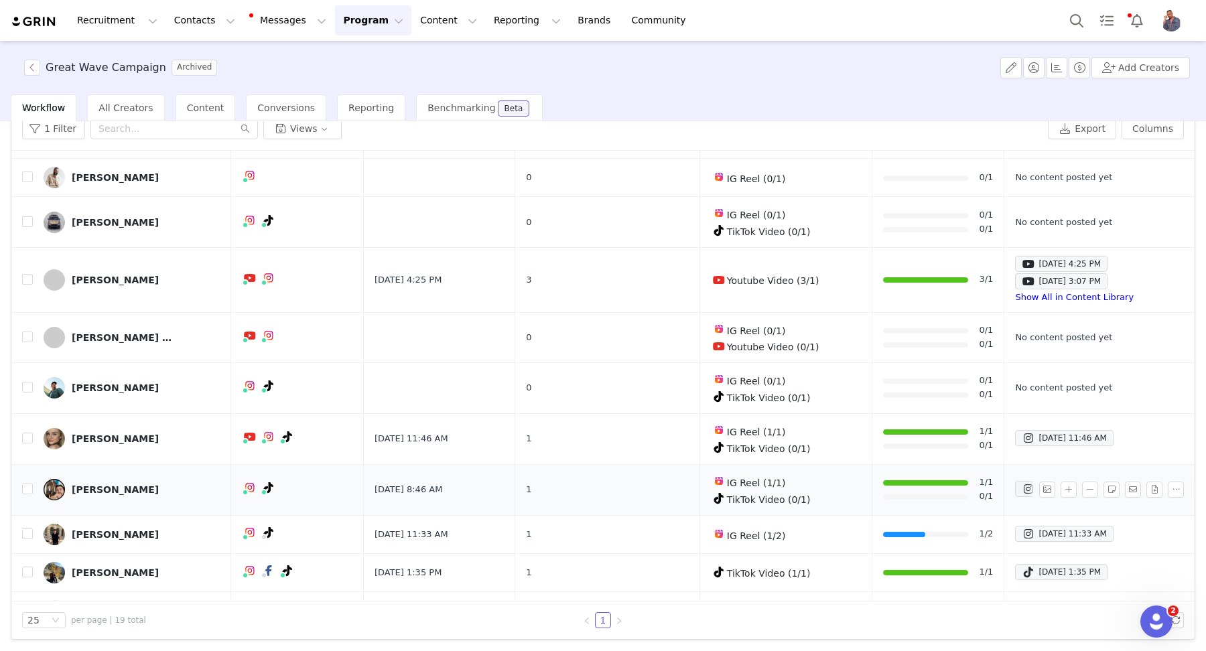
scroll to position [421, 0]
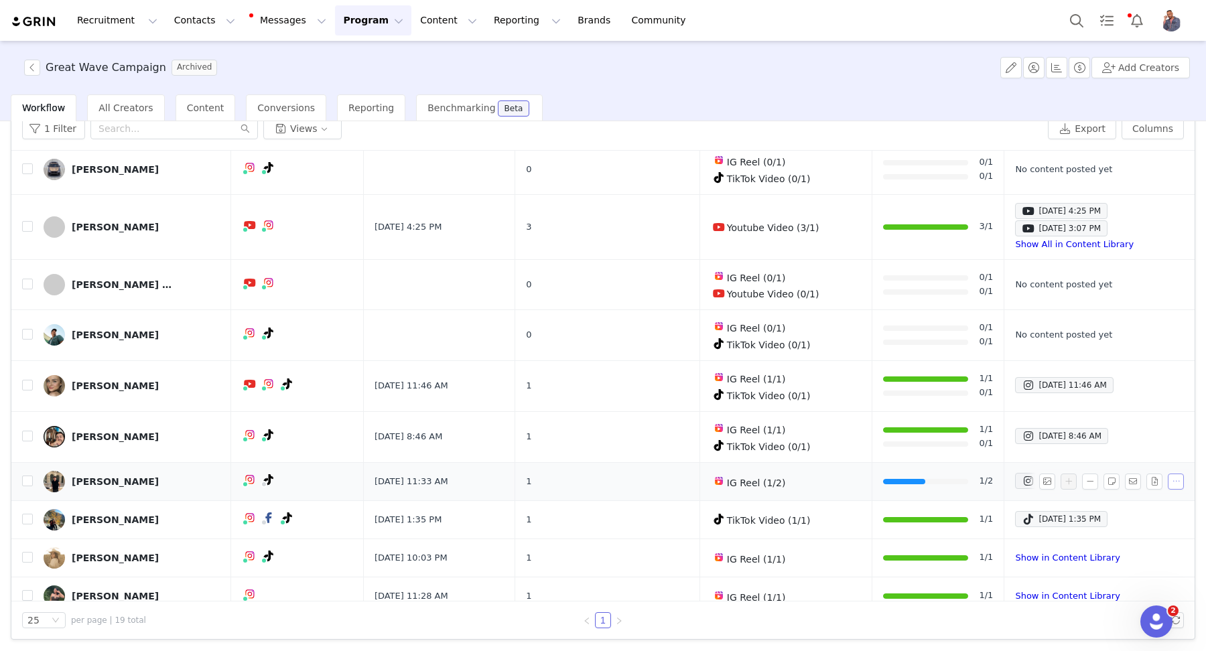
click at [1168, 474] on button "button" at bounding box center [1176, 482] width 16 height 16
click at [913, 474] on div at bounding box center [926, 481] width 86 height 14
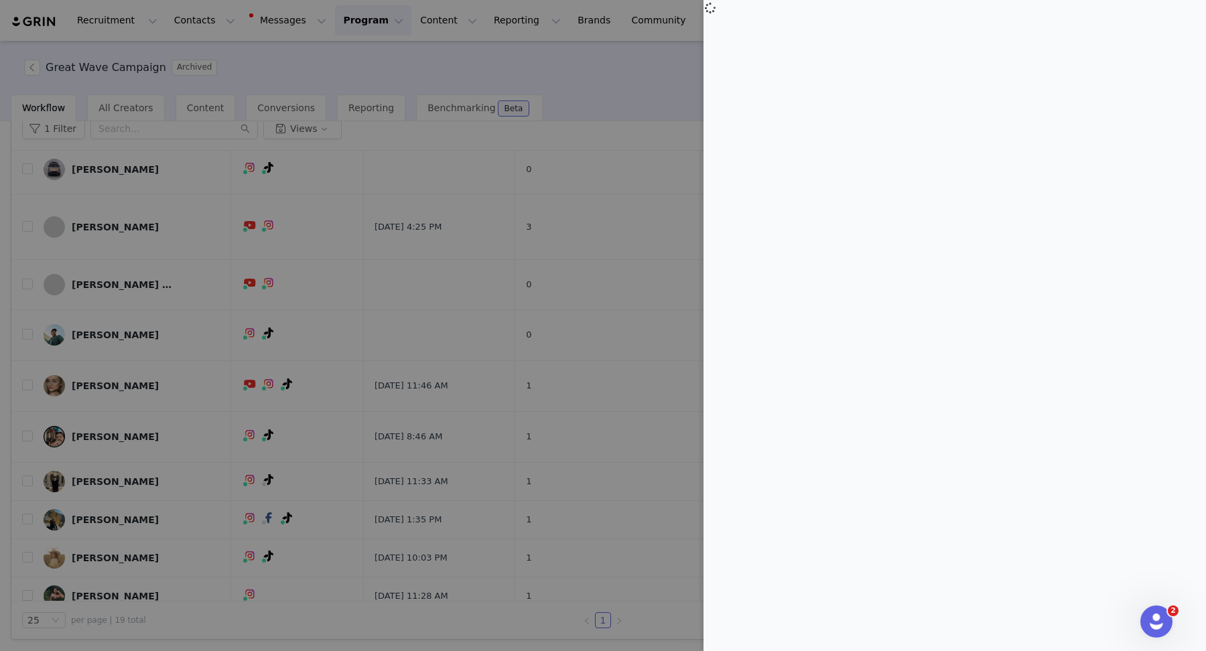
click at [555, 158] on div at bounding box center [603, 325] width 1206 height 651
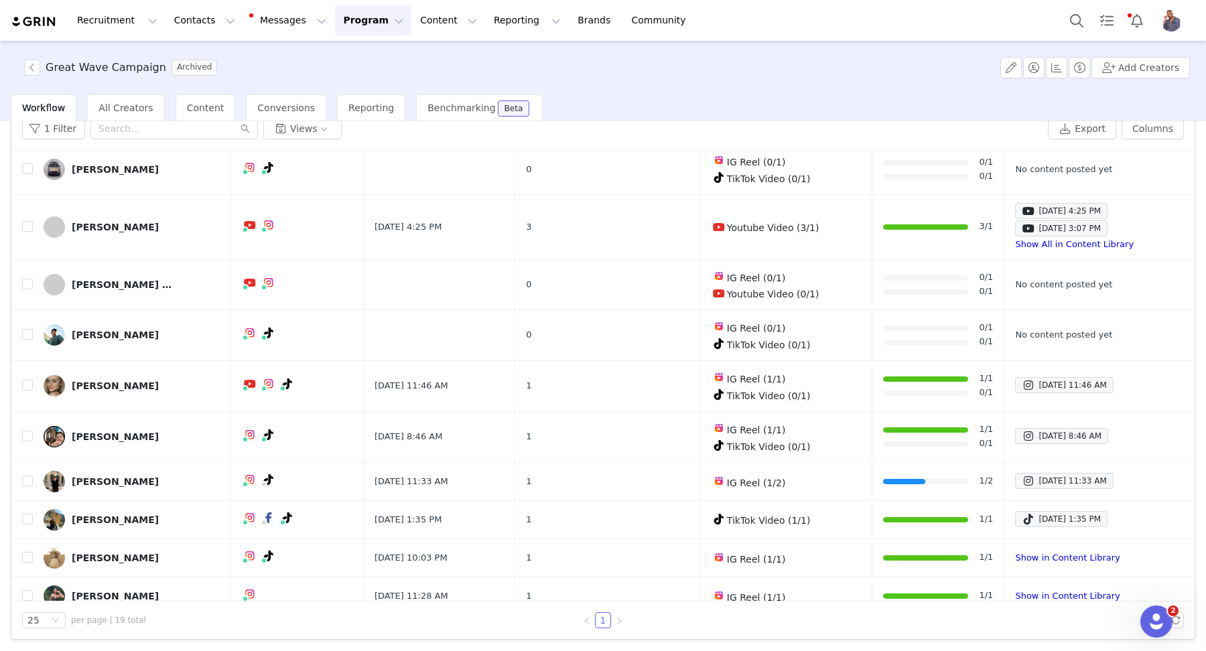
scroll to position [0, 0]
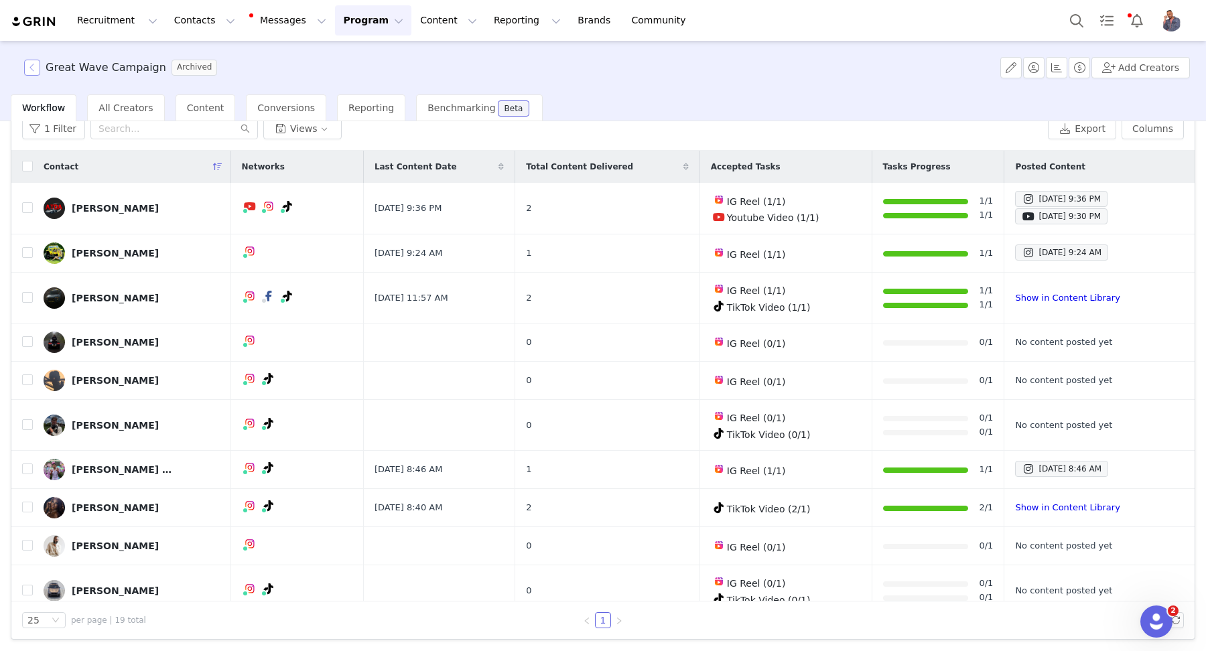
click at [34, 70] on button "button" at bounding box center [32, 68] width 16 height 16
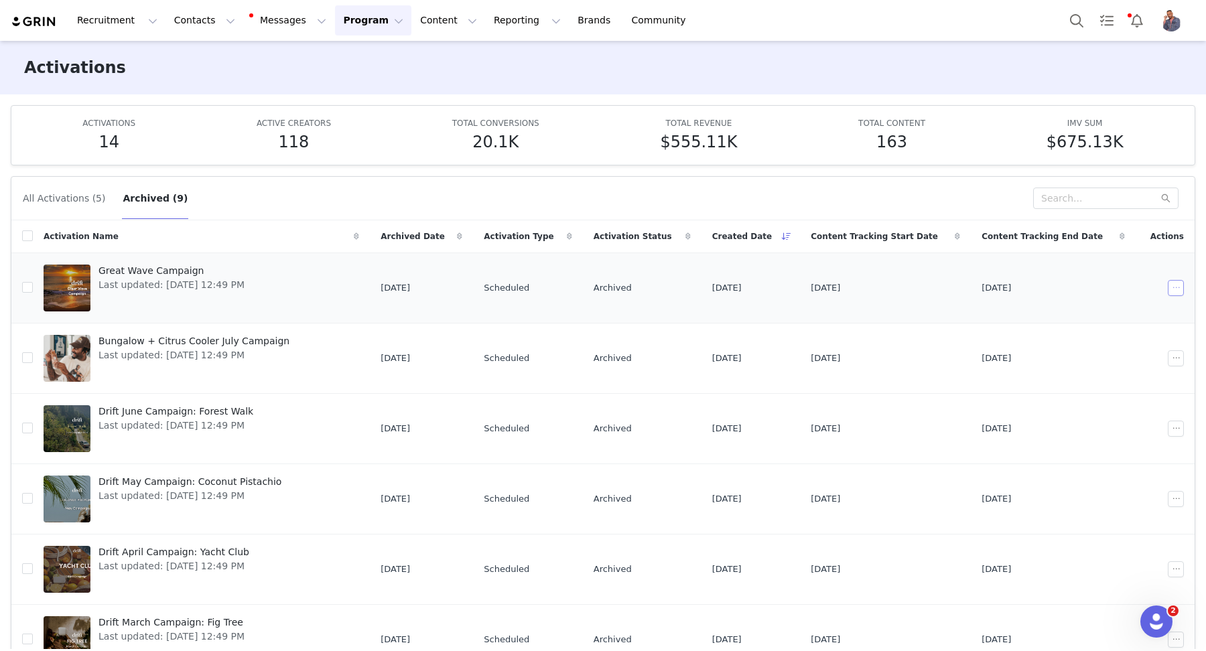
click at [1168, 282] on button "button" at bounding box center [1176, 288] width 16 height 16
click at [1138, 312] on span "Restore" at bounding box center [1135, 310] width 36 height 15
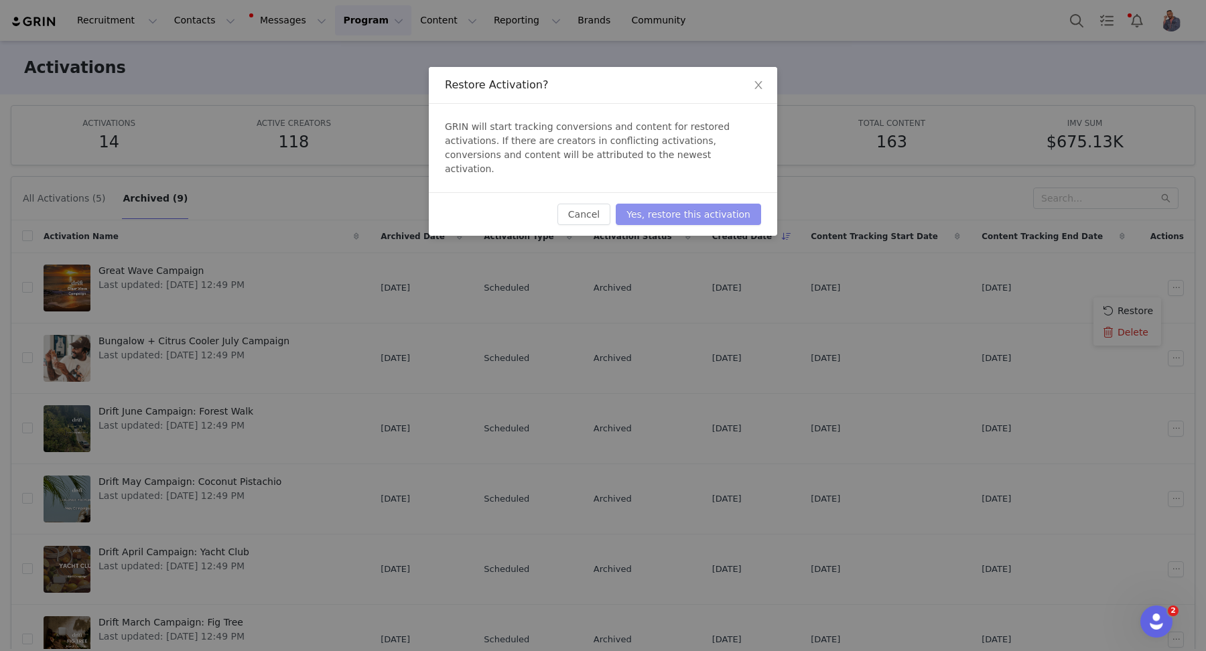
click at [723, 204] on button "Yes, restore this activation" at bounding box center [688, 214] width 145 height 21
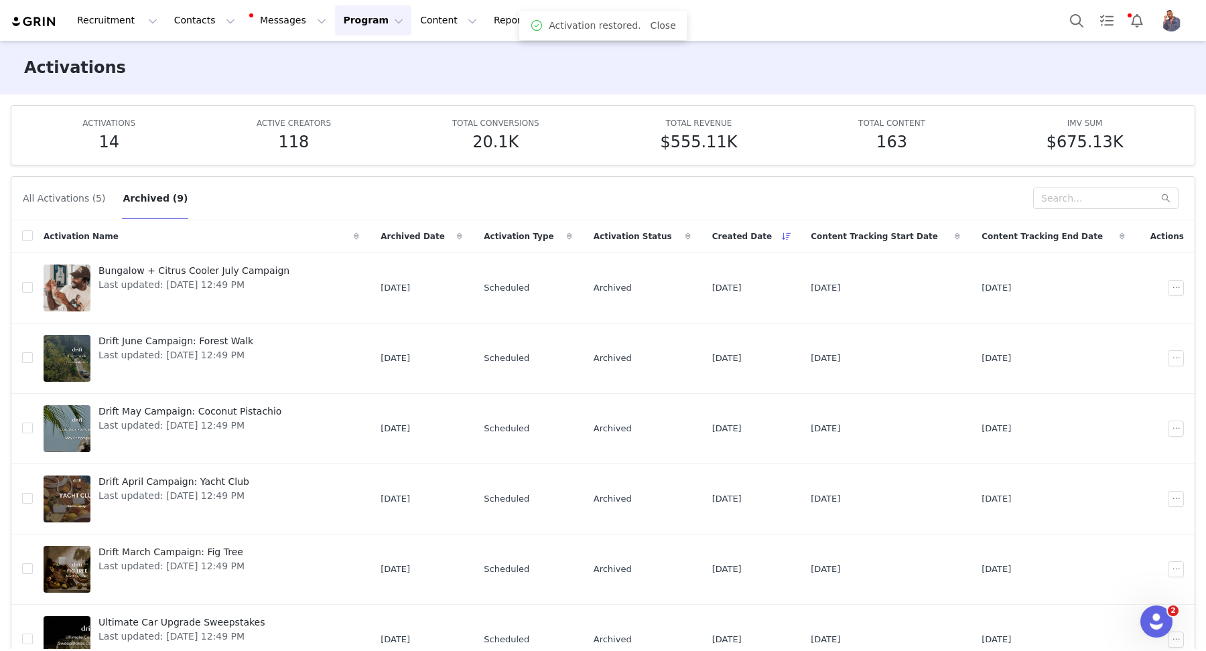
click at [74, 194] on button "All Activations (5)" at bounding box center [64, 198] width 84 height 21
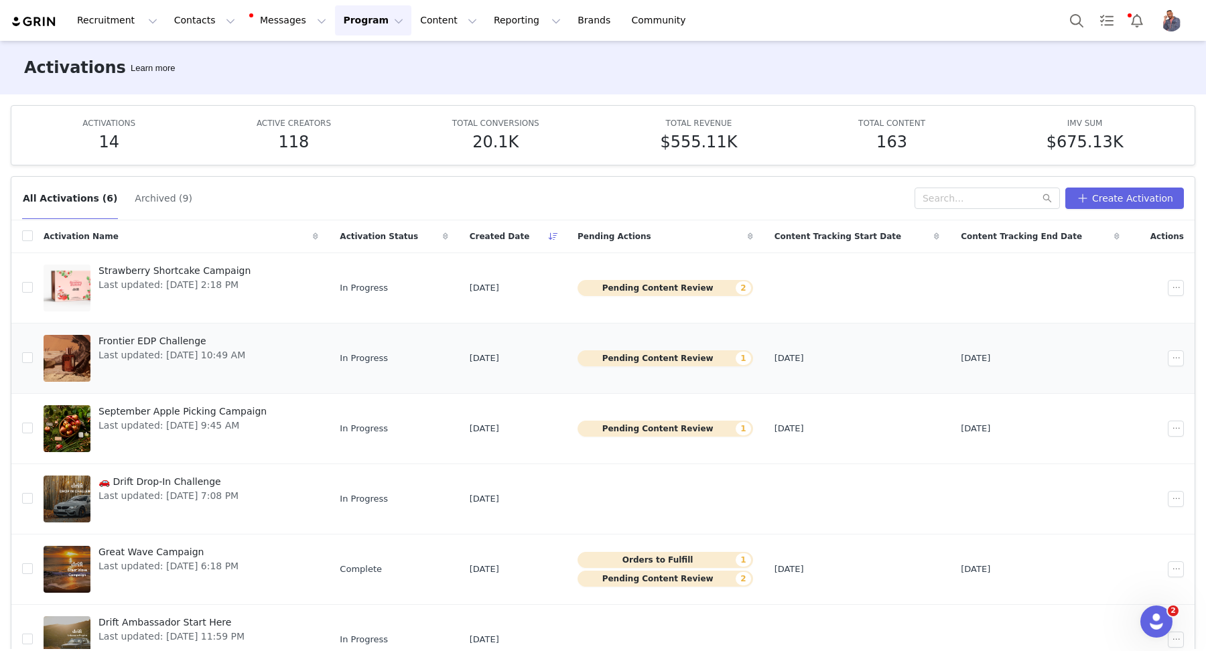
scroll to position [1, 0]
click at [691, 570] on button "Pending Content Review 2" at bounding box center [665, 578] width 176 height 16
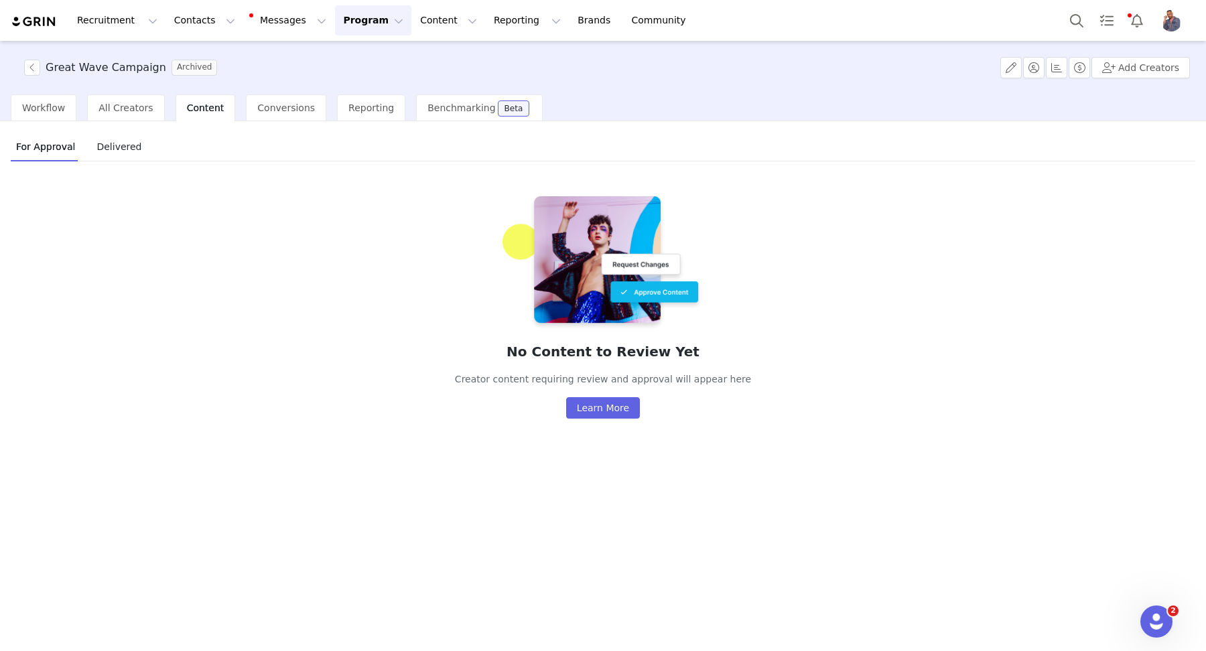
click at [187, 107] on span "Content" at bounding box center [206, 108] width 38 height 11
drag, startPoint x: 53, startPoint y: 110, endPoint x: 60, endPoint y: 110, distance: 7.4
click at [53, 110] on span "Workflow" at bounding box center [43, 108] width 43 height 11
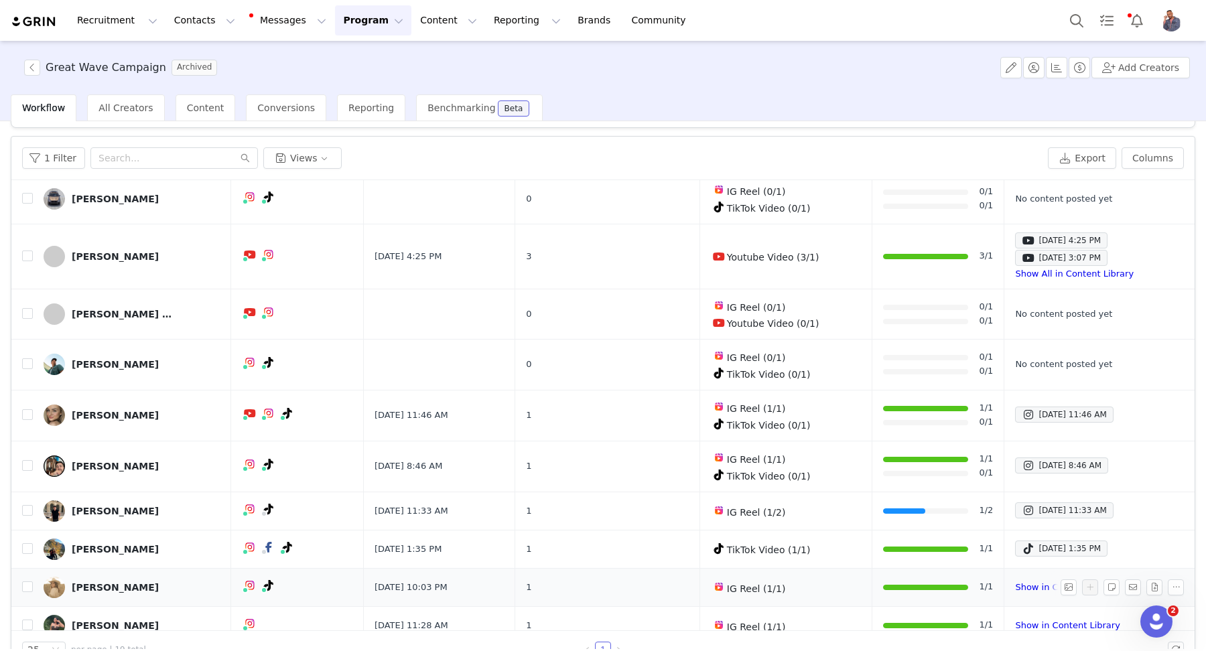
scroll to position [63, 0]
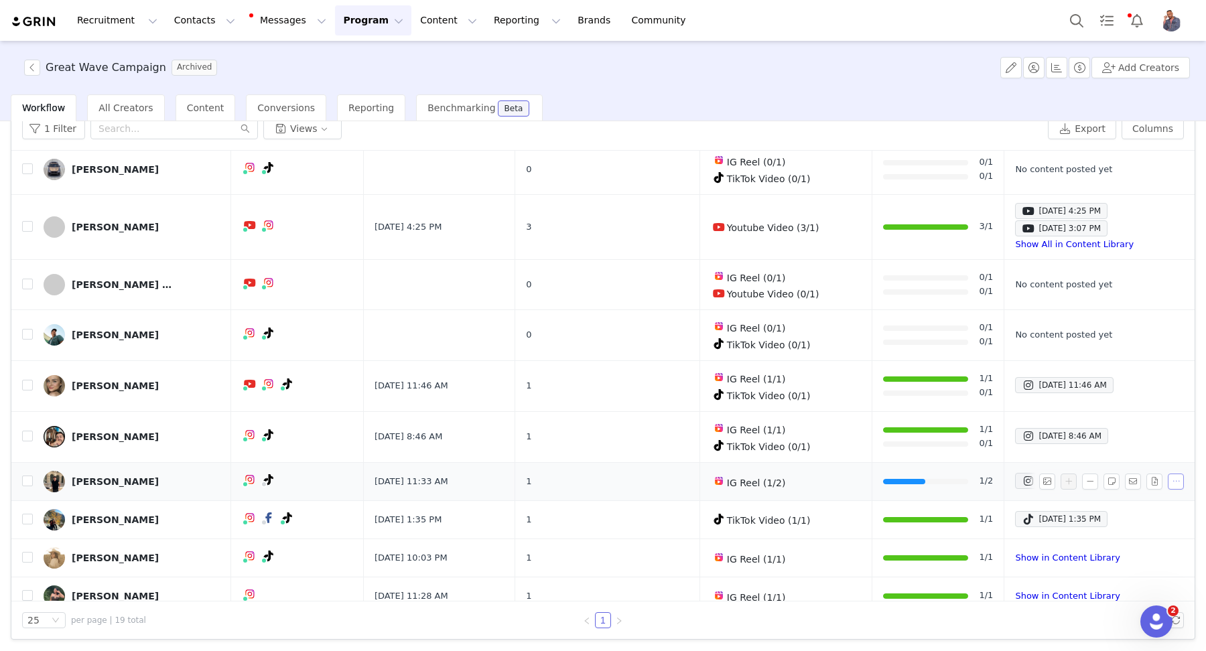
click at [1168, 474] on button "button" at bounding box center [1176, 482] width 16 height 16
click at [883, 479] on div at bounding box center [904, 481] width 43 height 5
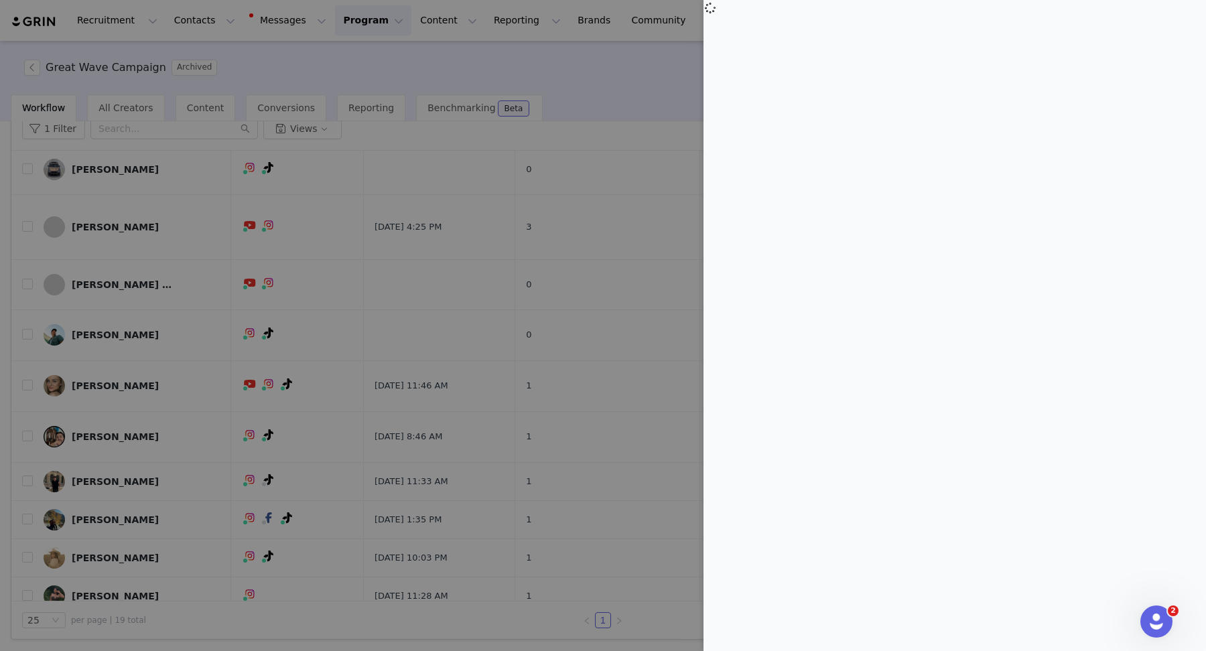
click at [503, 76] on div at bounding box center [603, 325] width 1206 height 651
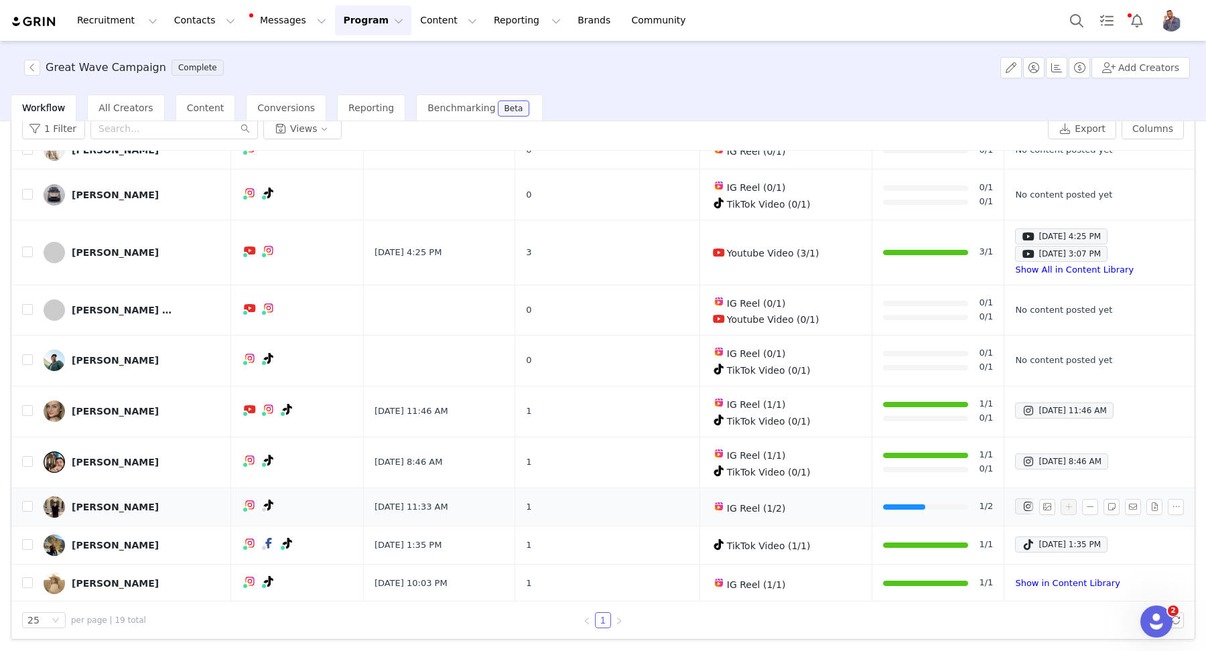
scroll to position [421, 0]
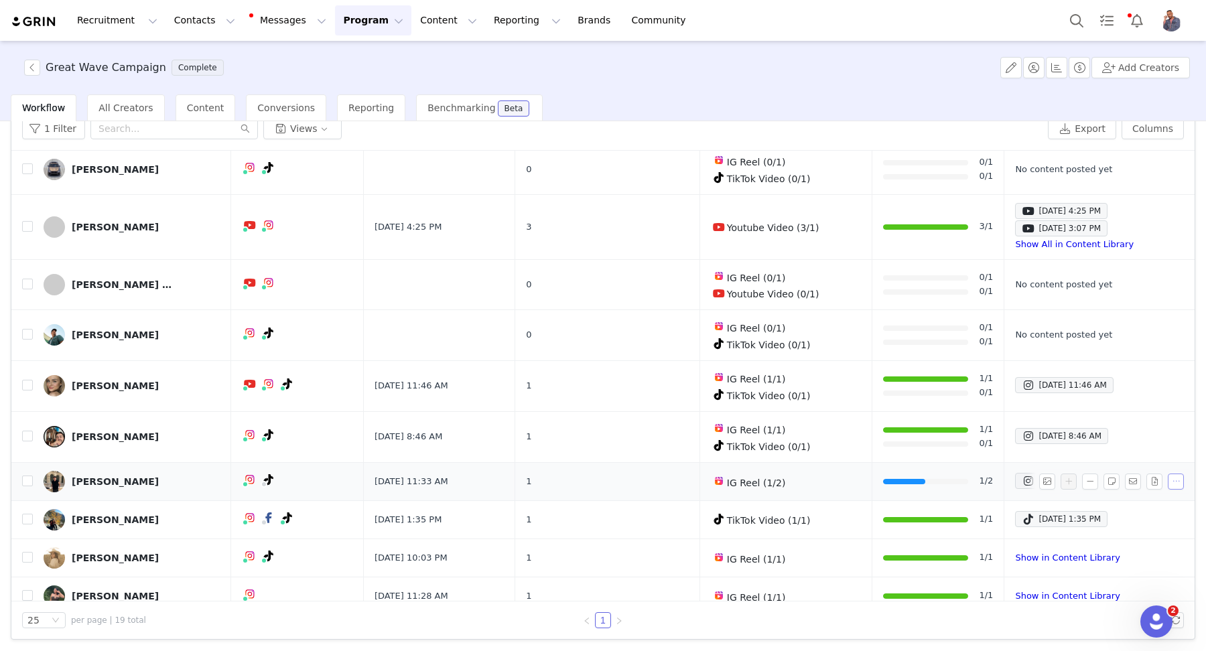
click at [1168, 474] on button "button" at bounding box center [1176, 482] width 16 height 16
click at [153, 471] on link "[PERSON_NAME]" at bounding box center [132, 481] width 177 height 21
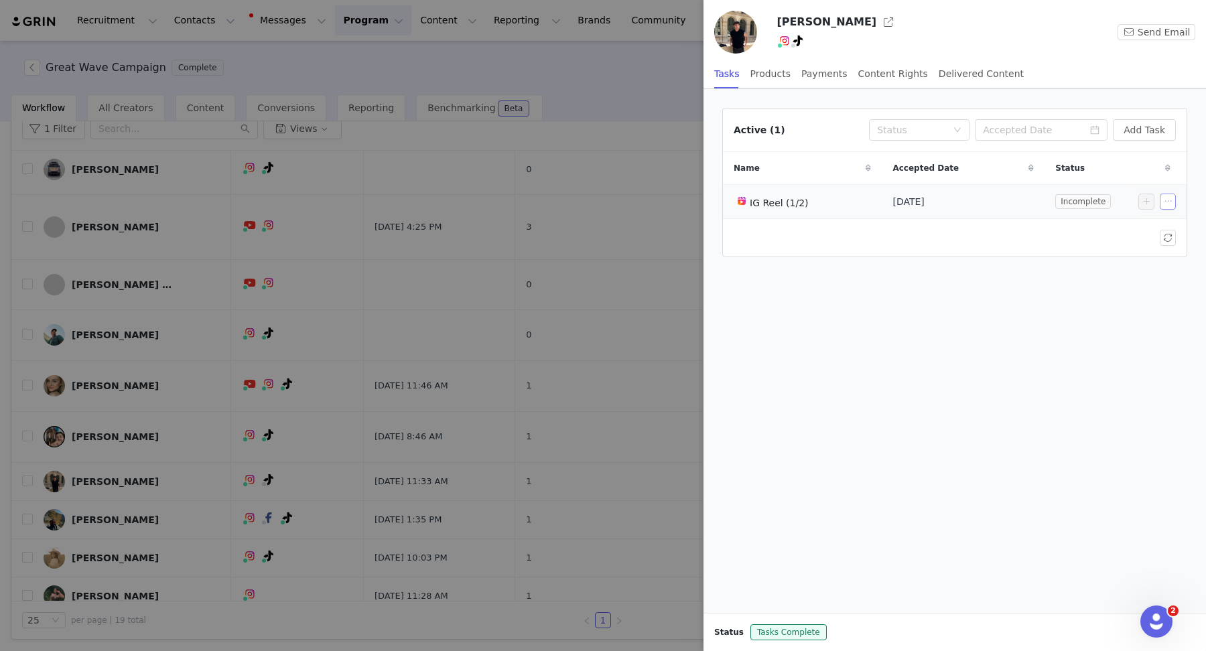
click at [1165, 194] on button "button" at bounding box center [1168, 202] width 16 height 16
click at [1140, 226] on span "Edit Task" at bounding box center [1138, 224] width 42 height 15
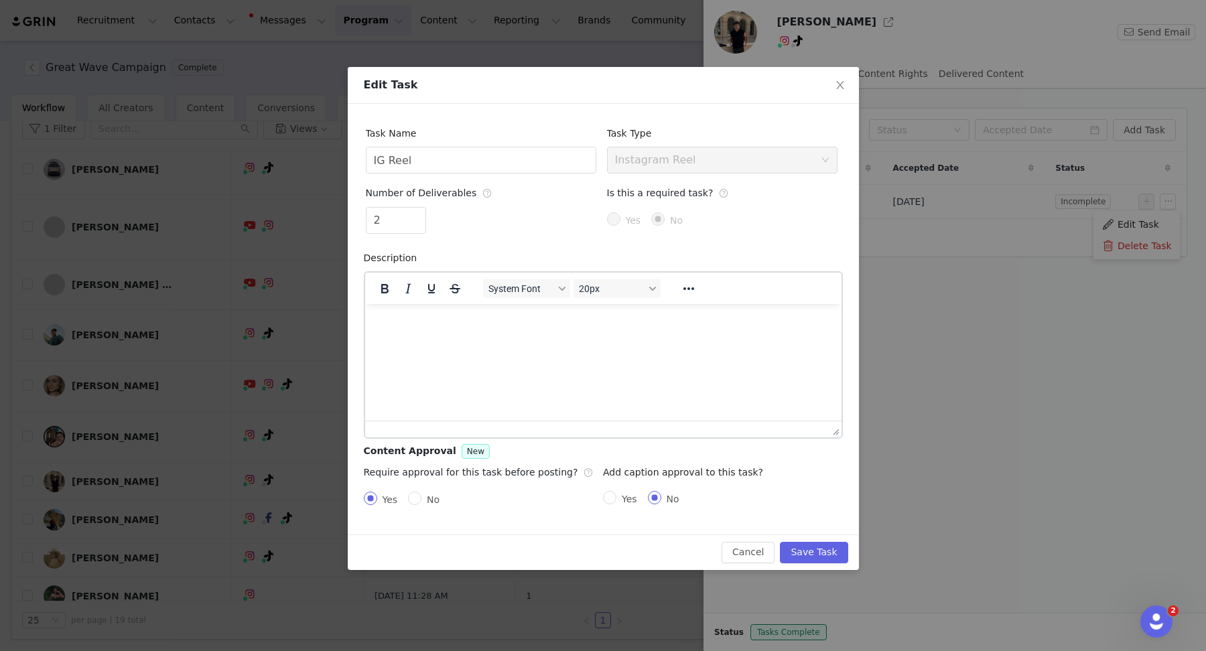
scroll to position [0, 0]
type input "1"
click at [421, 227] on span "Decrease Value" at bounding box center [418, 225] width 14 height 15
click at [806, 554] on button "Save Task" at bounding box center [814, 552] width 68 height 21
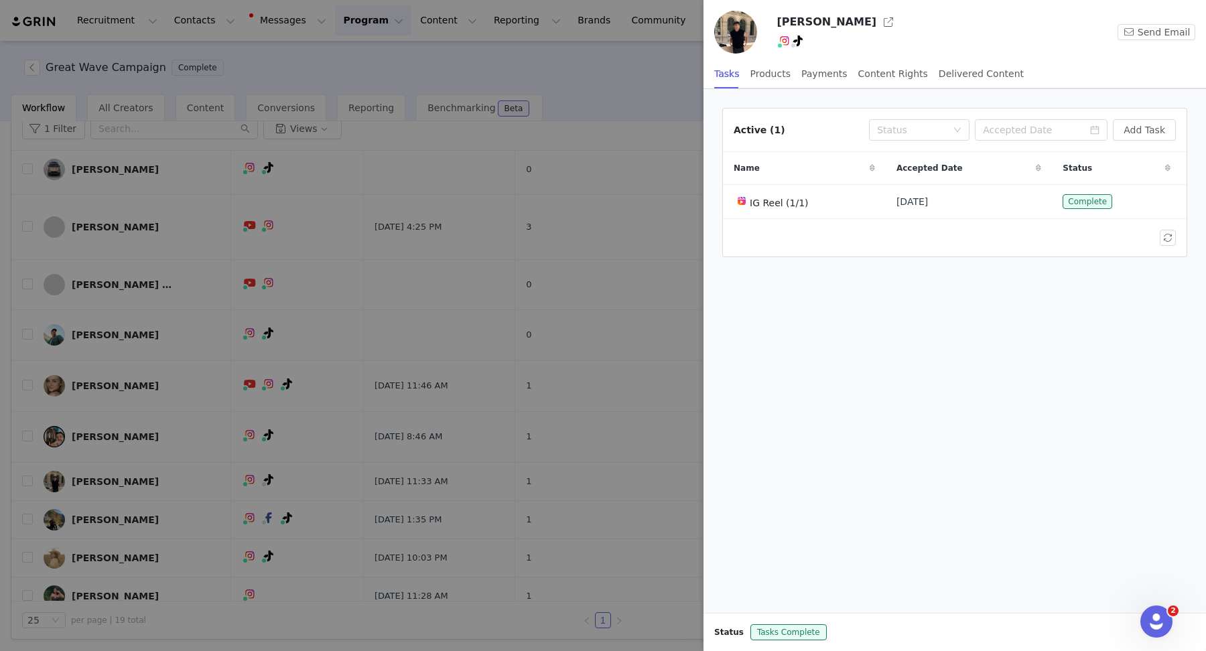
drag, startPoint x: 19, startPoint y: 63, endPoint x: 160, endPoint y: 50, distance: 141.3
click at [19, 63] on div at bounding box center [603, 325] width 1206 height 651
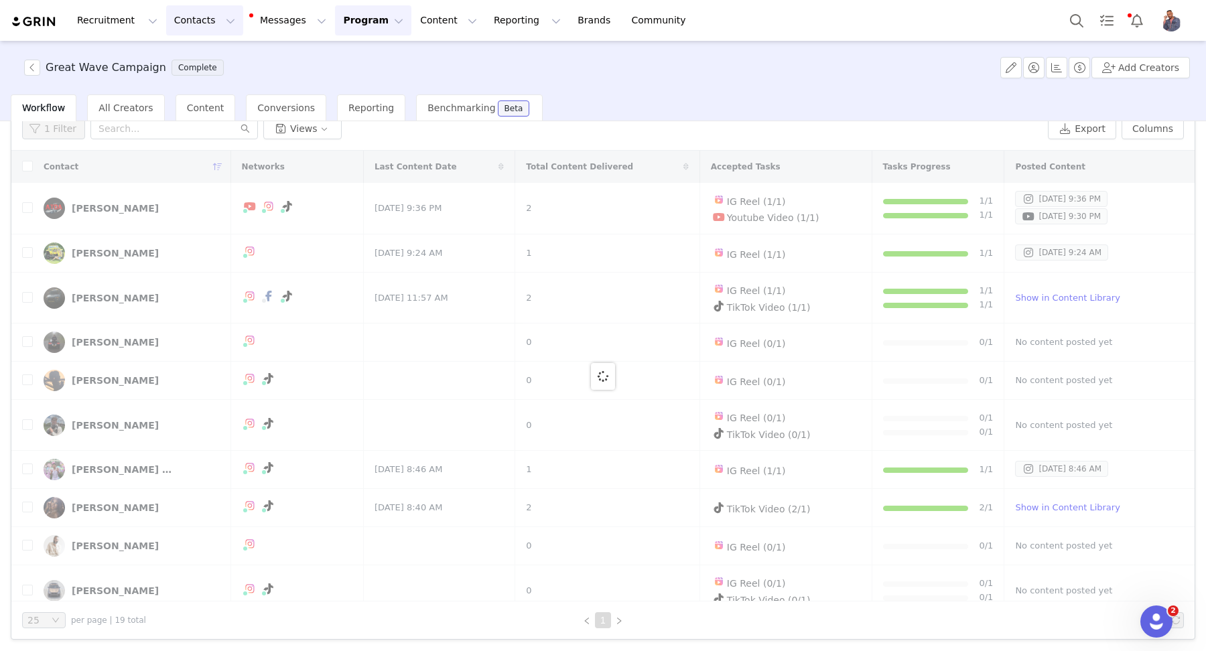
click at [186, 25] on button "Contacts Contacts" at bounding box center [204, 20] width 77 height 30
click at [204, 56] on div "Creators" at bounding box center [210, 59] width 90 height 14
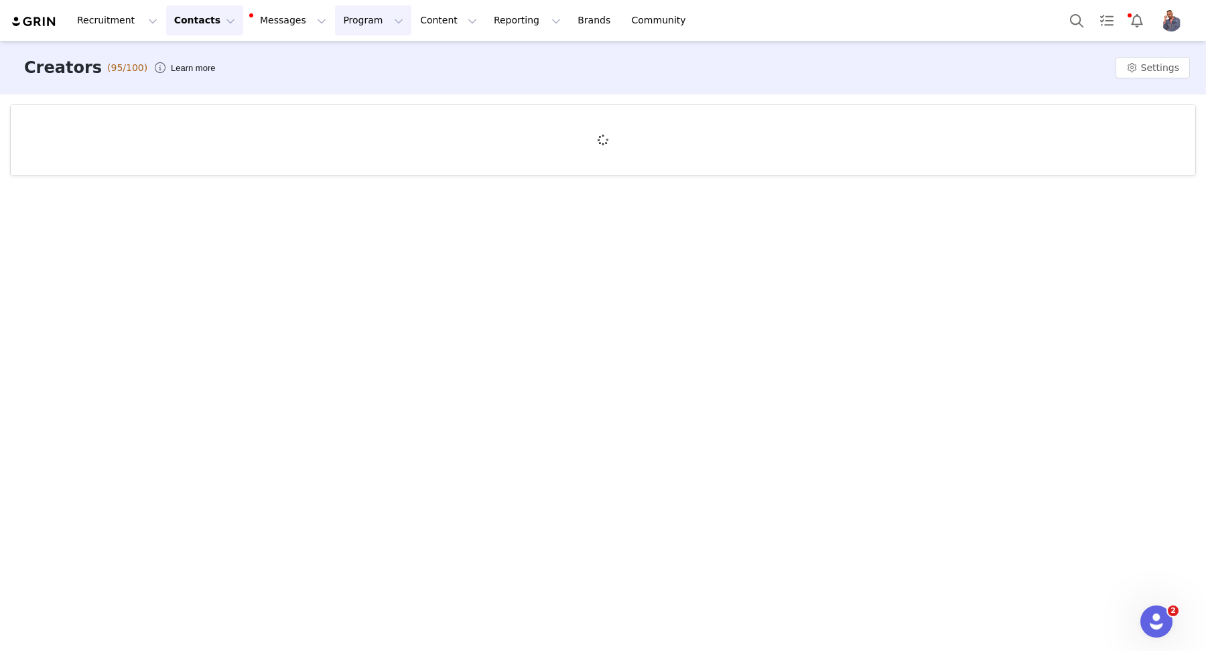
click at [335, 25] on button "Program Program" at bounding box center [373, 20] width 76 height 30
click at [347, 50] on link "Activations" at bounding box center [367, 59] width 106 height 25
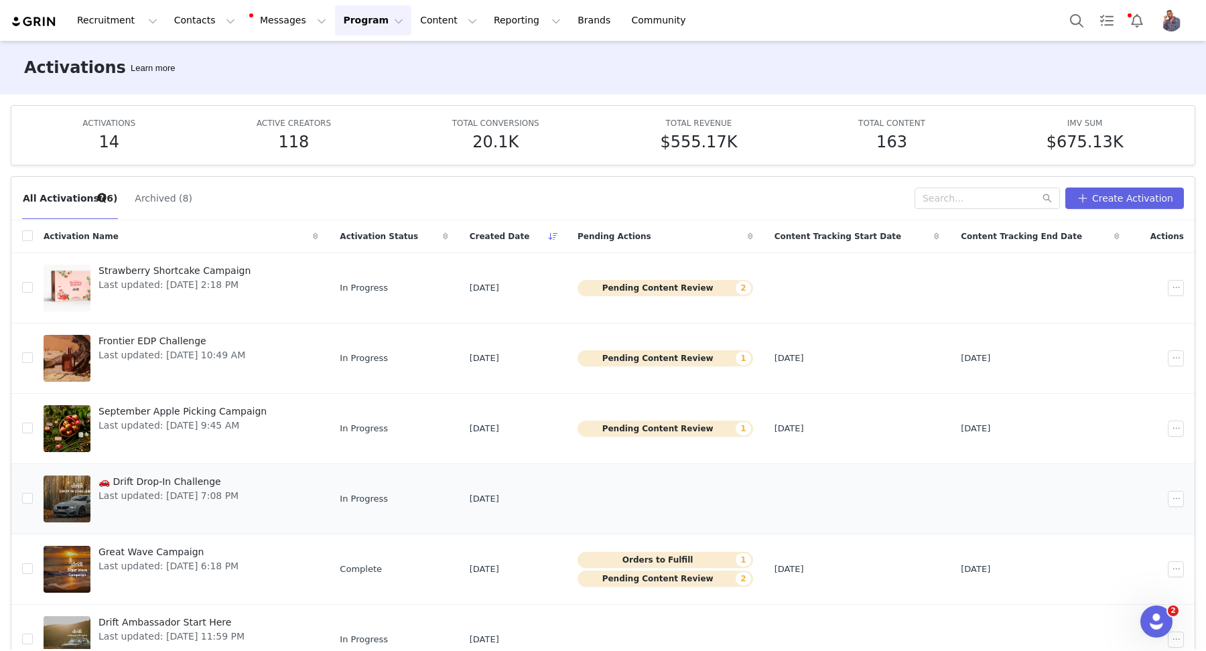
scroll to position [1, 0]
click at [221, 410] on span "September Apple Picking Campaign" at bounding box center [182, 411] width 168 height 14
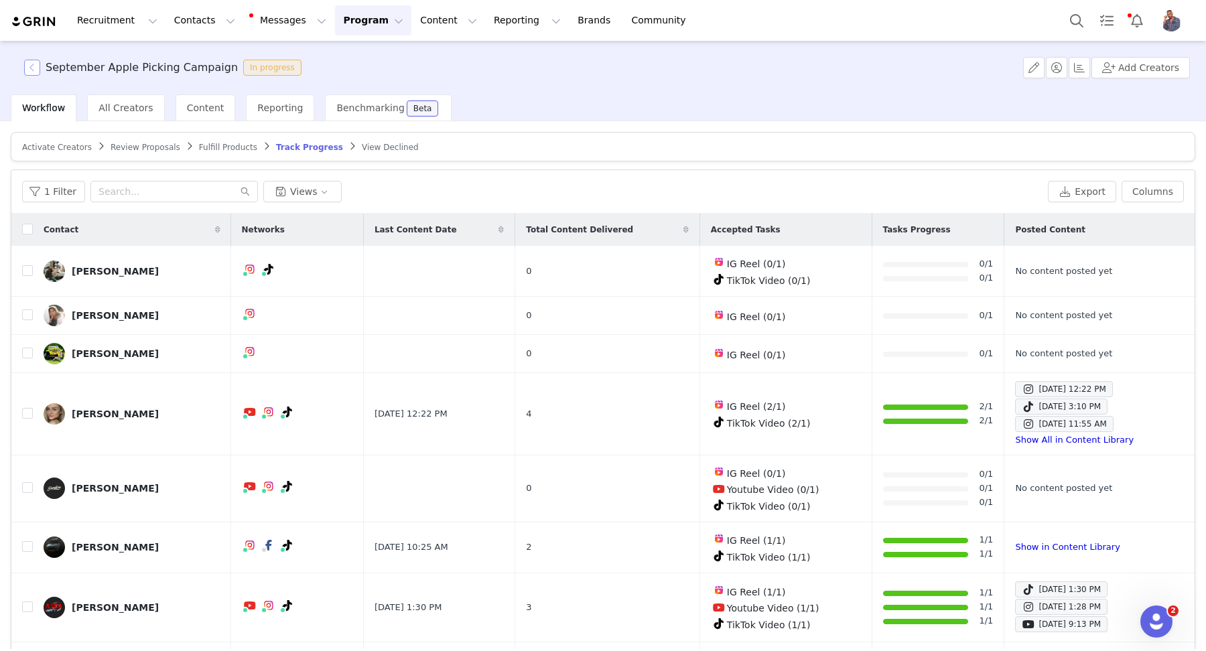
click at [32, 64] on button "button" at bounding box center [32, 68] width 16 height 16
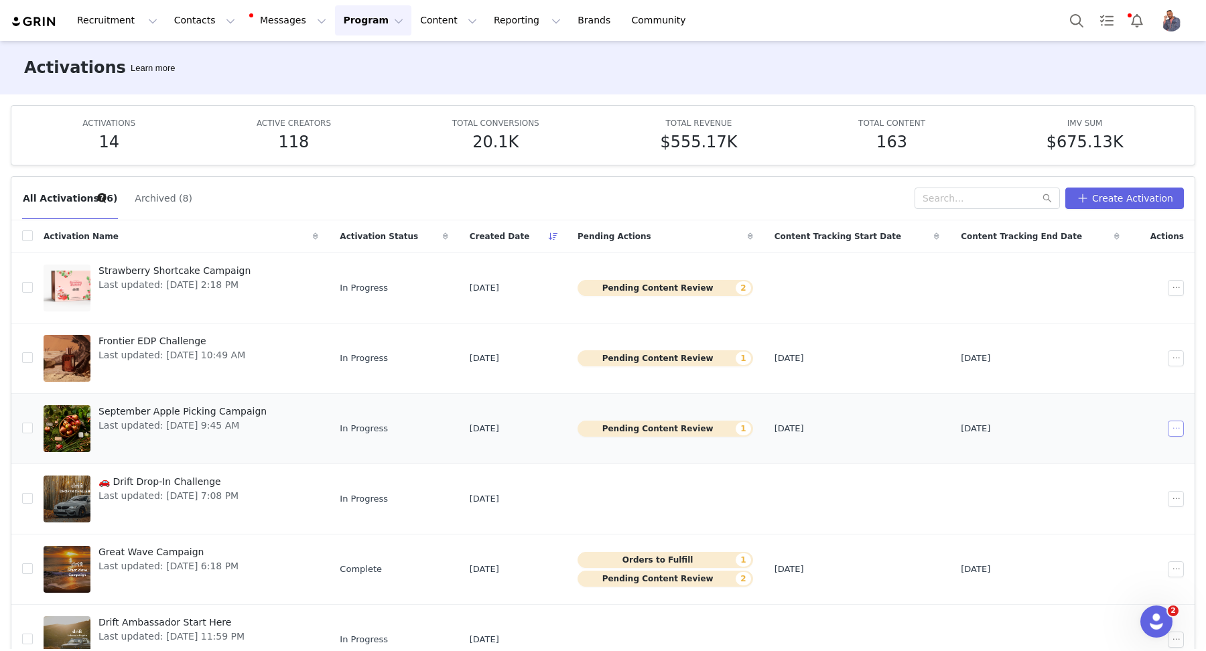
click at [1168, 428] on button "button" at bounding box center [1176, 429] width 16 height 16
click at [1078, 452] on div "Edit" at bounding box center [1100, 450] width 116 height 15
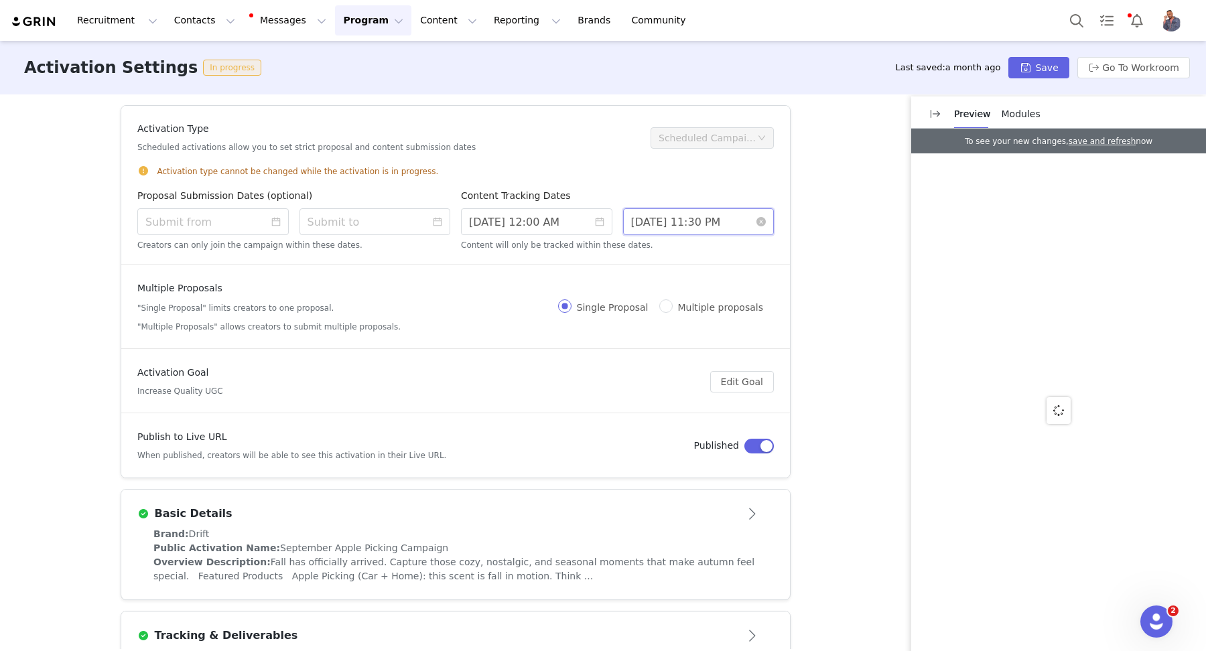
click at [678, 226] on input "[DATE] 11:30 PM" at bounding box center [698, 221] width 151 height 27
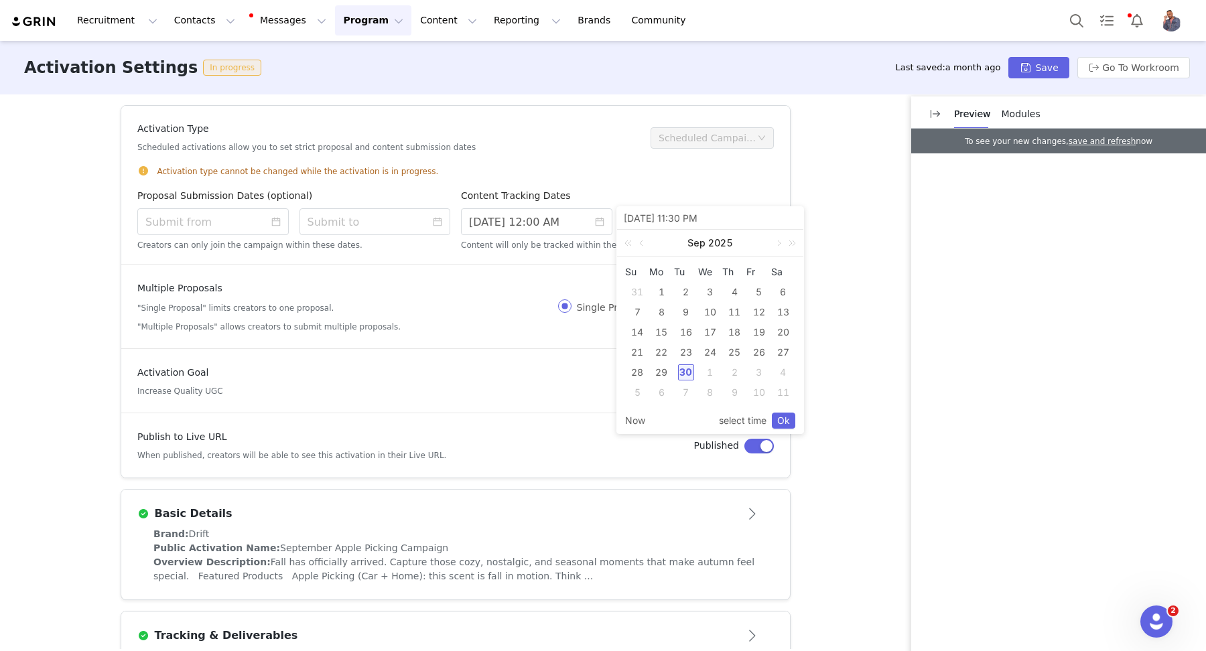
click at [709, 373] on div "1" at bounding box center [710, 372] width 16 height 16
type input "[DATE] 11:30 PM"
click at [782, 415] on link "Ok" at bounding box center [783, 421] width 23 height 16
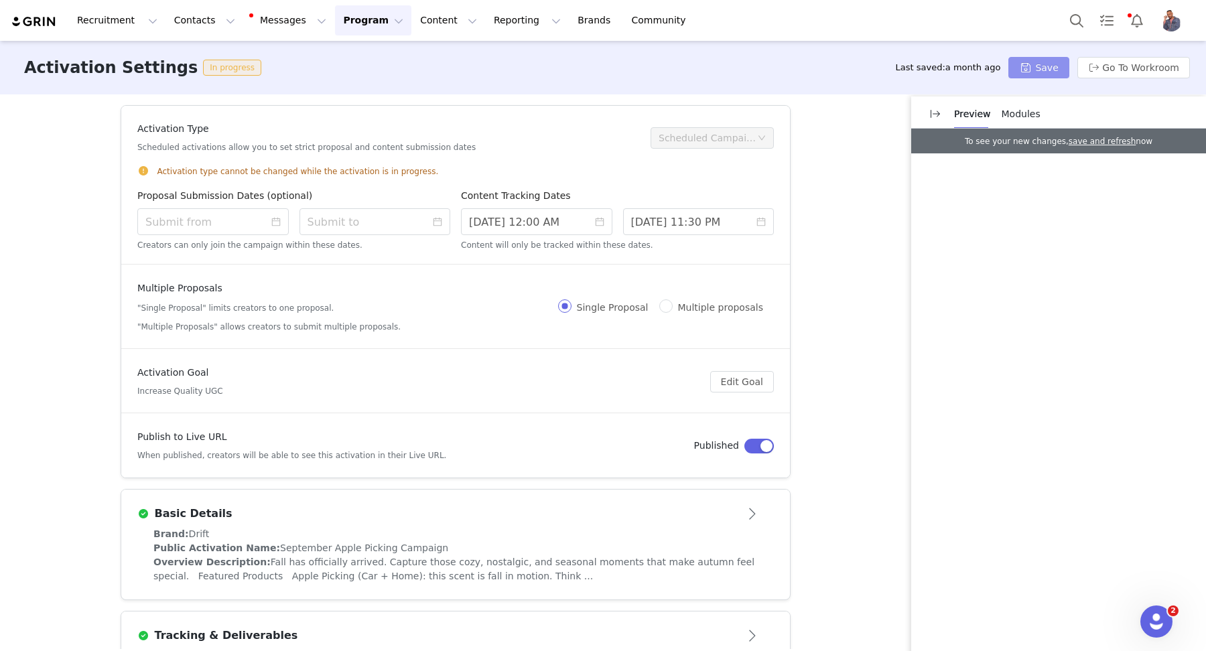
click at [1055, 64] on button "Save" at bounding box center [1038, 67] width 60 height 21
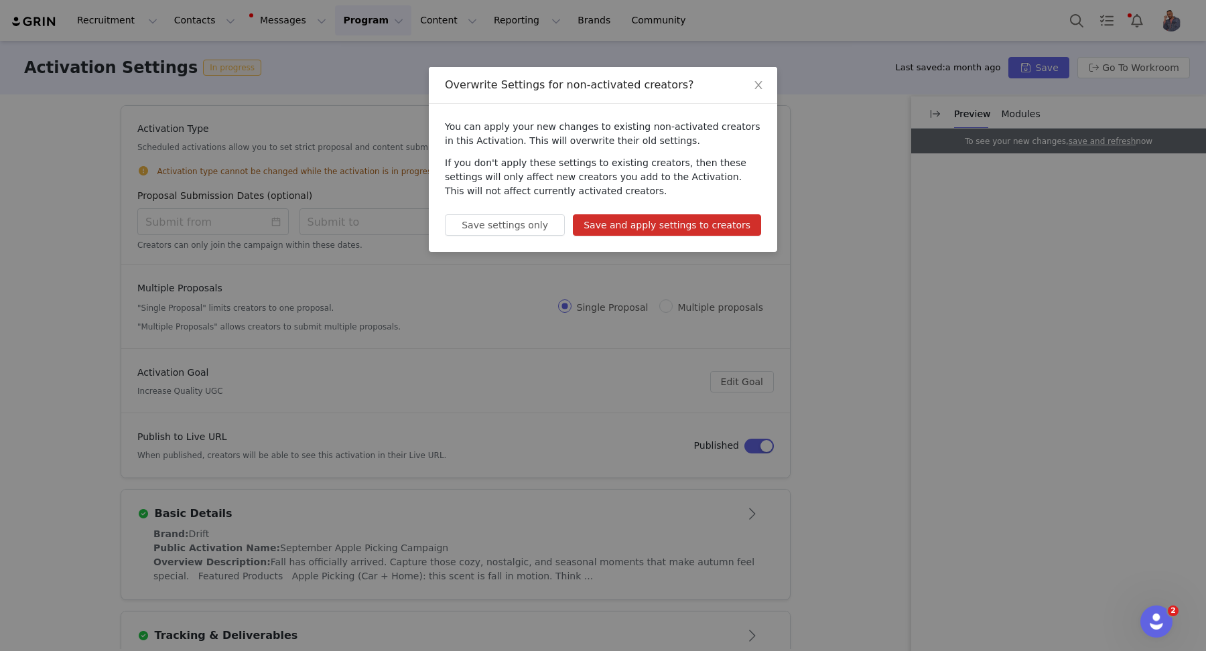
click at [712, 215] on button "Save and apply settings to creators" at bounding box center [667, 224] width 188 height 21
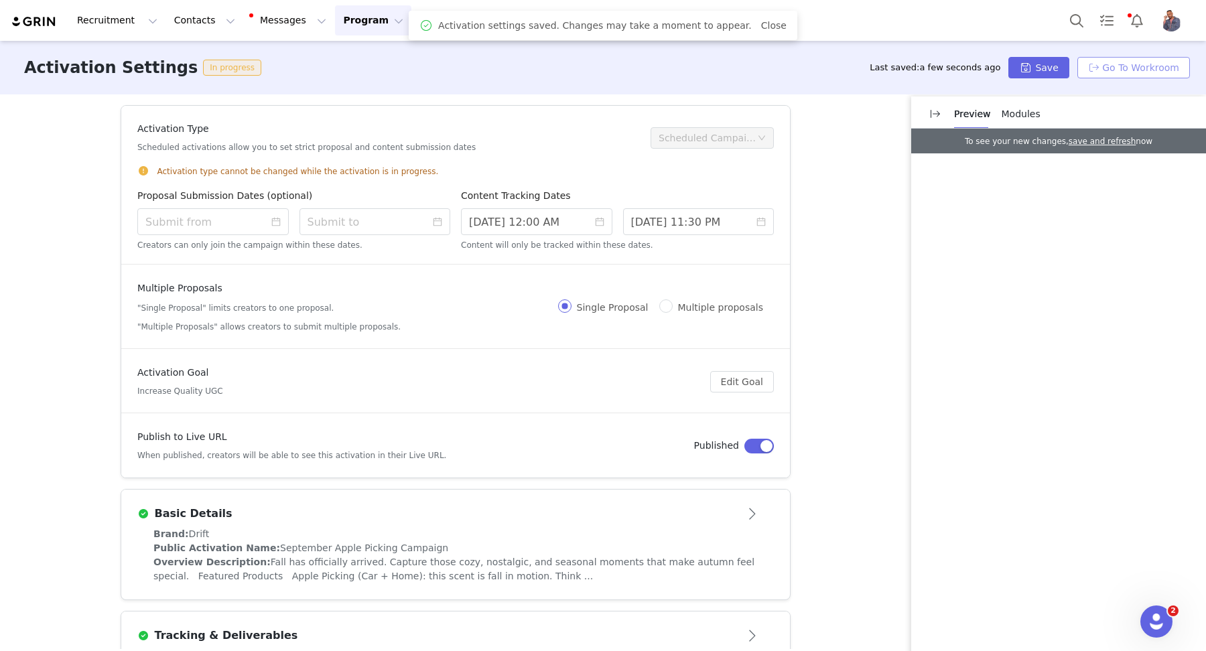
click at [1125, 68] on button "Go To Workroom" at bounding box center [1133, 67] width 113 height 21
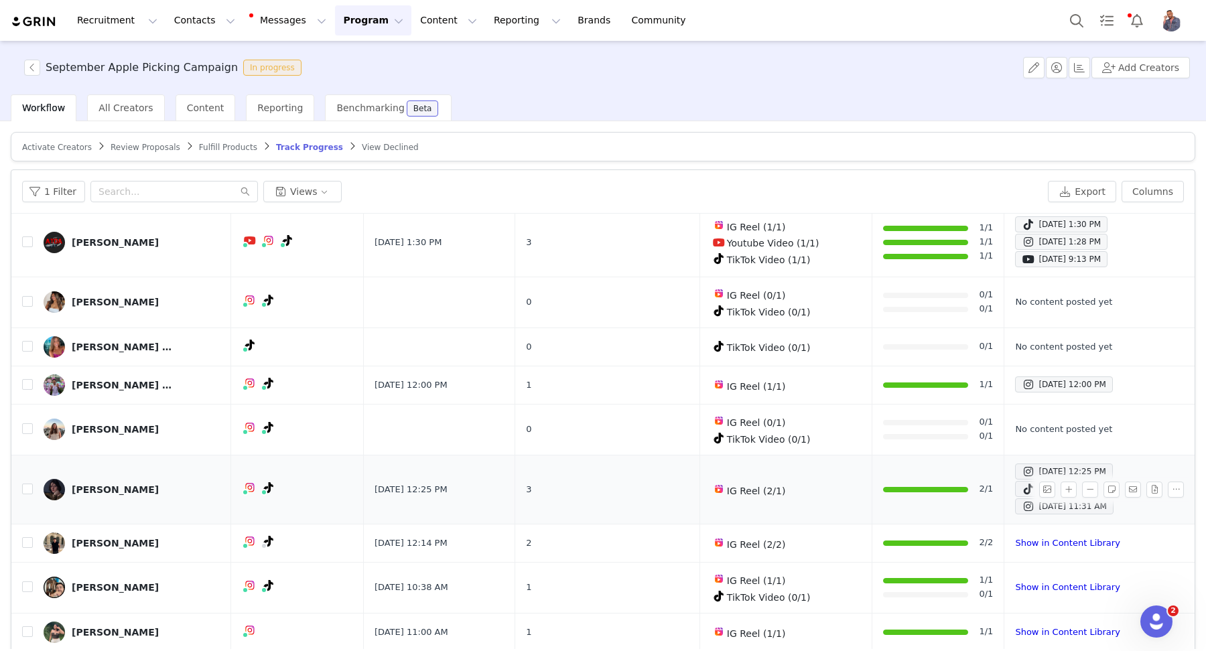
scroll to position [378, 0]
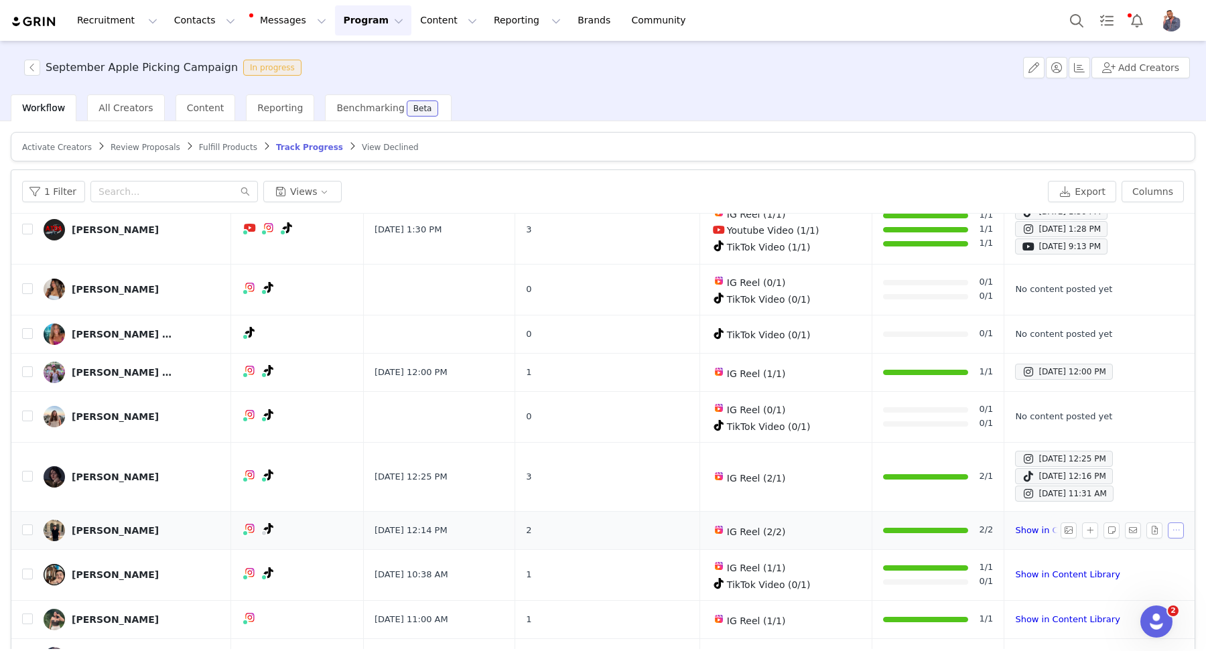
click at [1168, 523] on button "button" at bounding box center [1176, 531] width 16 height 16
click at [191, 520] on link "[PERSON_NAME]" at bounding box center [132, 530] width 177 height 21
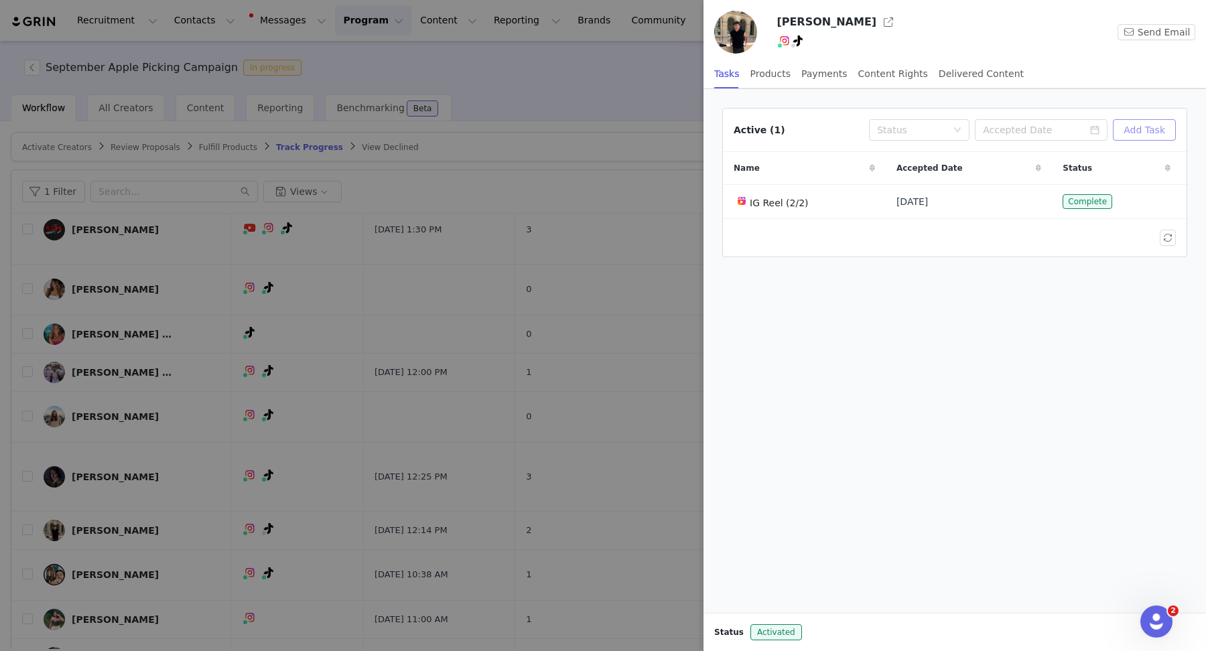
click at [1134, 131] on button "Add Task" at bounding box center [1144, 129] width 63 height 21
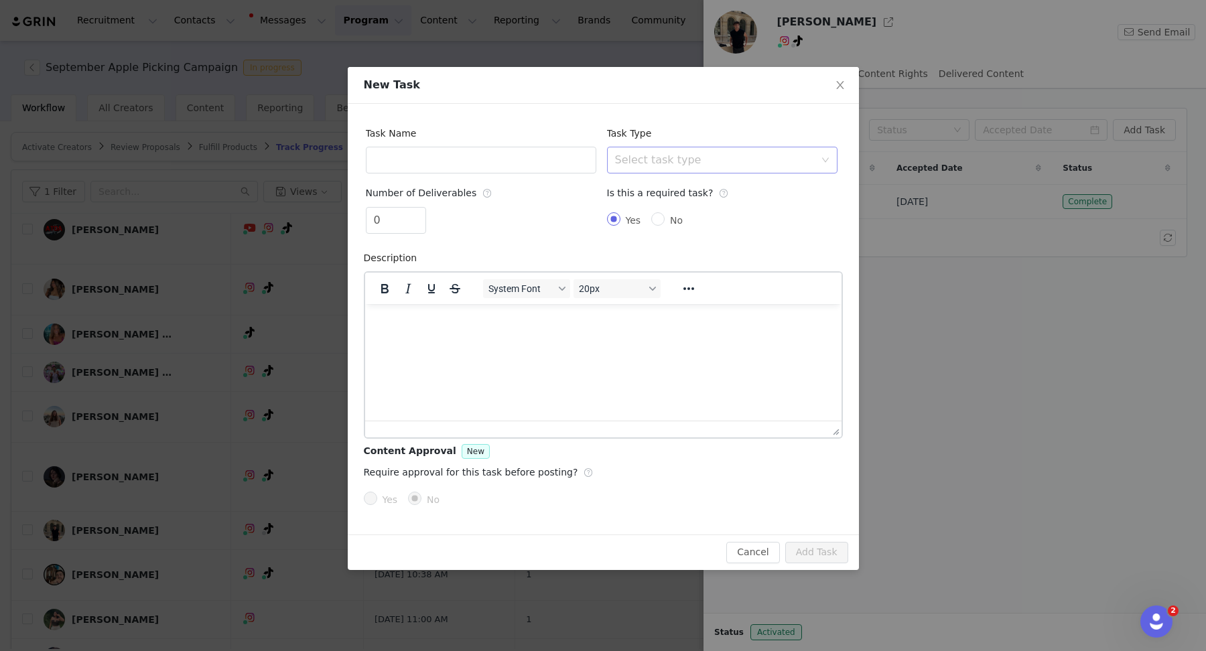
scroll to position [0, 0]
click at [642, 160] on div "Select task type" at bounding box center [715, 159] width 200 height 13
click at [565, 124] on div "Task Name" at bounding box center [481, 147] width 230 height 54
click at [726, 163] on div "Select task type" at bounding box center [715, 159] width 200 height 13
click at [749, 120] on div "Task Type Select task type" at bounding box center [722, 147] width 230 height 54
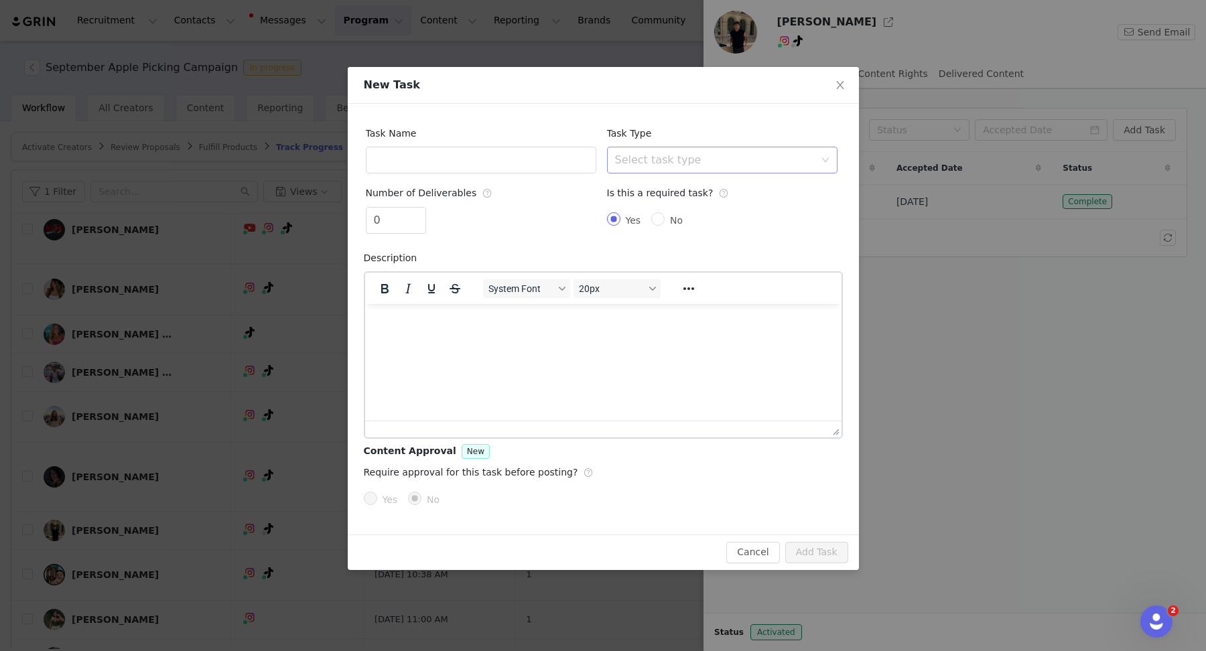
click at [644, 161] on div "Select task type" at bounding box center [715, 159] width 200 height 13
click at [657, 216] on li "Instagram Reel" at bounding box center [721, 210] width 230 height 21
click at [837, 86] on icon "icon: close" at bounding box center [840, 85] width 11 height 11
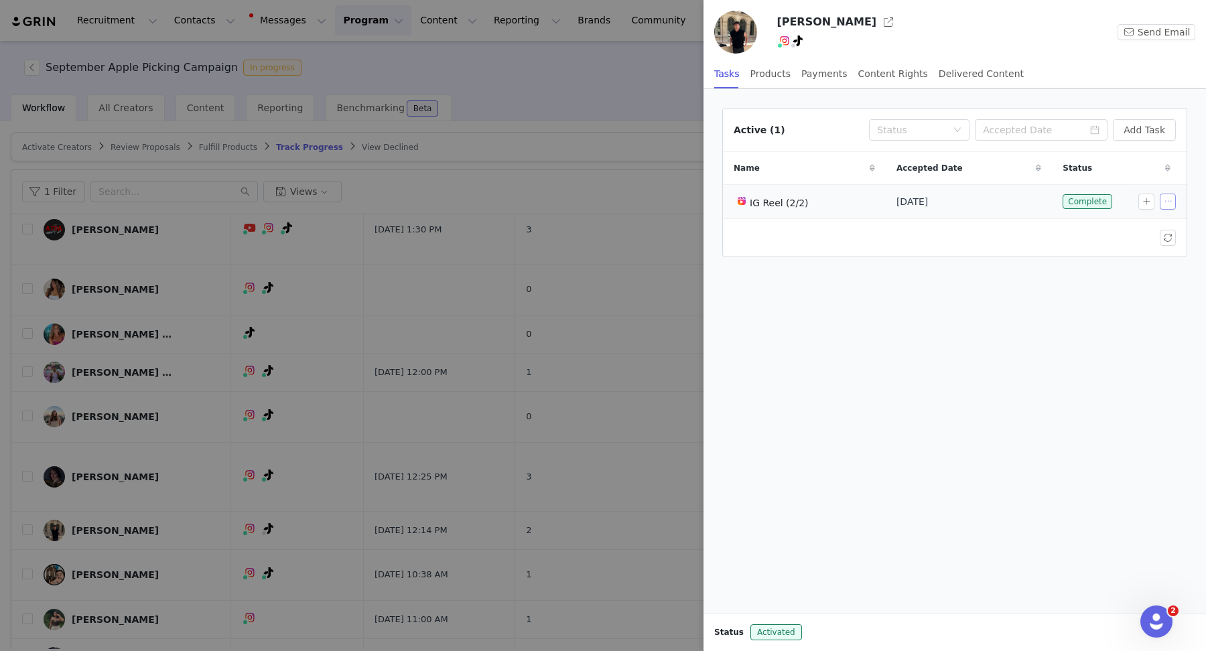
click at [1171, 198] on button "button" at bounding box center [1168, 202] width 16 height 16
click at [1123, 218] on span "Edit Task" at bounding box center [1138, 224] width 42 height 15
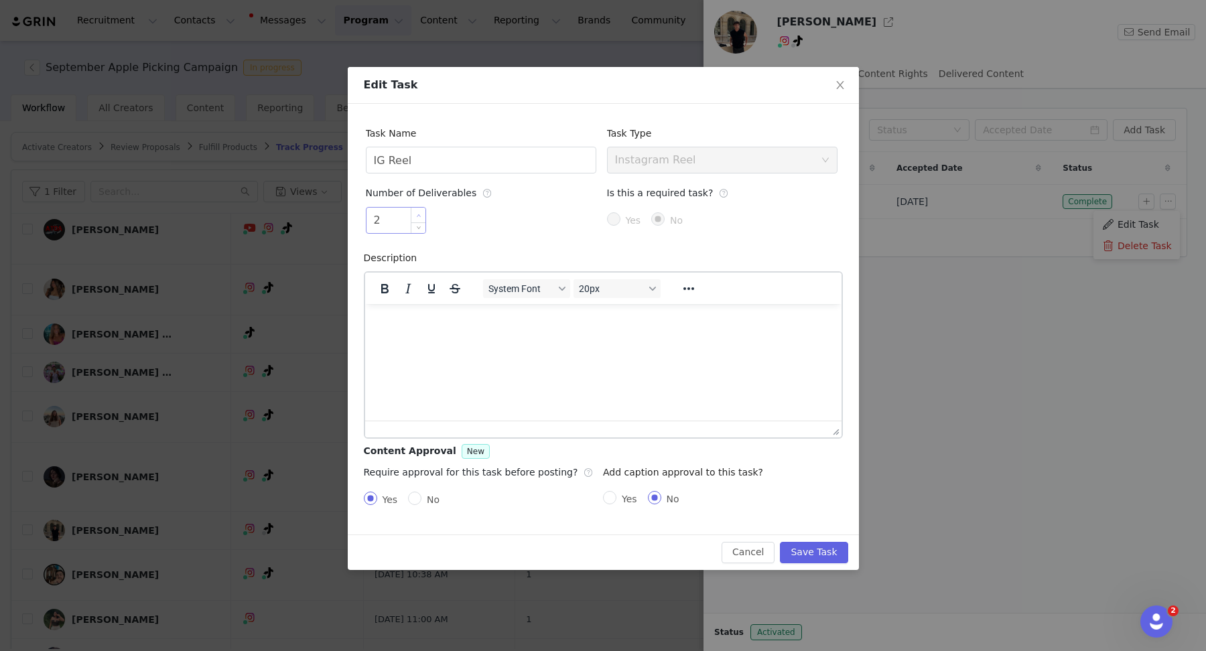
type input "3"
click at [421, 212] on span "Increase Value" at bounding box center [418, 215] width 14 height 15
click at [817, 547] on button "Save Task" at bounding box center [814, 552] width 68 height 21
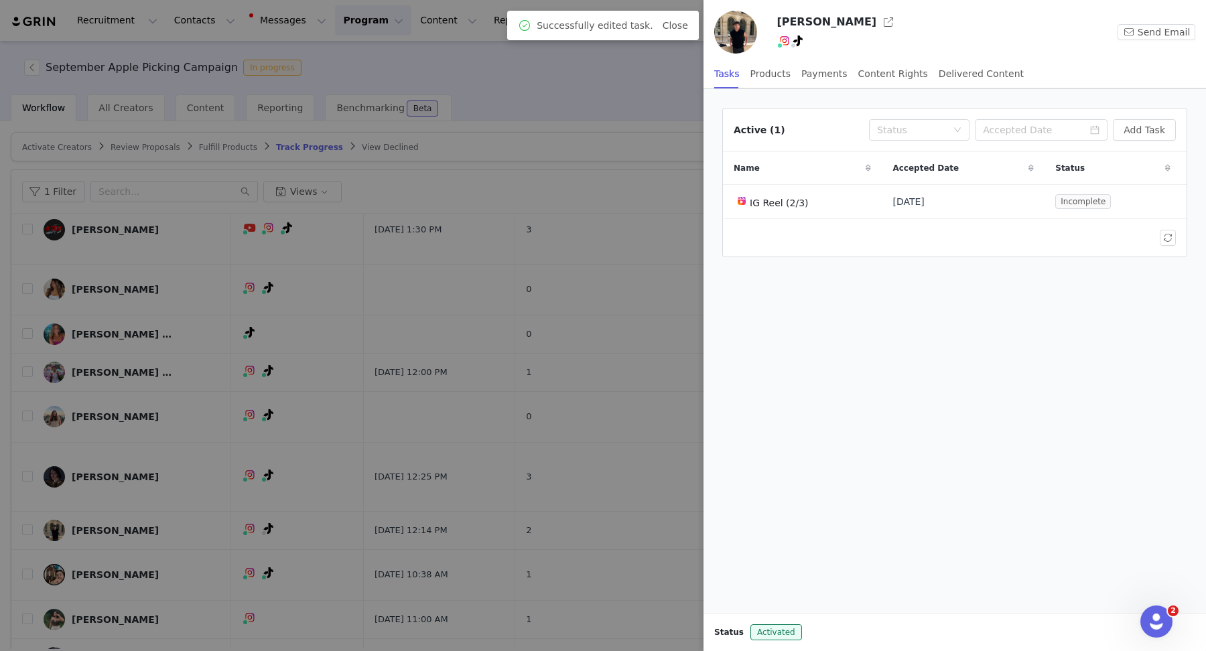
click at [484, 308] on div at bounding box center [603, 325] width 1206 height 651
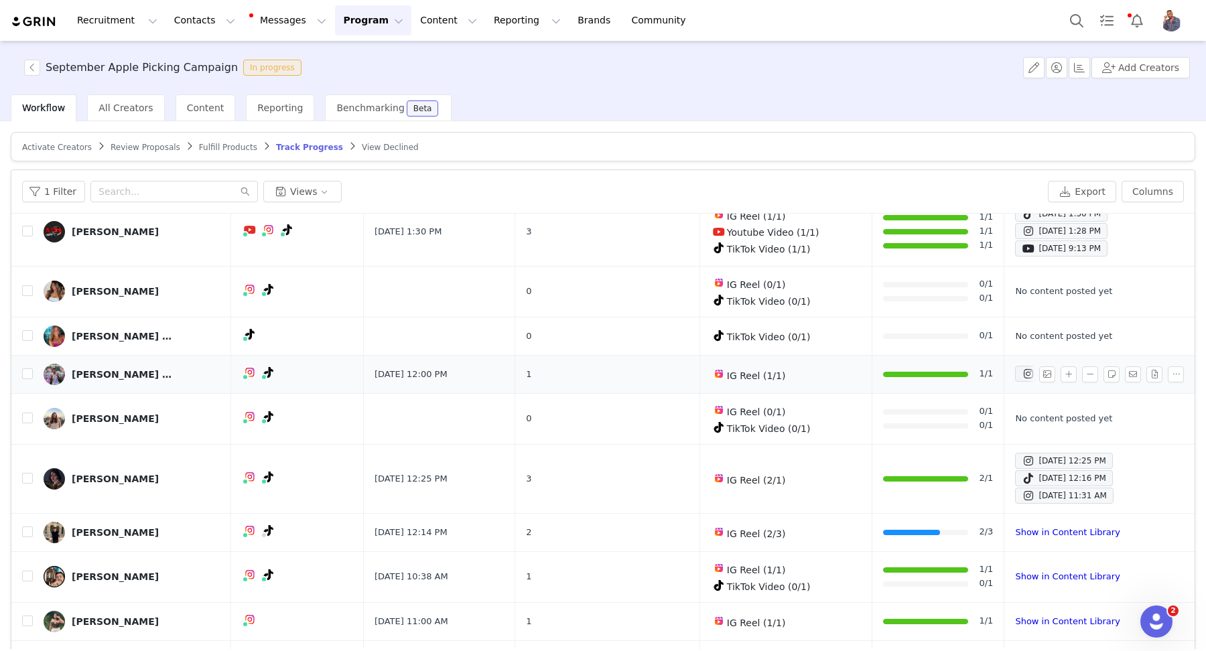
scroll to position [378, 0]
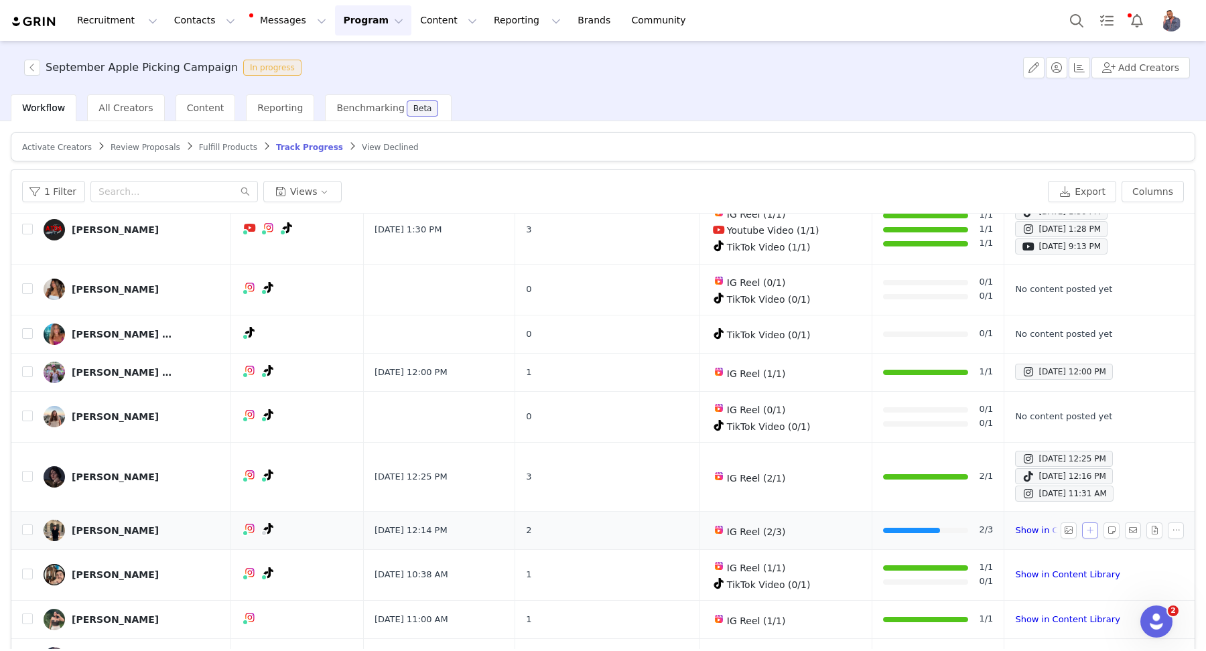
click at [1082, 523] on button "button" at bounding box center [1090, 531] width 16 height 16
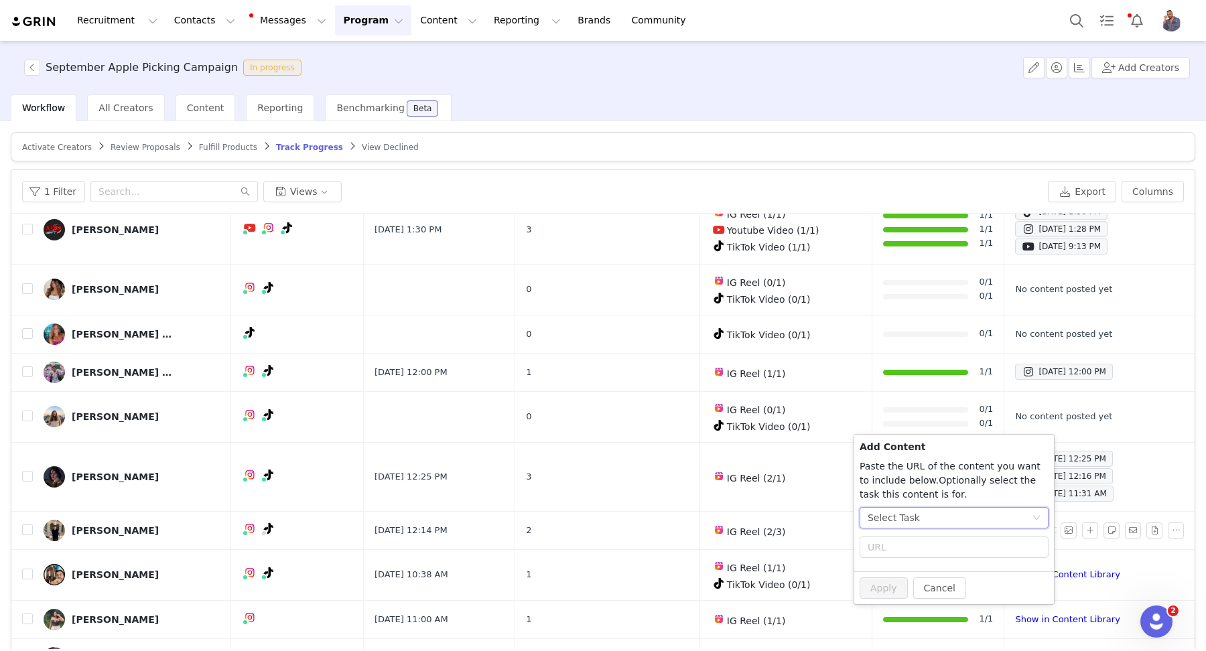
click at [920, 521] on div "Select Task" at bounding box center [950, 518] width 164 height 20
click at [906, 591] on span "(Instagram)" at bounding box center [928, 587] width 55 height 11
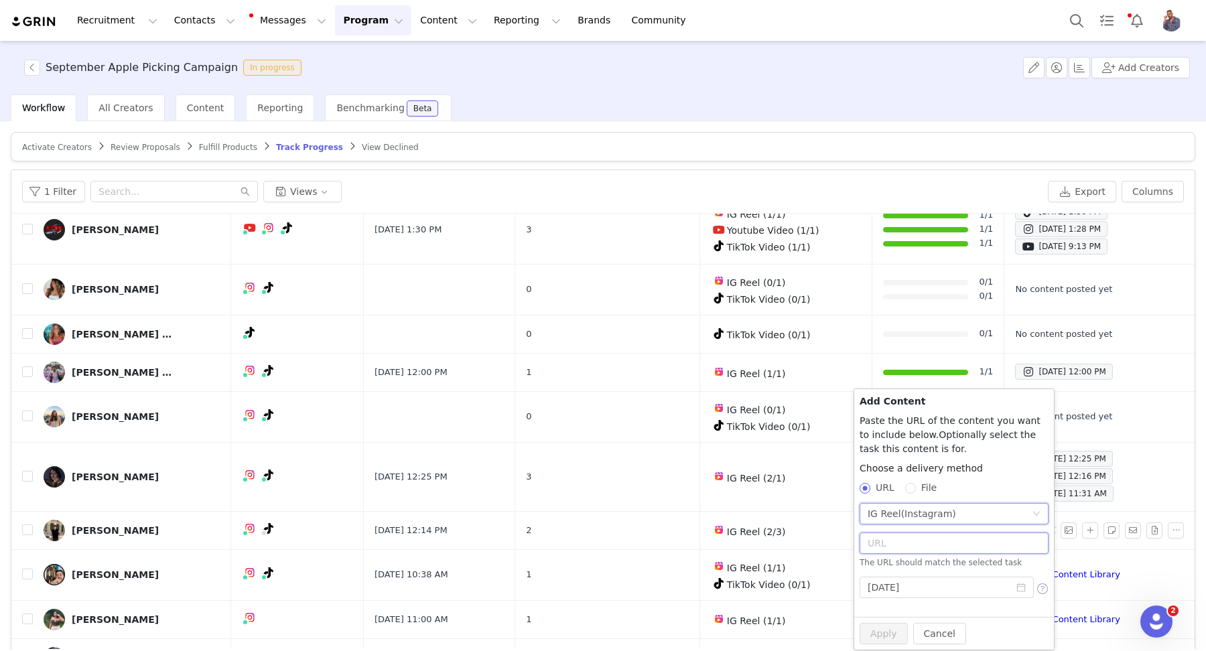
click at [895, 545] on input "text" at bounding box center [954, 543] width 189 height 21
paste input "[URL][DOMAIN_NAME]"
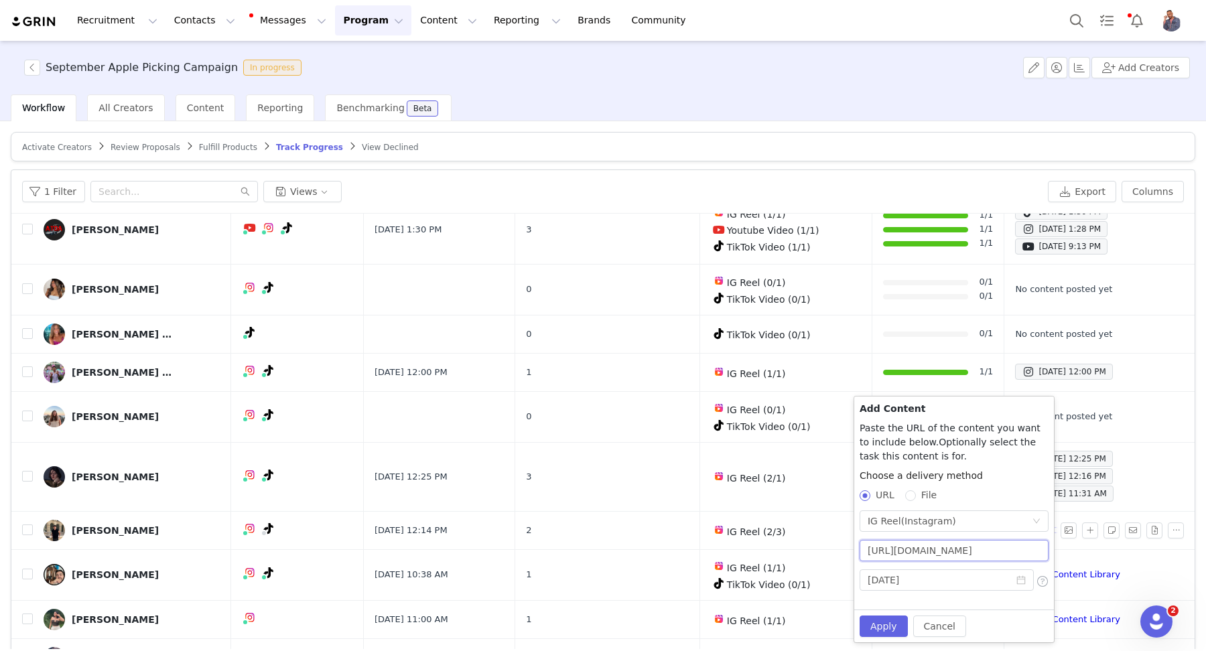
scroll to position [0, 16]
type input "[URL][DOMAIN_NAME]"
click at [880, 624] on button "Apply" at bounding box center [884, 626] width 48 height 21
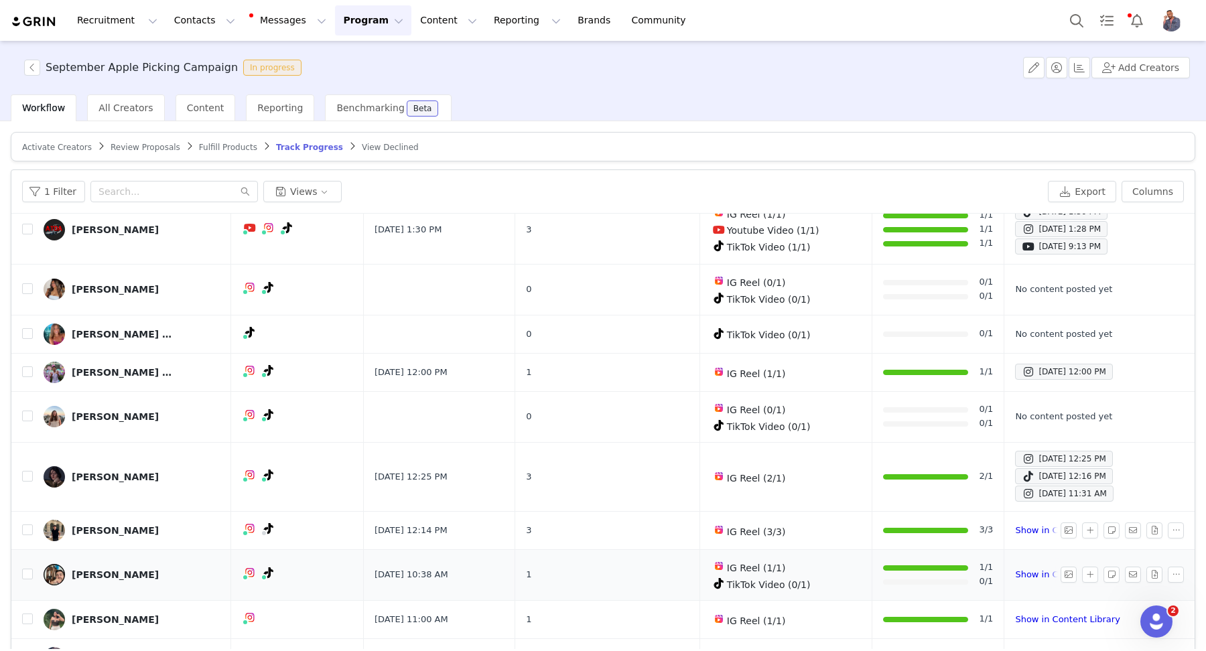
scroll to position [31, 0]
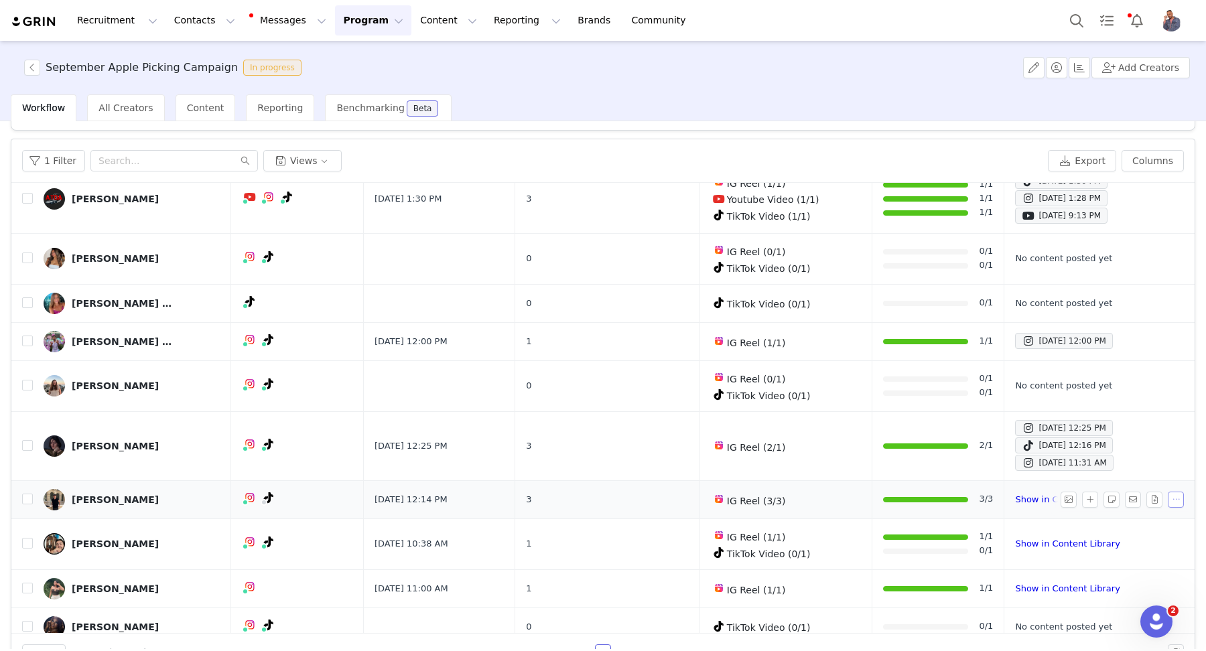
click at [1168, 492] on button "button" at bounding box center [1176, 500] width 16 height 16
click at [431, 480] on td "[DATE] 12:14 PM" at bounding box center [438, 499] width 151 height 38
click at [176, 489] on link "[PERSON_NAME]" at bounding box center [132, 499] width 177 height 21
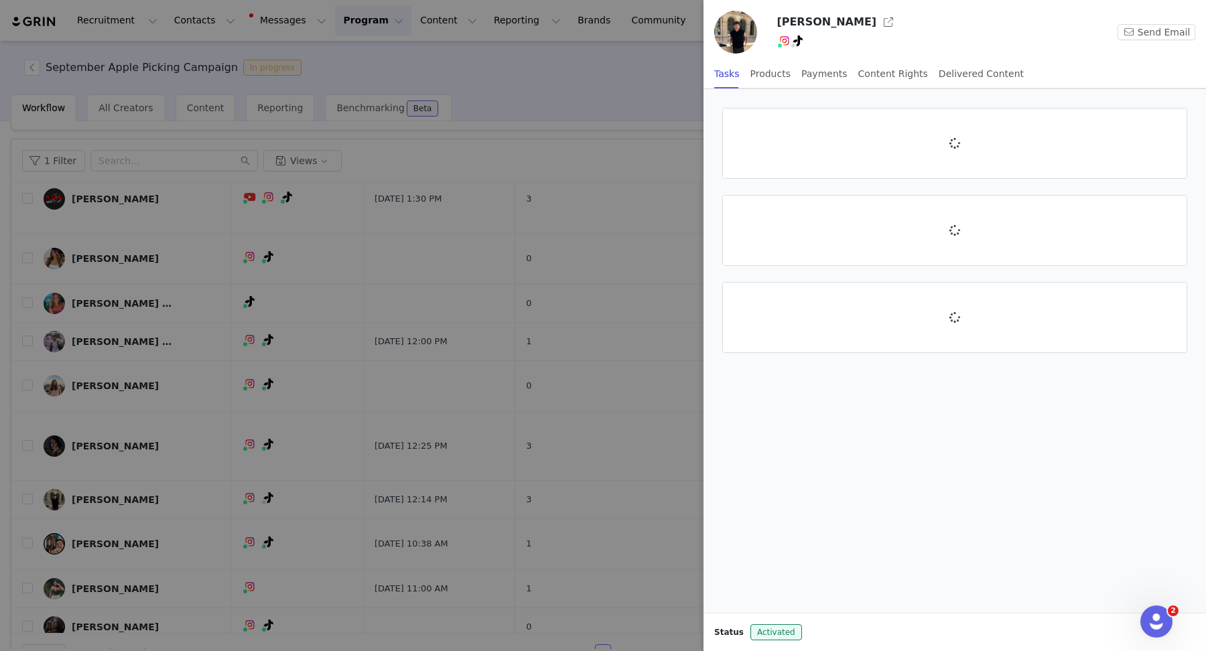
click at [159, 484] on div at bounding box center [603, 325] width 1206 height 651
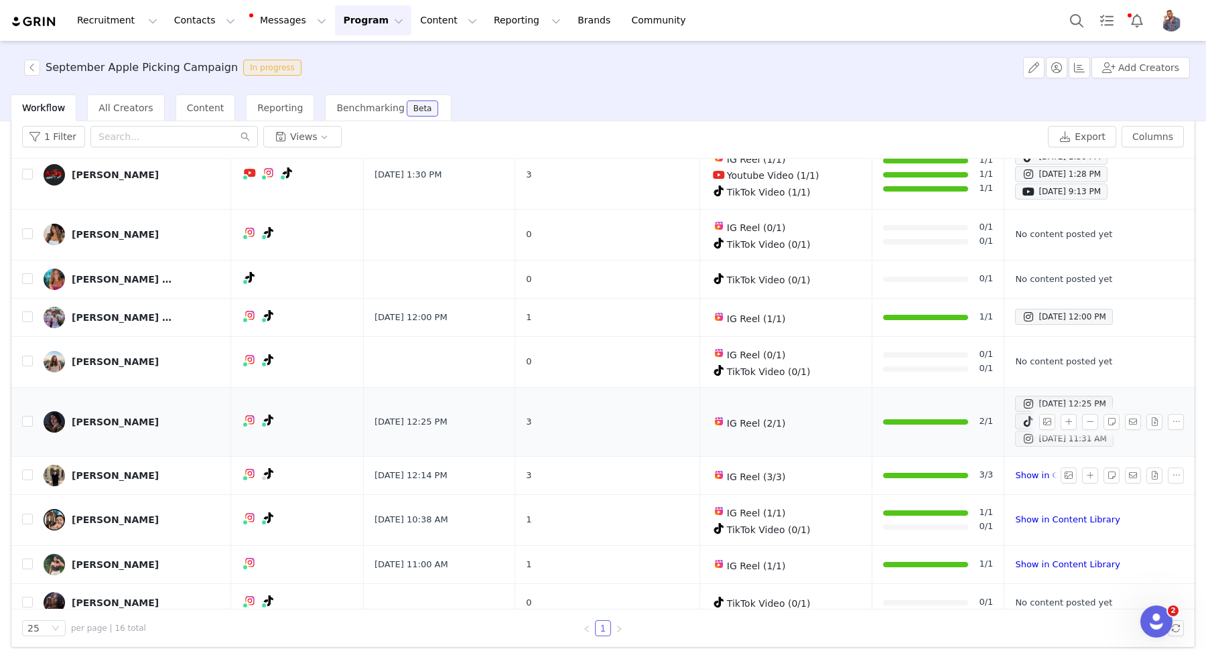
scroll to position [63, 0]
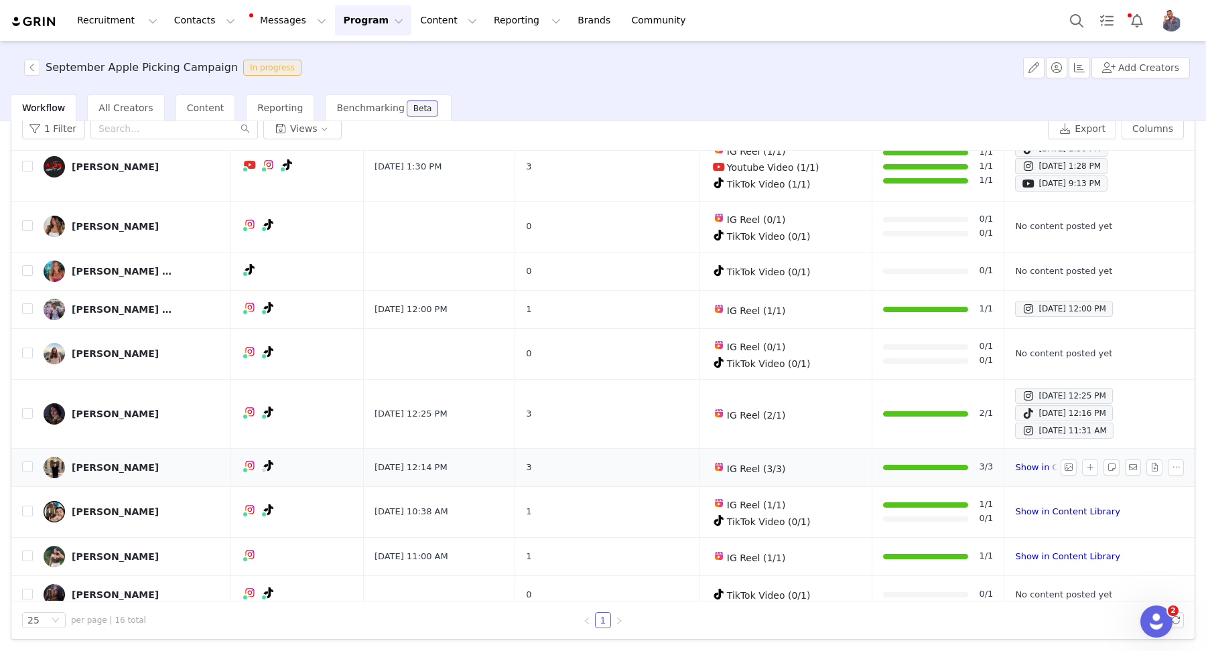
click at [147, 457] on link "[PERSON_NAME]" at bounding box center [132, 467] width 177 height 21
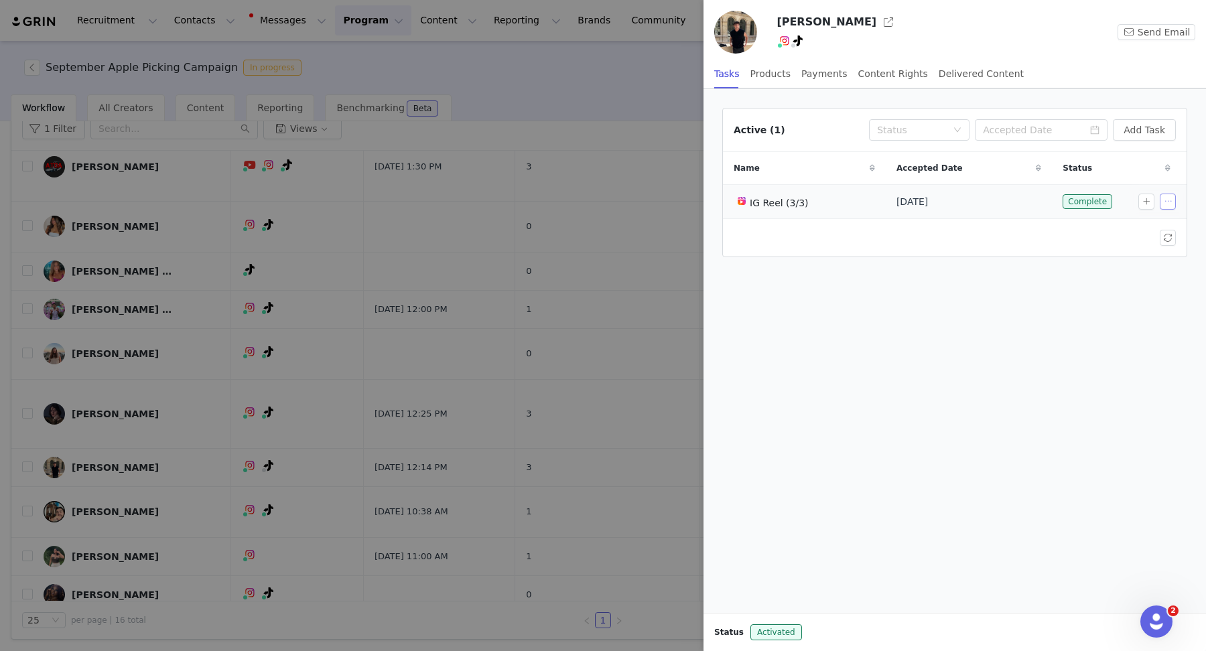
click at [1168, 202] on button "button" at bounding box center [1168, 202] width 16 height 16
click at [1135, 218] on span "Edit Task" at bounding box center [1138, 224] width 42 height 15
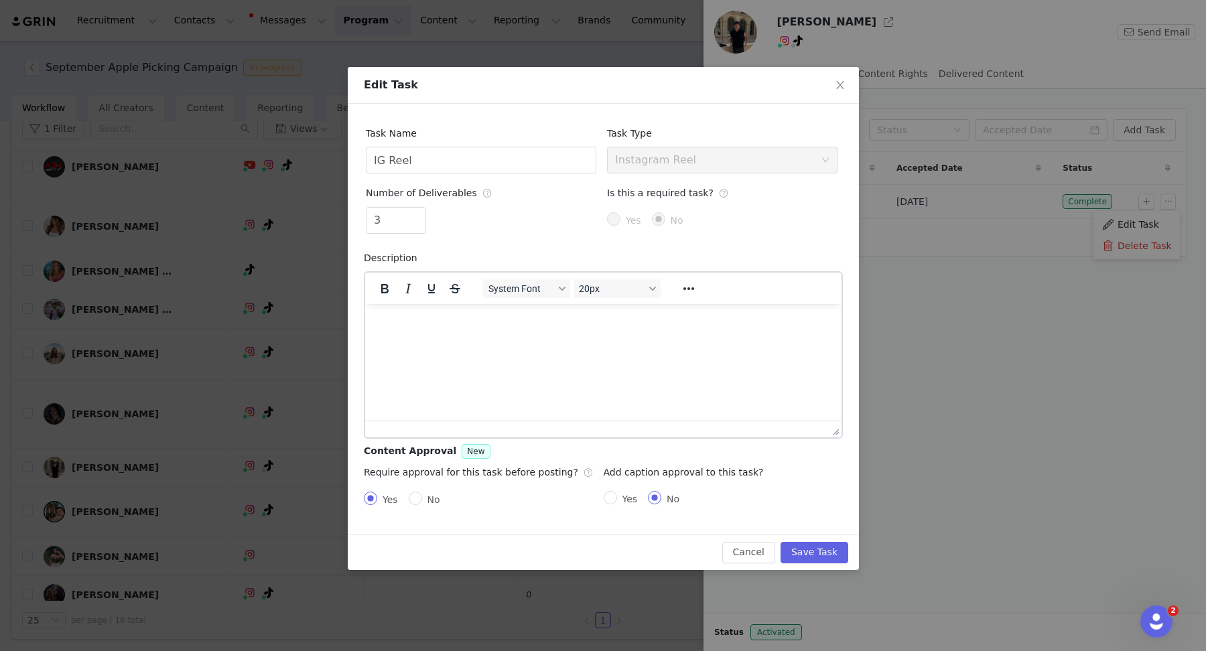
scroll to position [0, 0]
type input "4"
click at [415, 212] on span "Increase Value" at bounding box center [418, 215] width 14 height 15
click at [804, 550] on button "Save Task" at bounding box center [814, 552] width 68 height 21
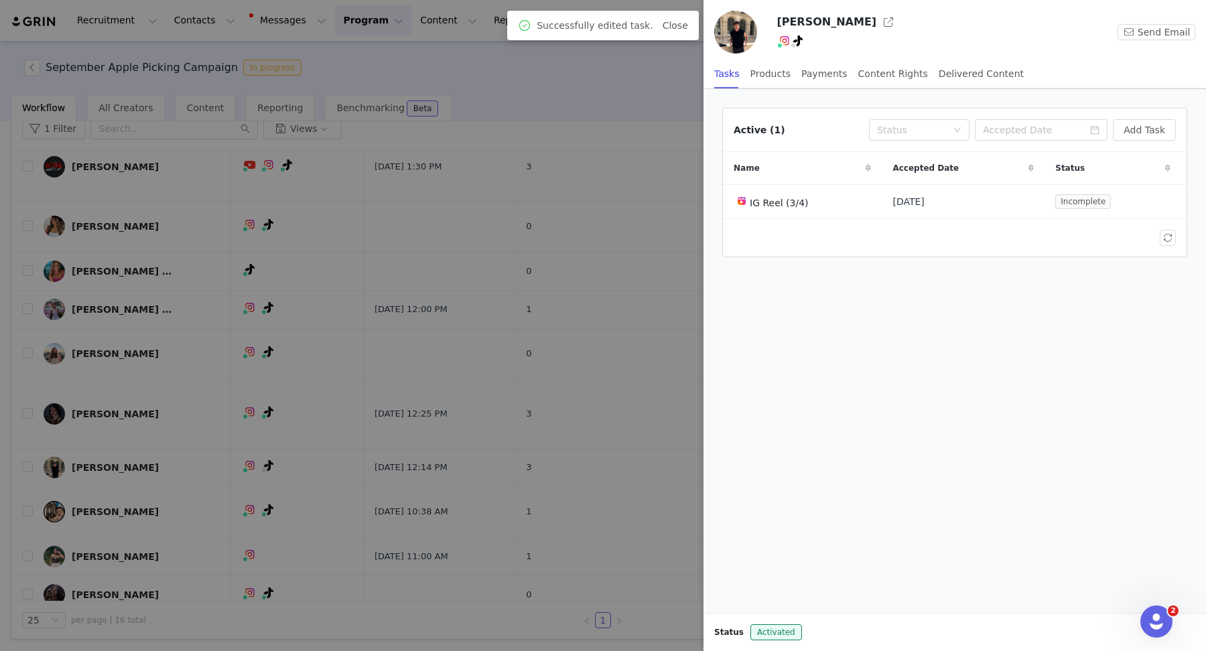
click at [551, 304] on div at bounding box center [603, 325] width 1206 height 651
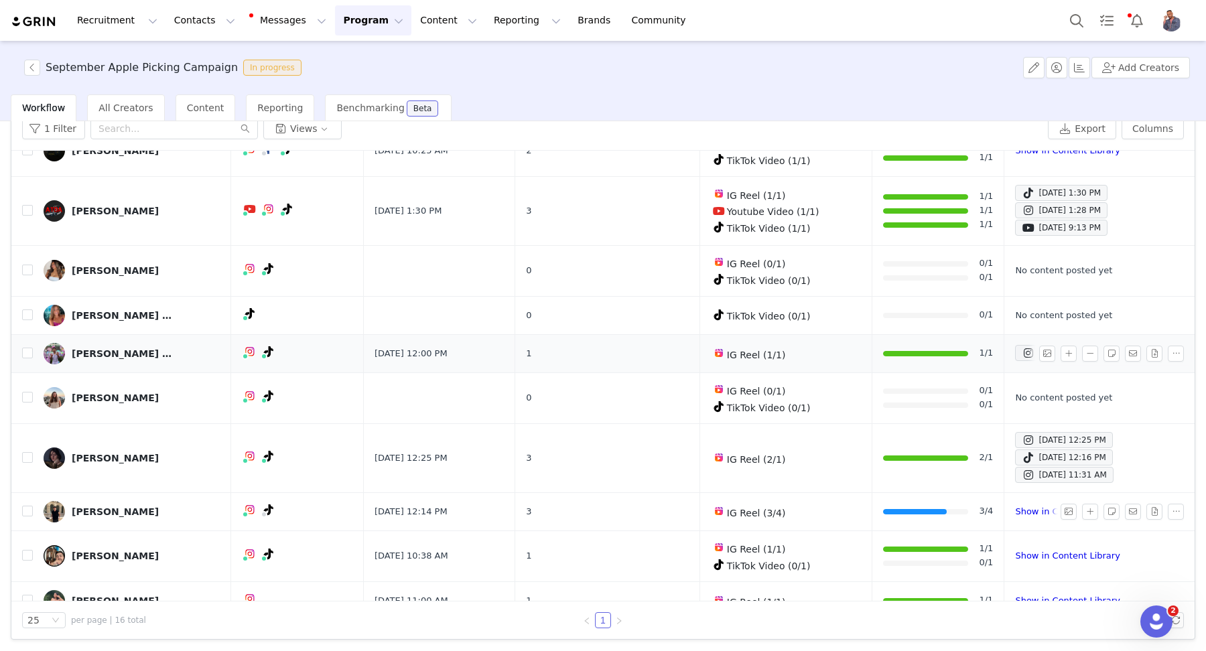
scroll to position [378, 0]
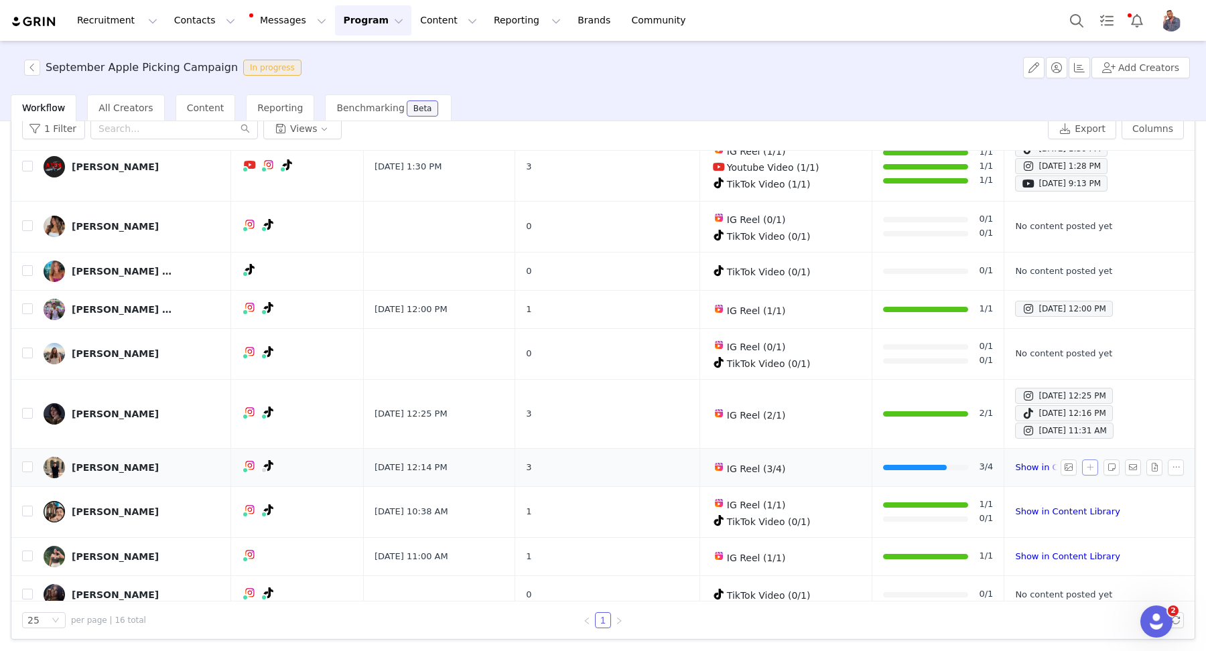
click at [1082, 460] on button "button" at bounding box center [1090, 468] width 16 height 16
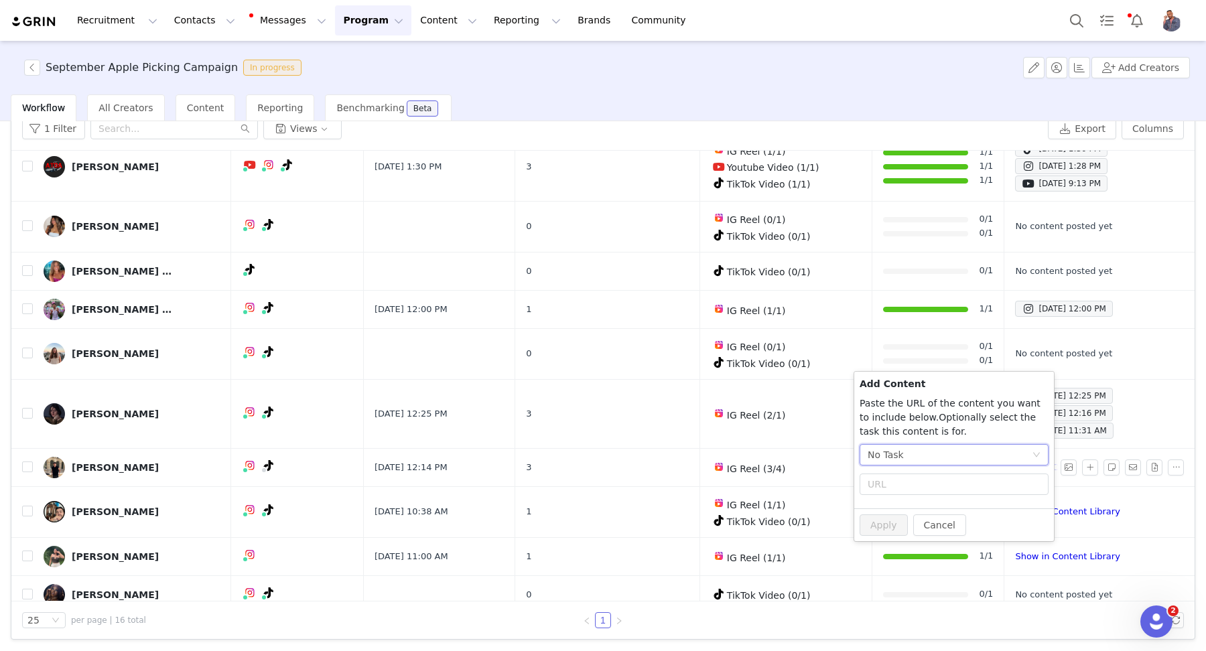
click at [918, 453] on div "No Task" at bounding box center [950, 455] width 164 height 20
click at [911, 522] on span "(Instagram)" at bounding box center [928, 524] width 55 height 11
radio input "true"
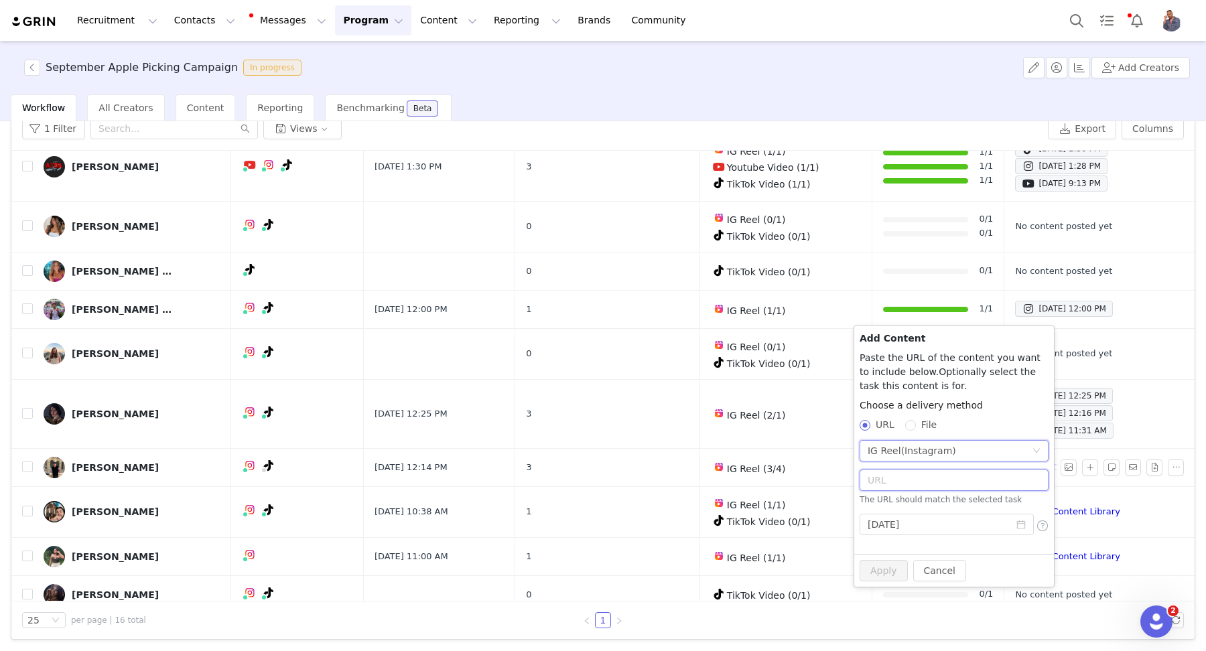
click at [903, 485] on input "text" at bounding box center [954, 480] width 189 height 21
paste input "[URL][DOMAIN_NAME]"
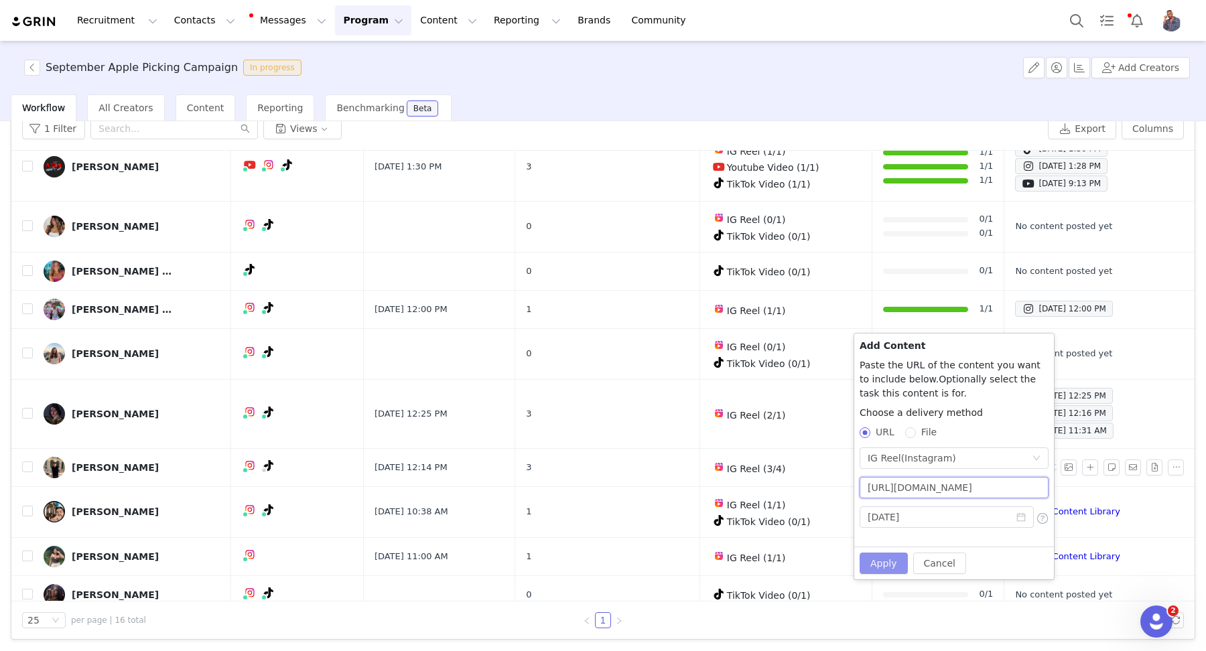
type input "[URL][DOMAIN_NAME]"
click at [884, 561] on button "Apply" at bounding box center [884, 563] width 48 height 21
click at [935, 564] on button "Cancel" at bounding box center [939, 563] width 53 height 21
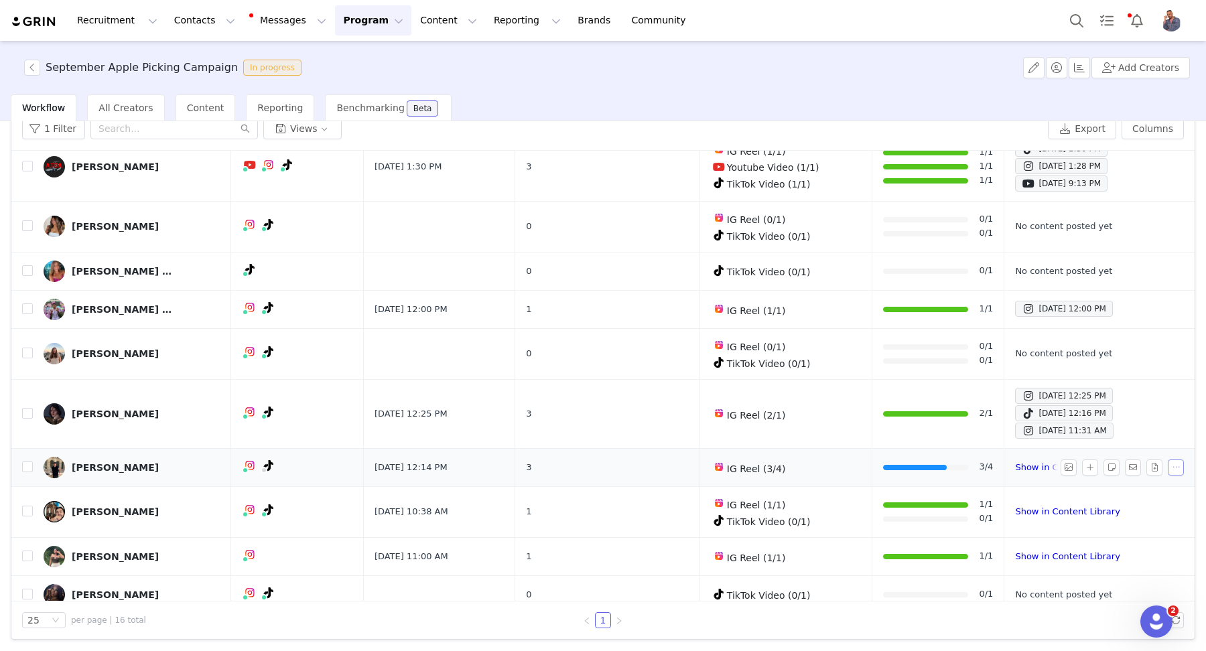
click at [1168, 460] on button "button" at bounding box center [1176, 468] width 16 height 16
click at [519, 460] on td "3" at bounding box center [607, 467] width 184 height 38
click at [163, 457] on link "[PERSON_NAME]" at bounding box center [132, 467] width 177 height 21
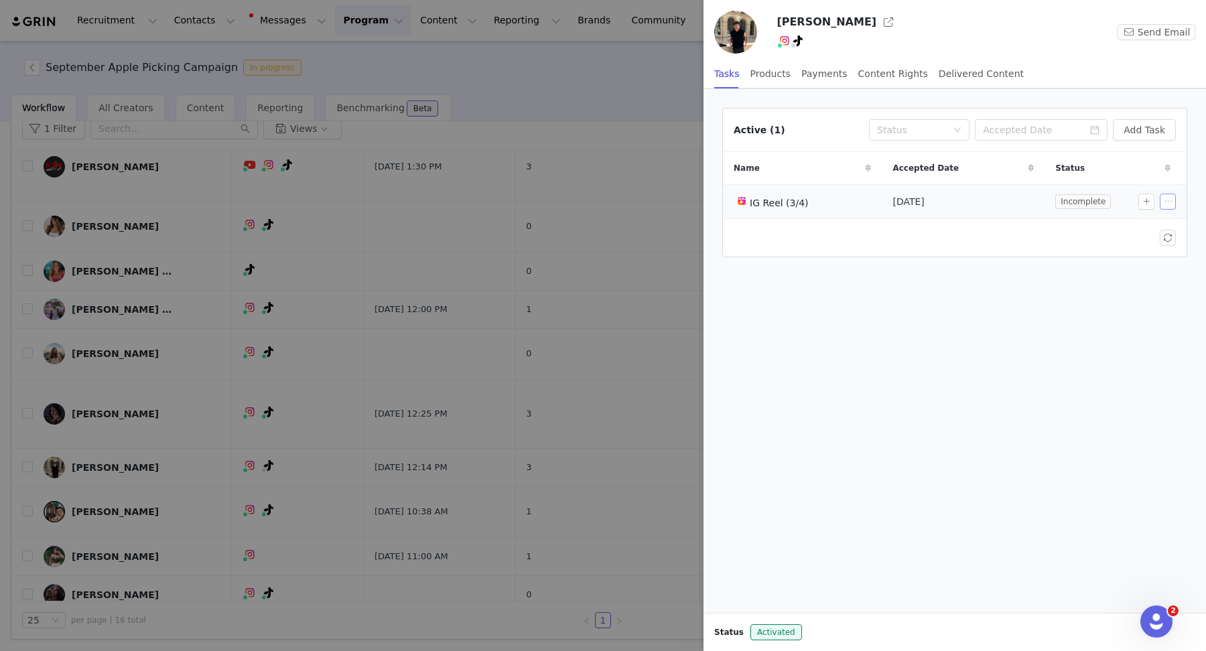
click at [1170, 202] on button "button" at bounding box center [1168, 202] width 16 height 16
click at [1162, 217] on div "Edit Task" at bounding box center [1136, 224] width 70 height 15
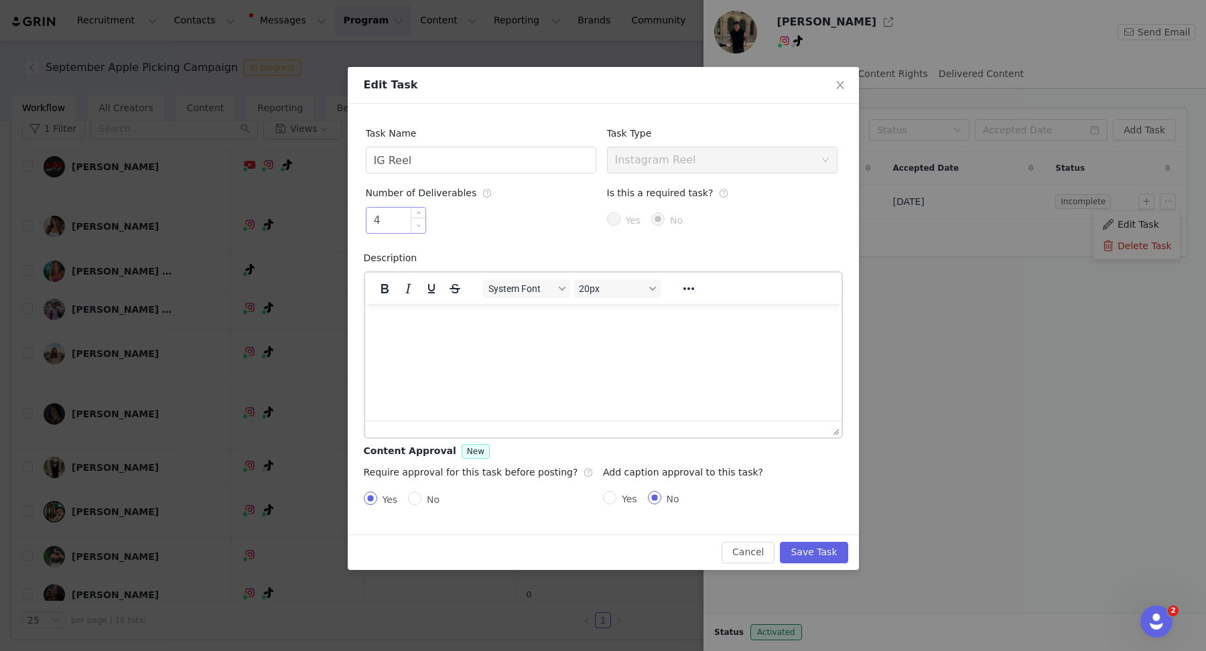
click at [418, 225] on icon "icon: down" at bounding box center [418, 225] width 5 height 5
type input "3"
click at [812, 547] on button "Save Task" at bounding box center [814, 552] width 68 height 21
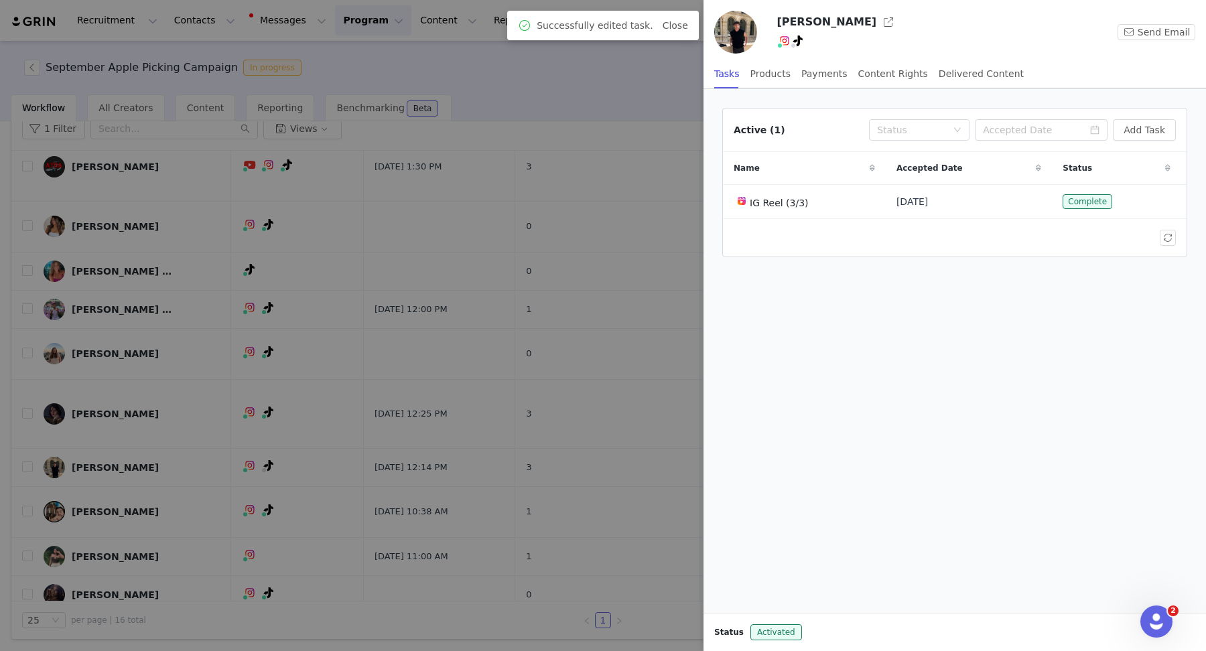
click at [635, 84] on div at bounding box center [603, 325] width 1206 height 651
